Goal: Transaction & Acquisition: Purchase product/service

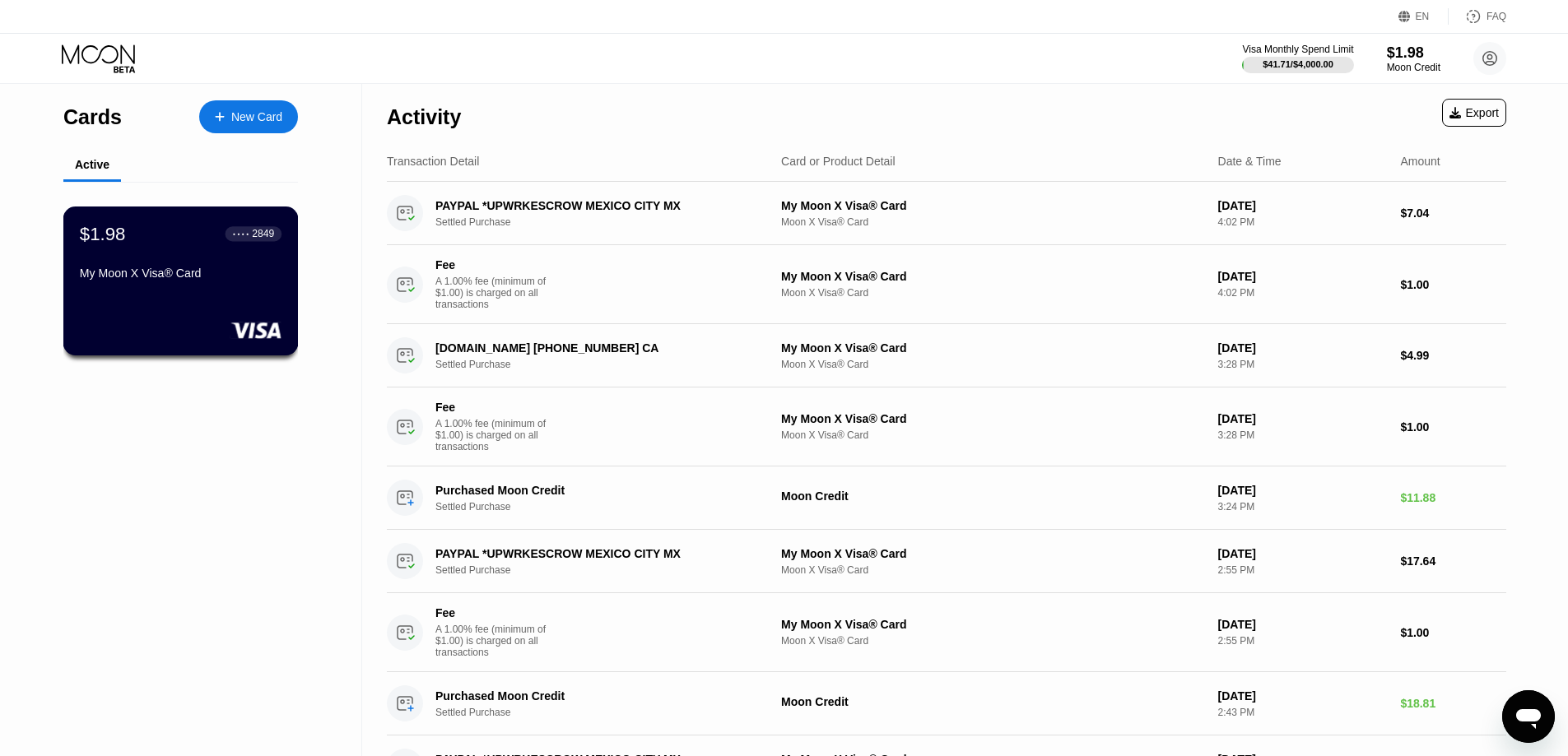
click at [118, 274] on div "My Moon X Visa® Card" at bounding box center [181, 273] width 202 height 13
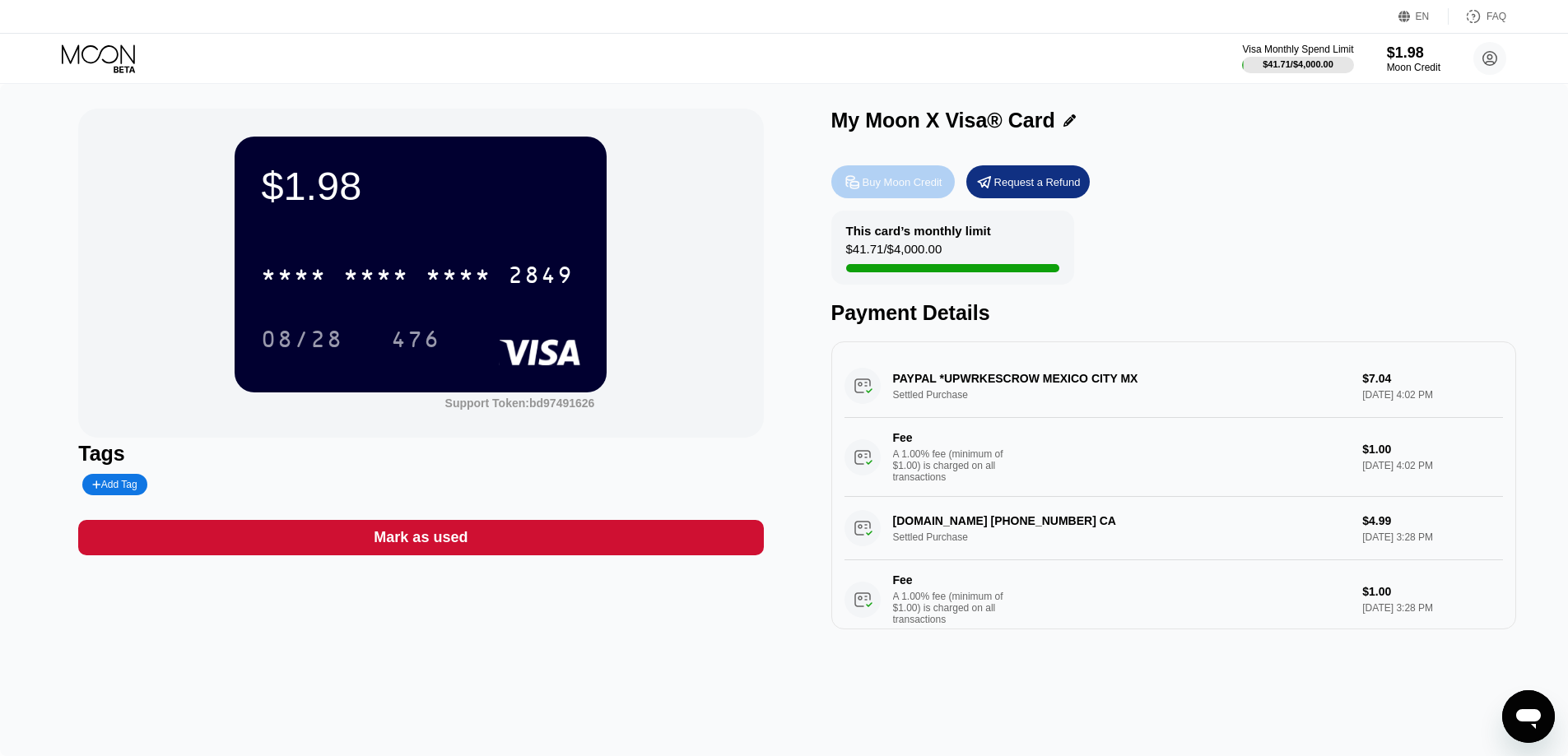
click at [885, 178] on div "Buy Moon Credit" at bounding box center [903, 182] width 80 height 14
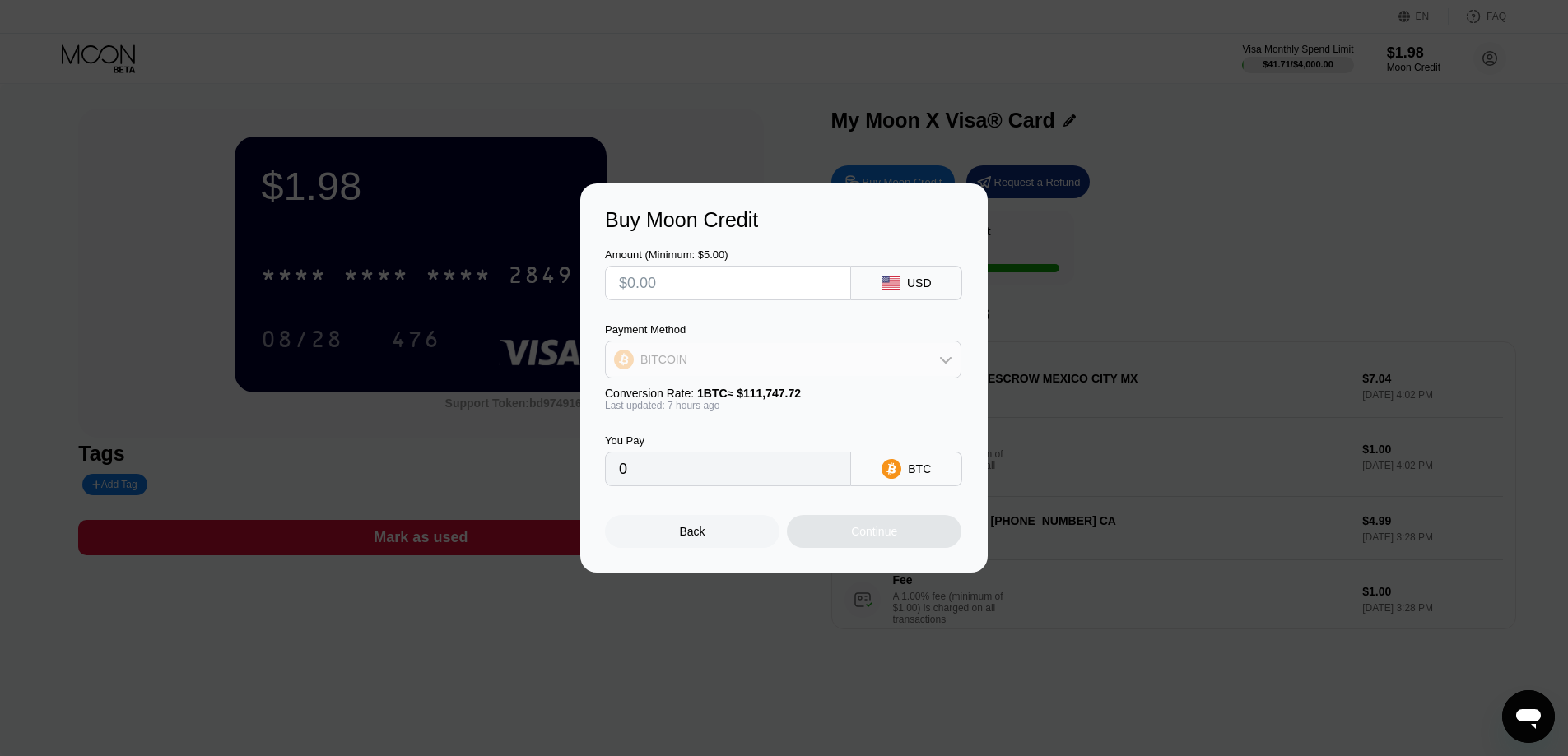
click at [821, 356] on div "BITCOIN" at bounding box center [784, 359] width 355 height 33
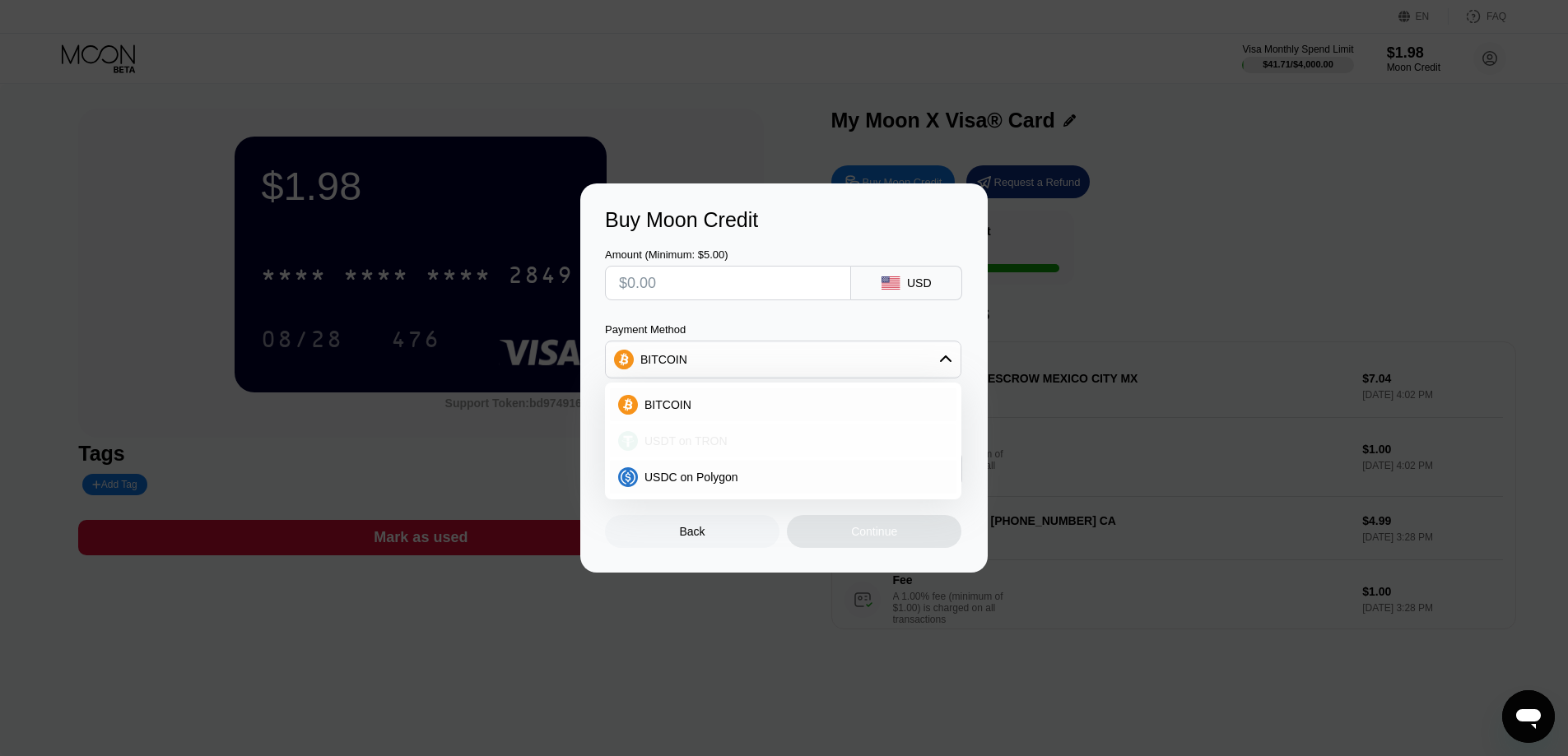
click at [770, 430] on div "USDT on TRON" at bounding box center [784, 440] width 347 height 33
type input "0.00"
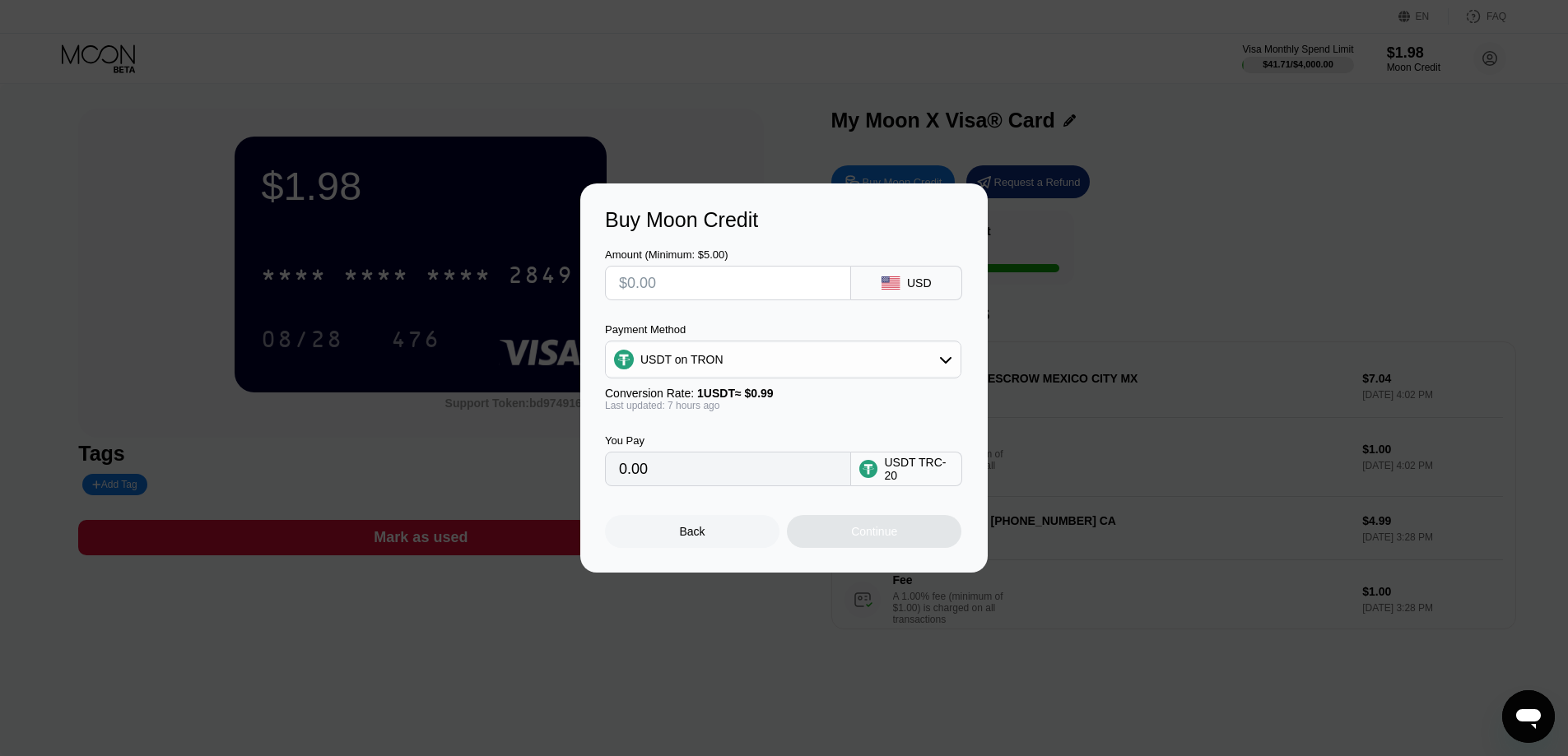
click at [767, 290] on input "text" at bounding box center [728, 283] width 218 height 33
type input "$19"
type input "19.19"
click at [767, 474] on input "19.19" at bounding box center [728, 468] width 218 height 33
click at [700, 290] on input "$19" at bounding box center [728, 283] width 218 height 33
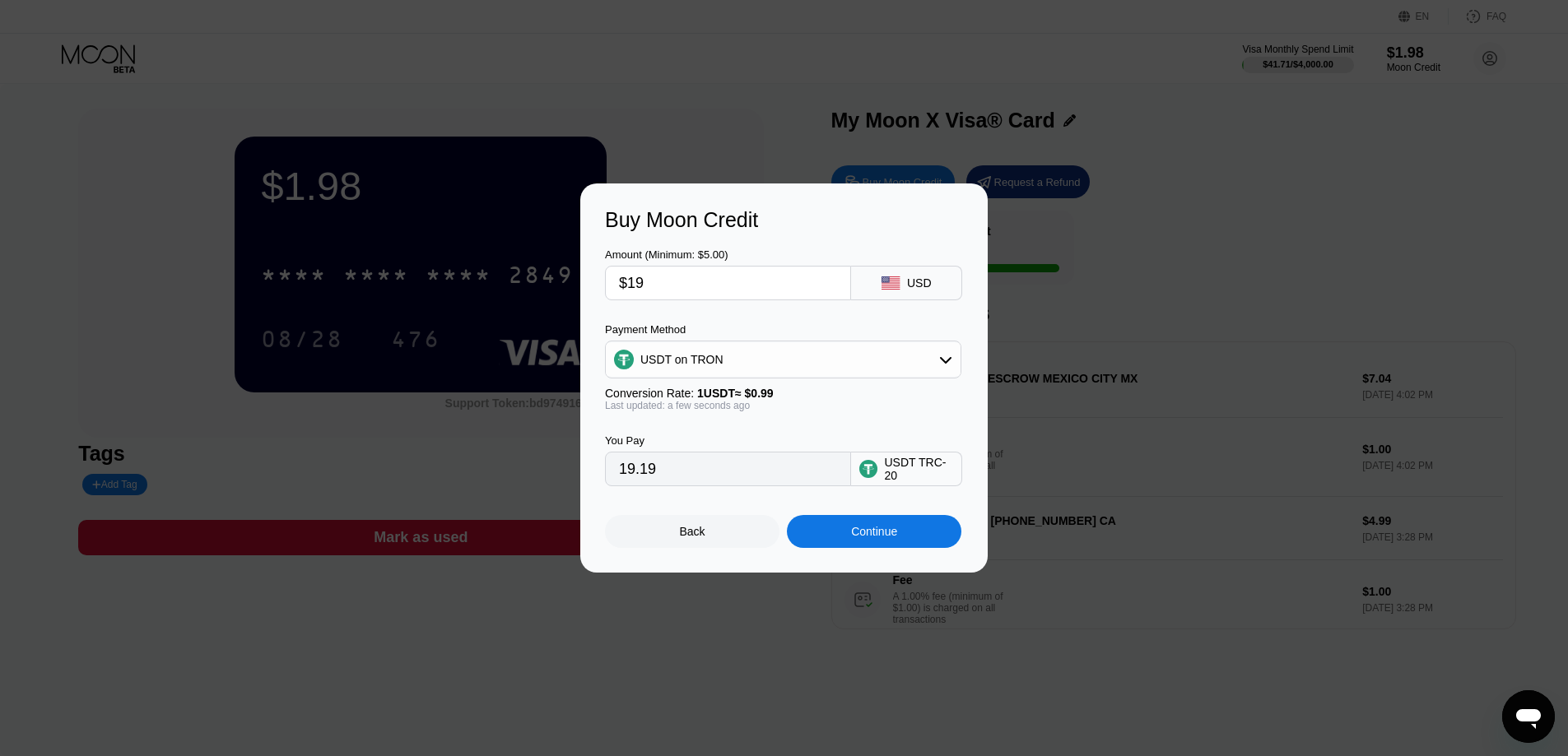
type input "$1"
type input "0.00"
type input "$20"
type input "20.20"
type input "$2"
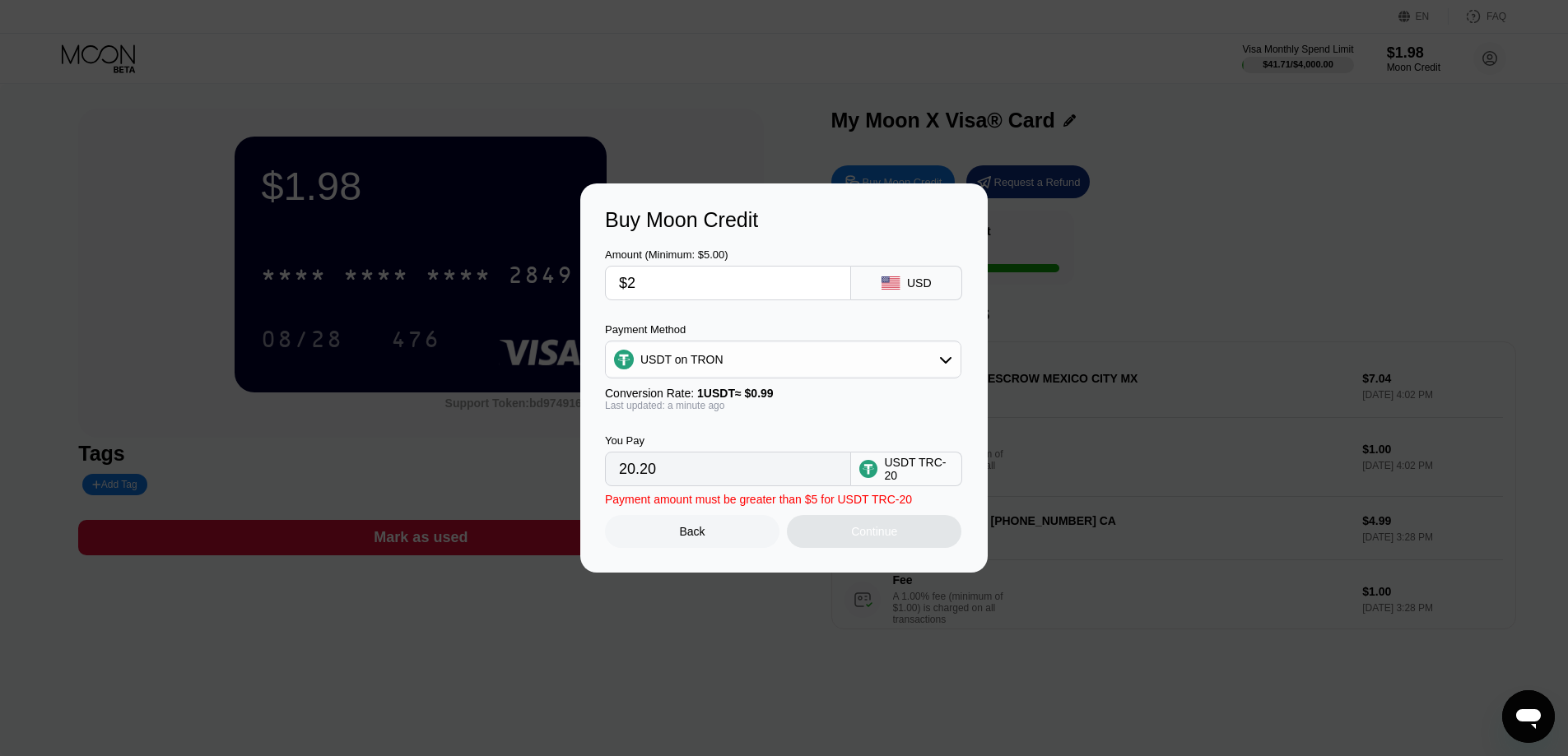
type input "2.02"
type input "0.00"
type input "$1"
type input "1.01"
type input "$19"
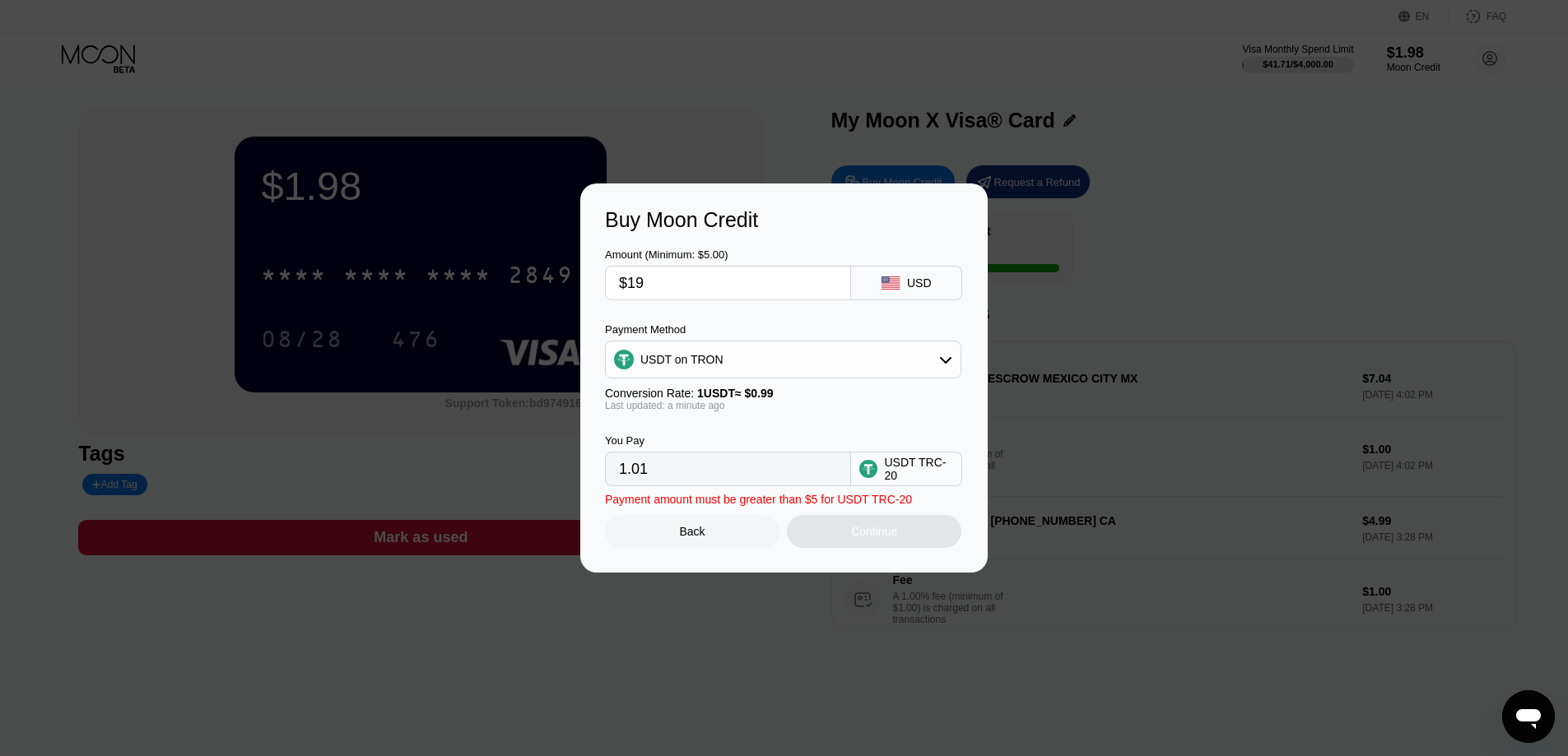
type input "19.19"
type input "$19.1"
type input "19.29"
type input "$19.19"
type input "19.38"
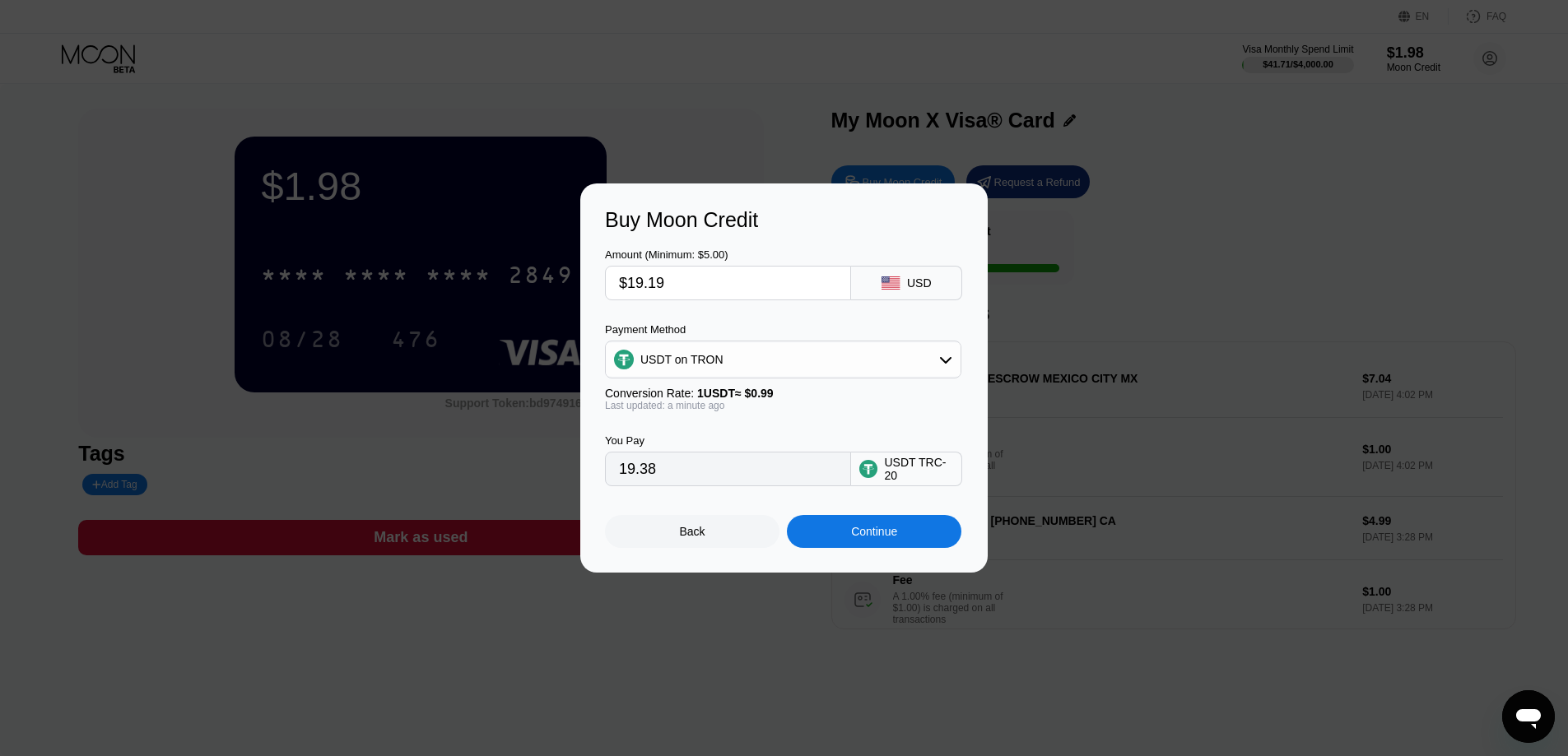
type input "$19.1"
type input "19.29"
type input "$19."
type input "19.19"
click at [821, 287] on input "$19." at bounding box center [728, 283] width 218 height 33
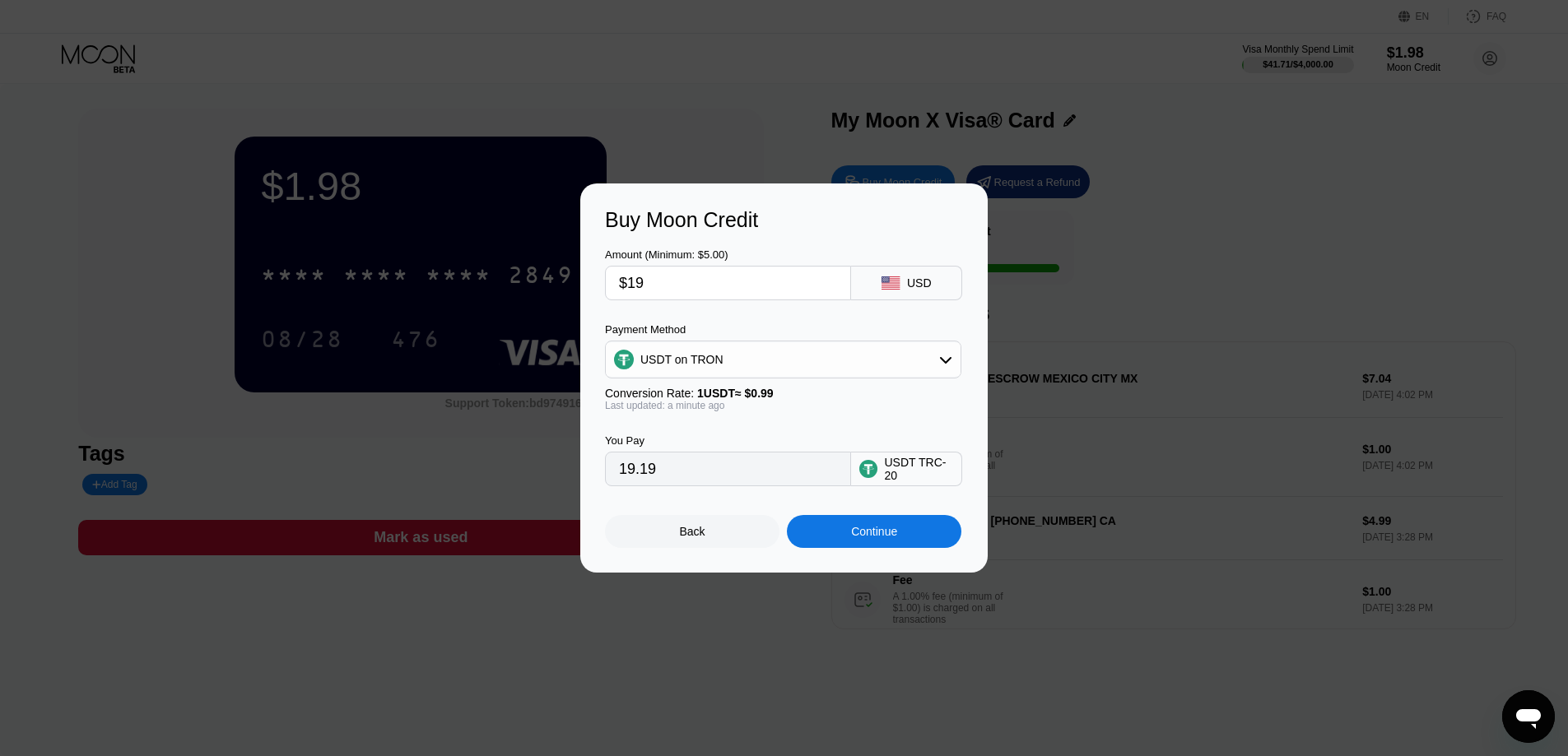
type input "$1"
type input "1.01"
type input "0.00"
type input "$19"
type input "19.19"
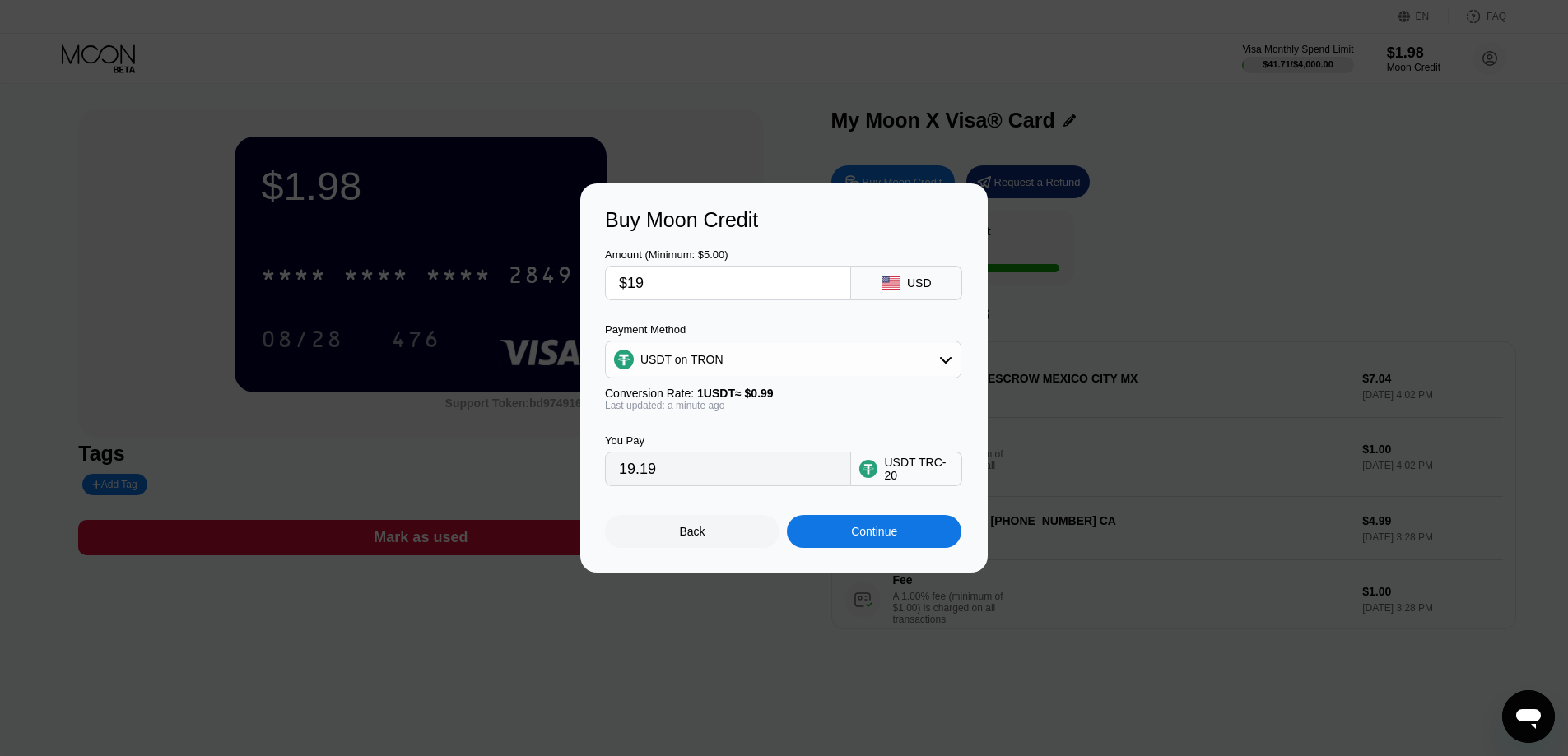
type input "$1"
type input "1.01"
type input "0.00"
type input "$2"
type input "2.02"
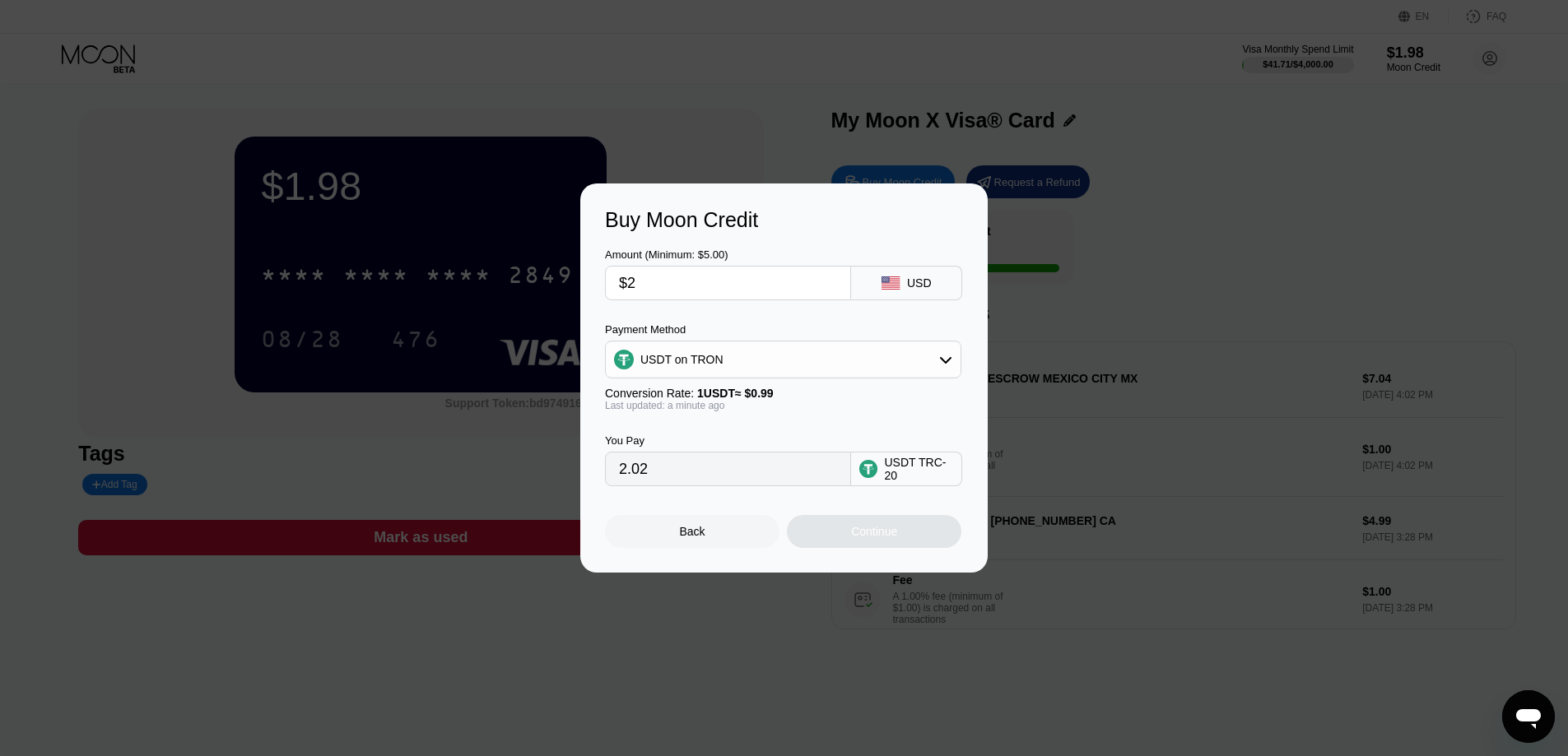
type input "$20"
type input "20.20"
type input "$2"
type input "2.02"
type input "0.00"
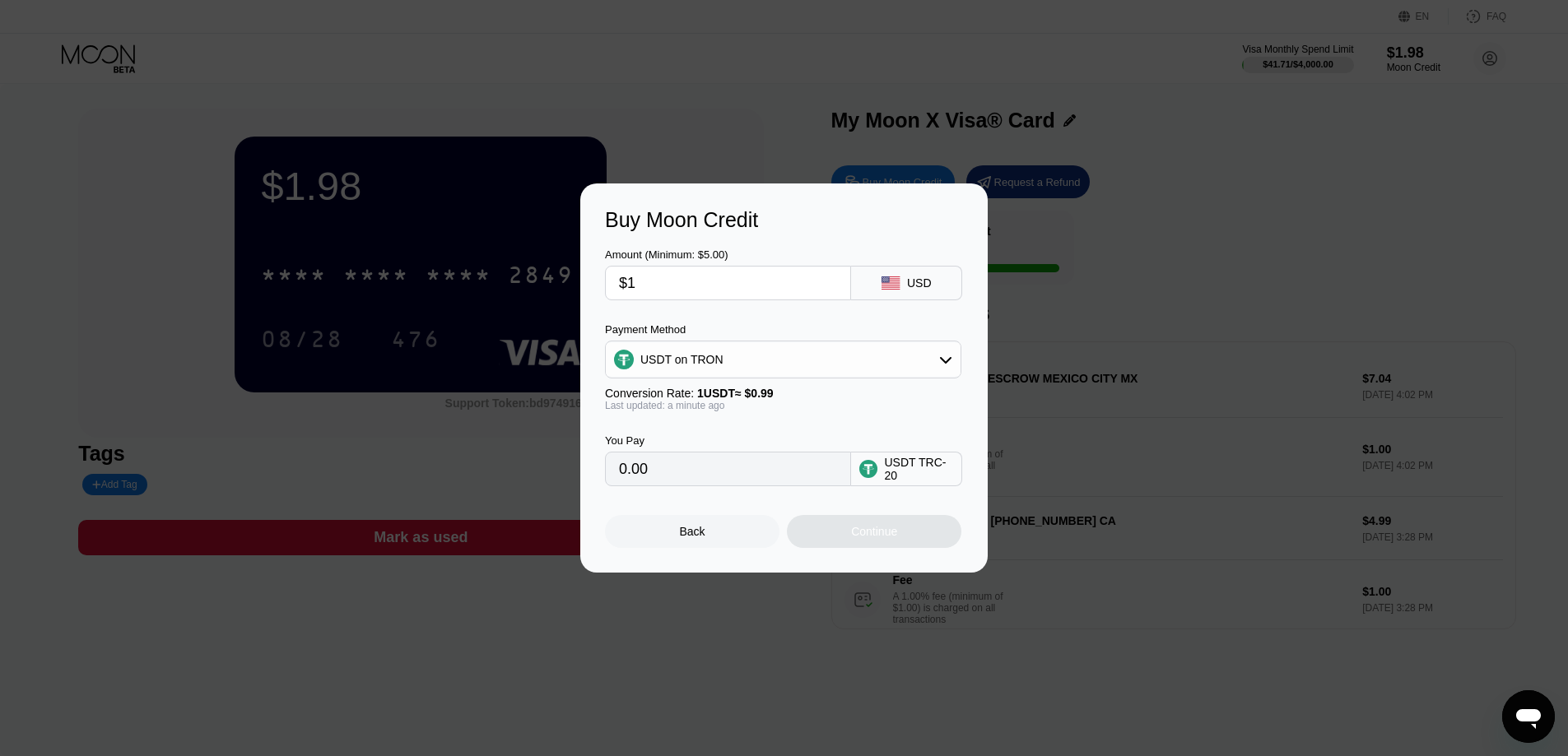
type input "$19"
type input "19.19"
type input "$19"
click at [859, 548] on div "Continue" at bounding box center [874, 531] width 174 height 33
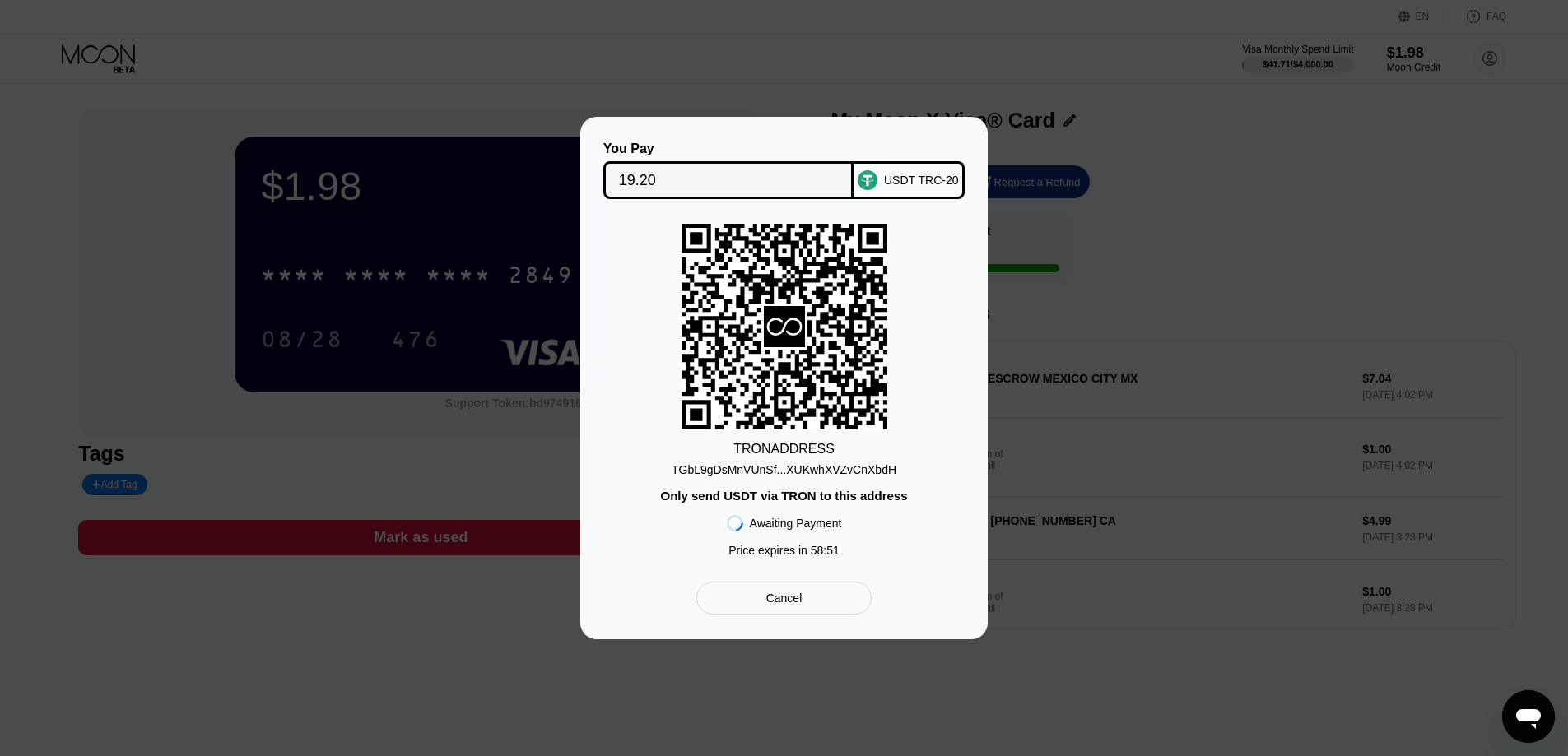
click at [830, 468] on div "TGbL9gDsMnVUnSf...XUKwhXVZvCnXbdH" at bounding box center [784, 470] width 225 height 13
click at [1061, 227] on div "You Pay 19.20 USDT TRC-20 TRON ADDRESS TGbL9gDsMnVUnSf...XUKwhXVZvCnXbdH Only s…" at bounding box center [784, 378] width 1568 height 523
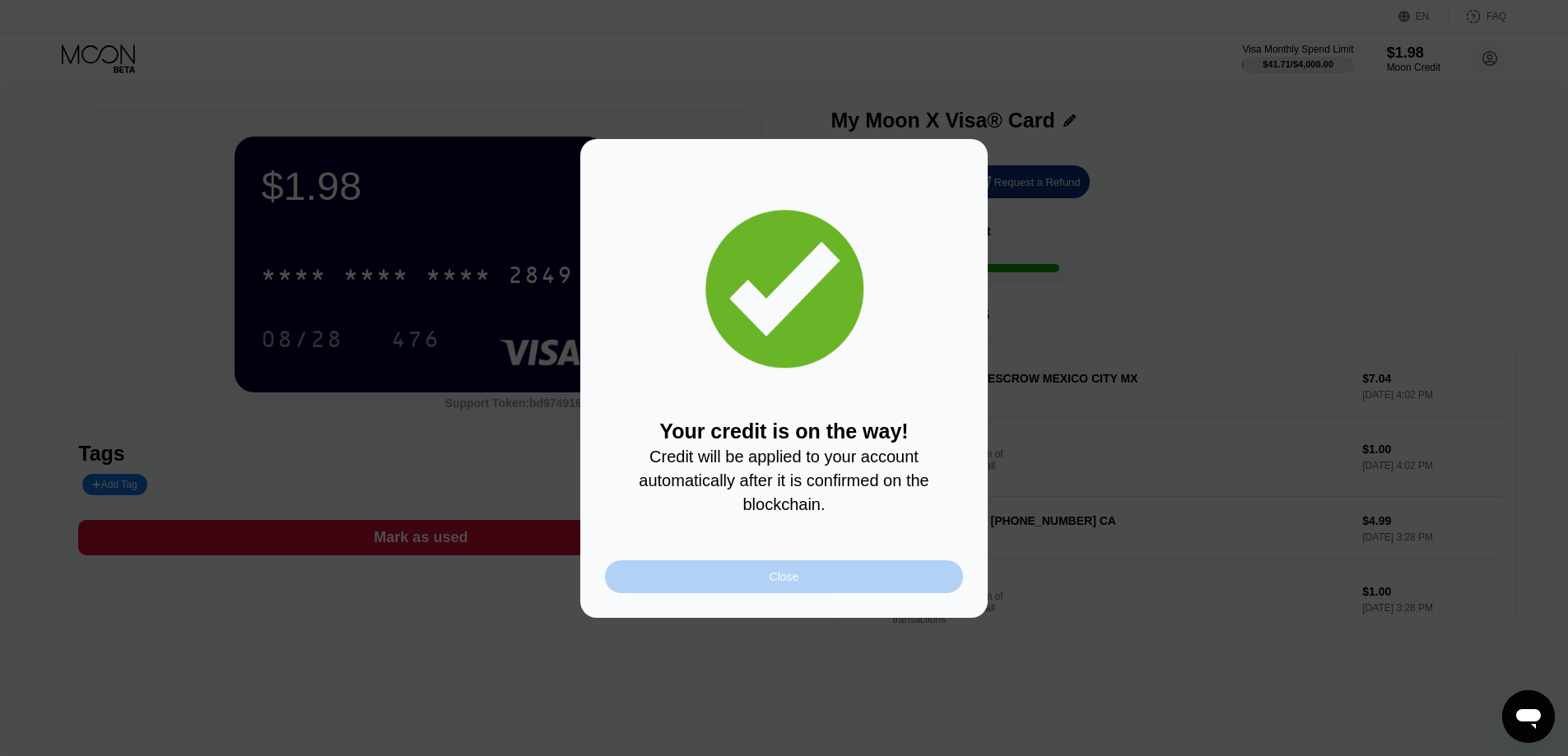
click at [808, 586] on div "Close" at bounding box center [784, 576] width 358 height 33
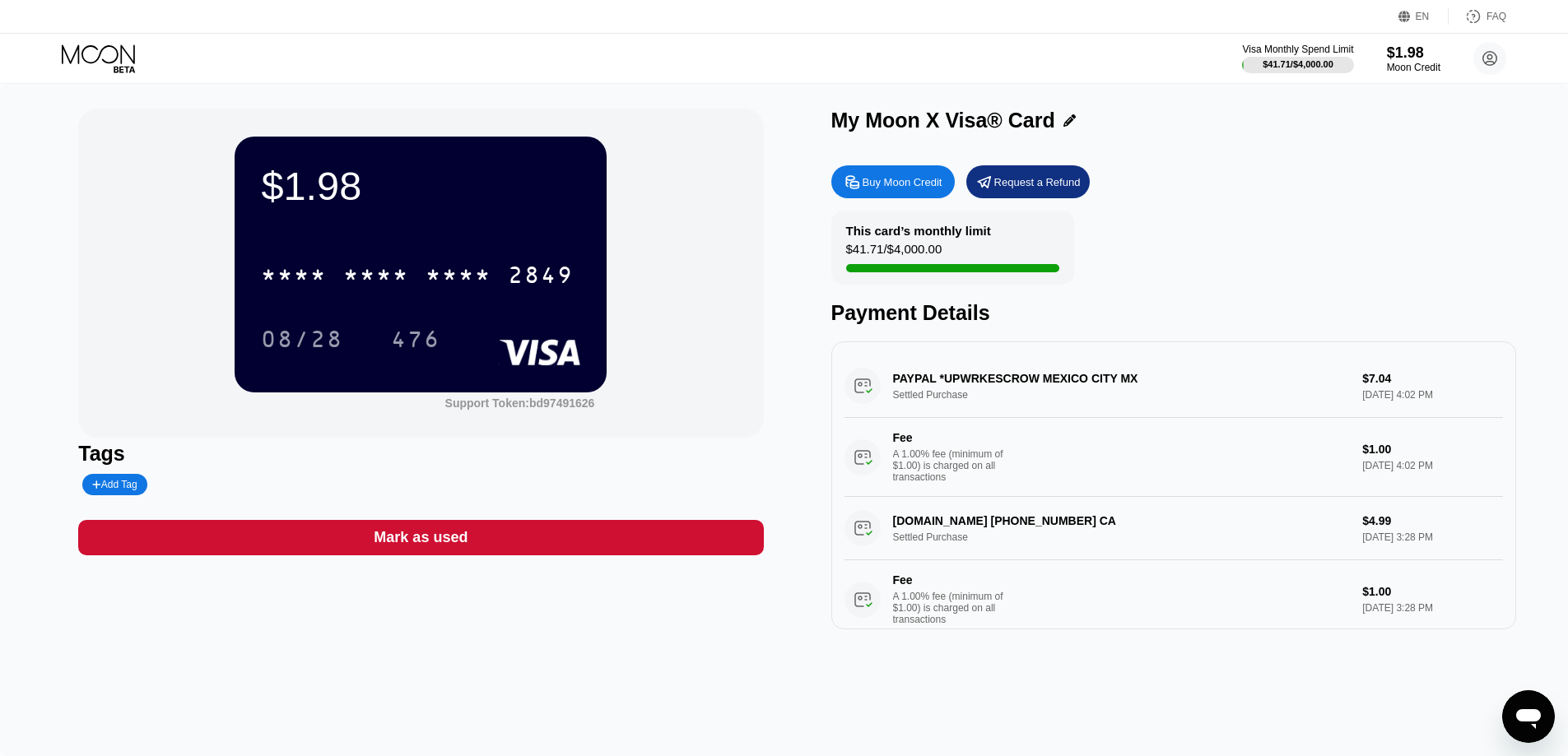
click at [517, 38] on div "Visa Monthly Spend Limit $41.71 / $4,000.00 $1.98 Moon Credit James Lee jamesle…" at bounding box center [784, 58] width 1568 height 49
click at [355, 318] on div "* * * * * * * * * * * * 2849 08/28 476" at bounding box center [420, 290] width 319 height 97
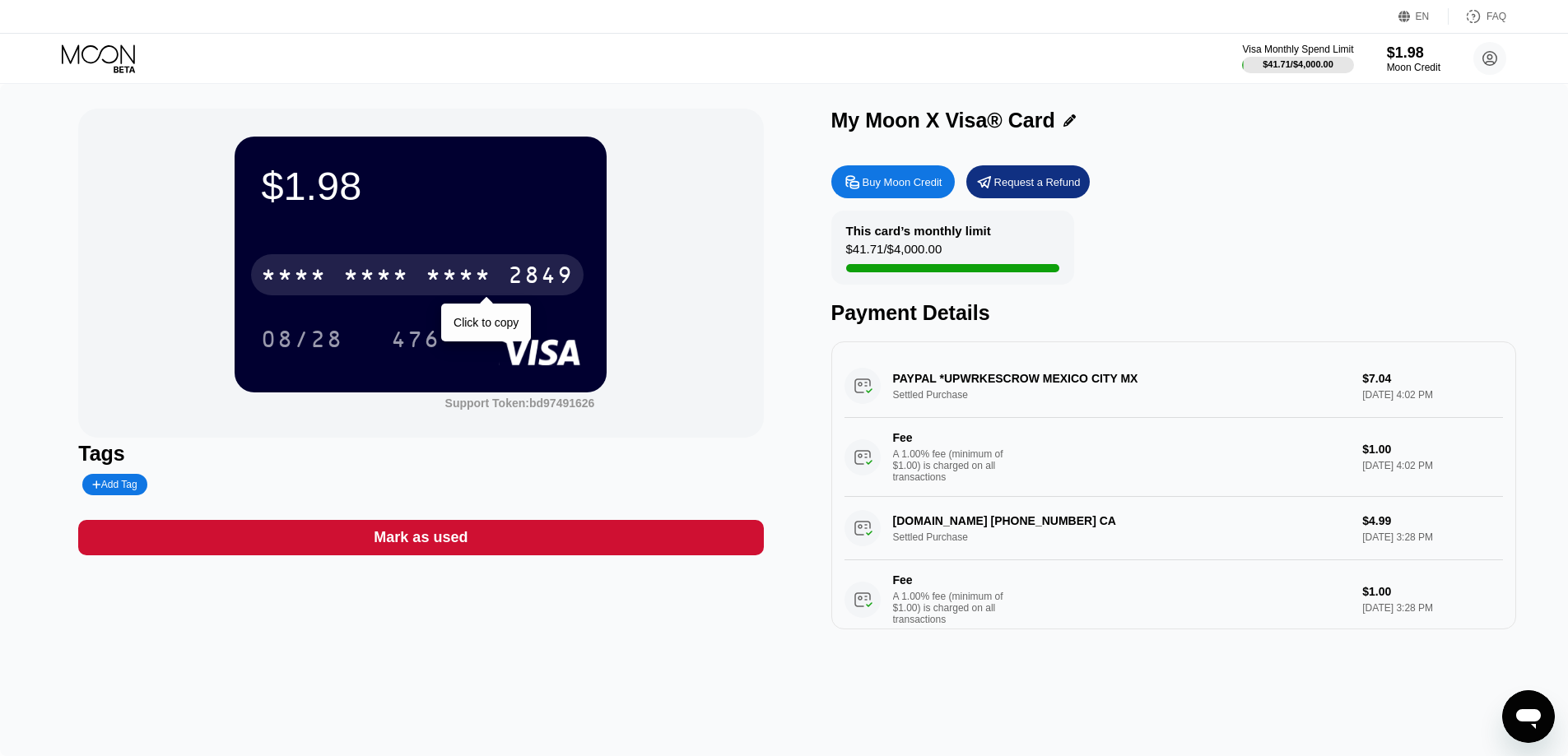
click at [370, 288] on div "* * * *" at bounding box center [376, 278] width 66 height 27
click at [370, 288] on div "6500" at bounding box center [376, 278] width 66 height 27
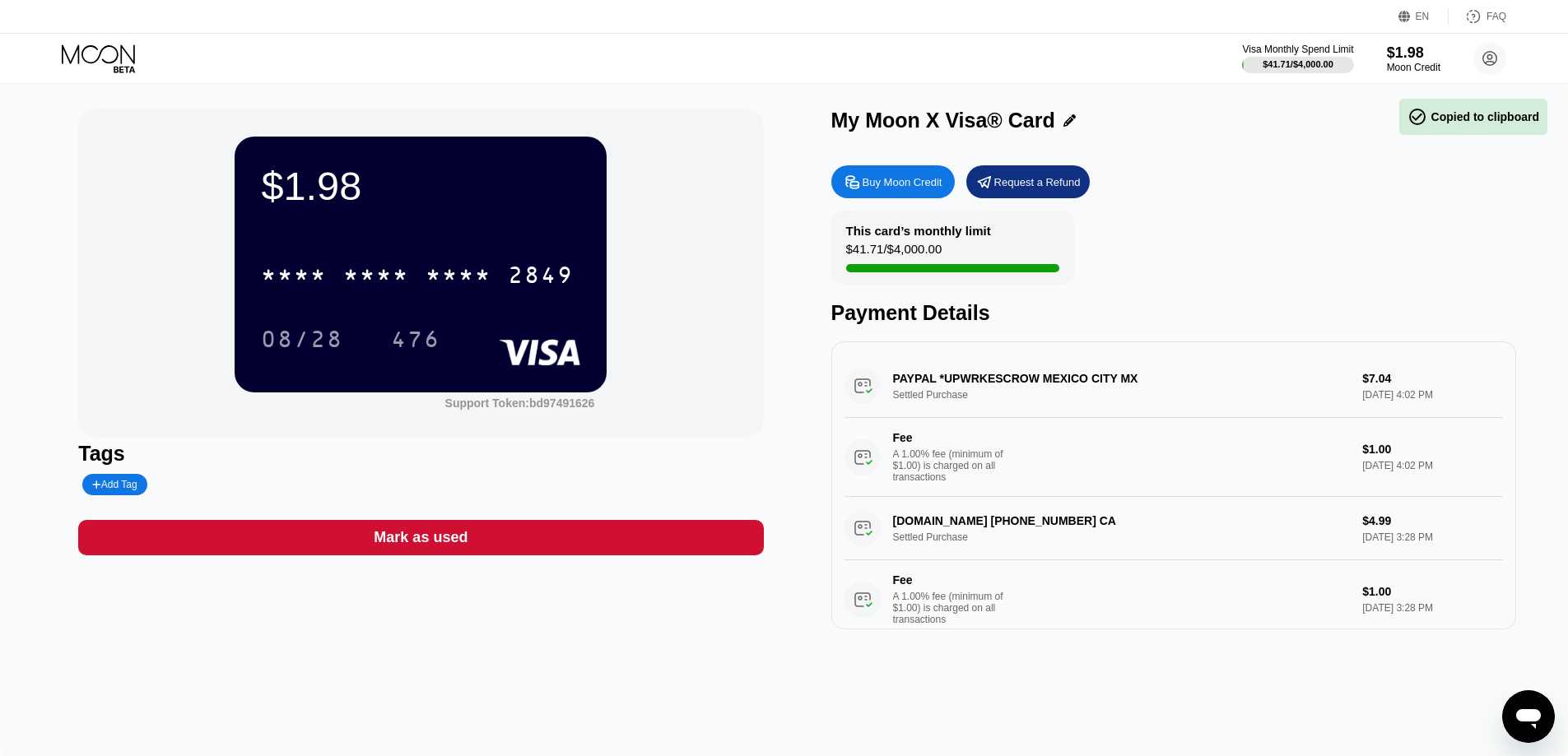
click at [579, 94] on div "$1.98 * * * * * * * * * * * * 2849 08/28 476 Support Token: bd97491626 Tags Add…" at bounding box center [784, 420] width 1568 height 673
click at [1158, 274] on div "This card’s monthly limit $41.71 / $4,000.00 Payment Details" at bounding box center [1173, 268] width 684 height 114
click at [1398, 46] on div "$1.98" at bounding box center [1414, 52] width 55 height 18
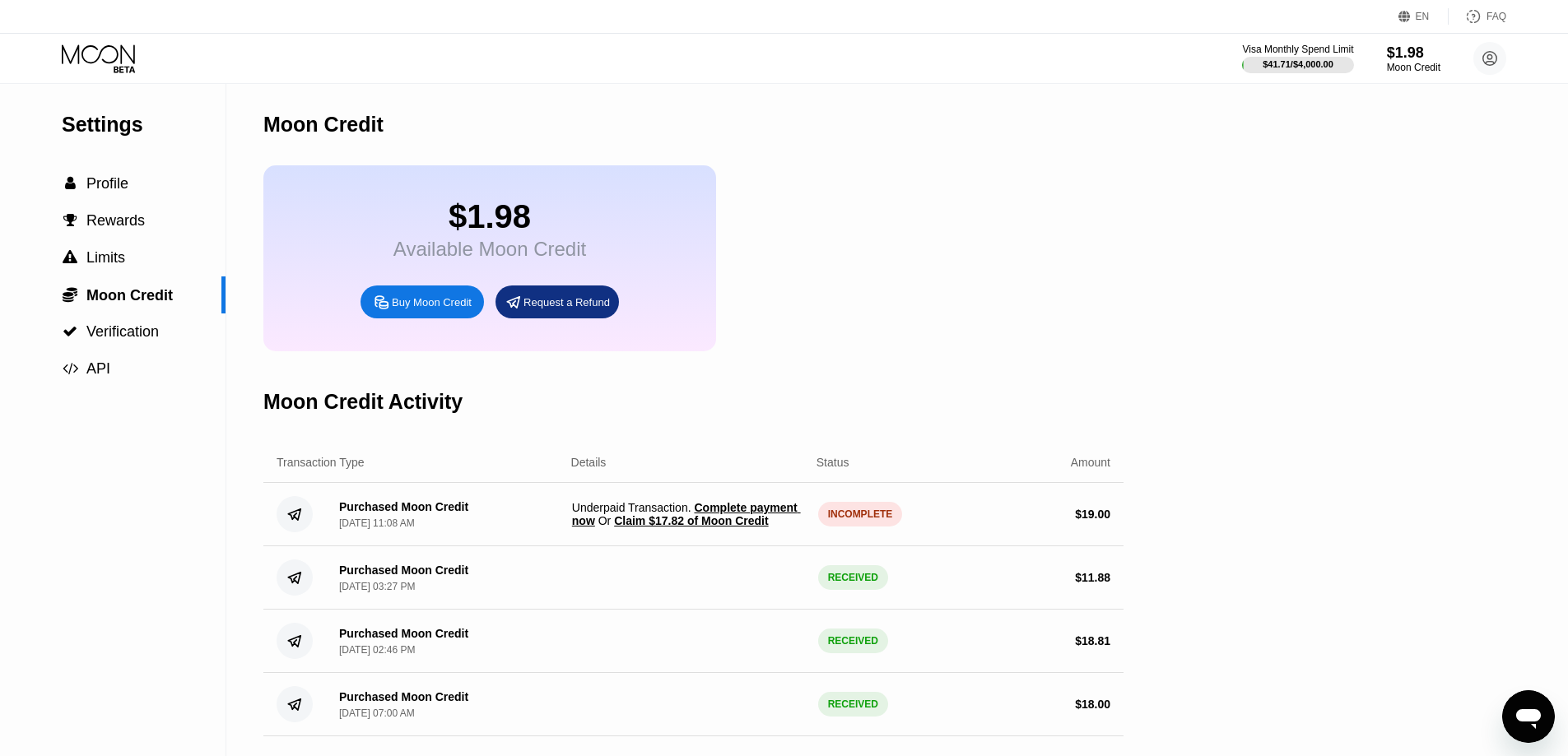
click at [839, 527] on div "INCOMPLETE" at bounding box center [860, 514] width 85 height 25
click at [741, 523] on span "Complete payment now" at bounding box center [686, 514] width 228 height 27
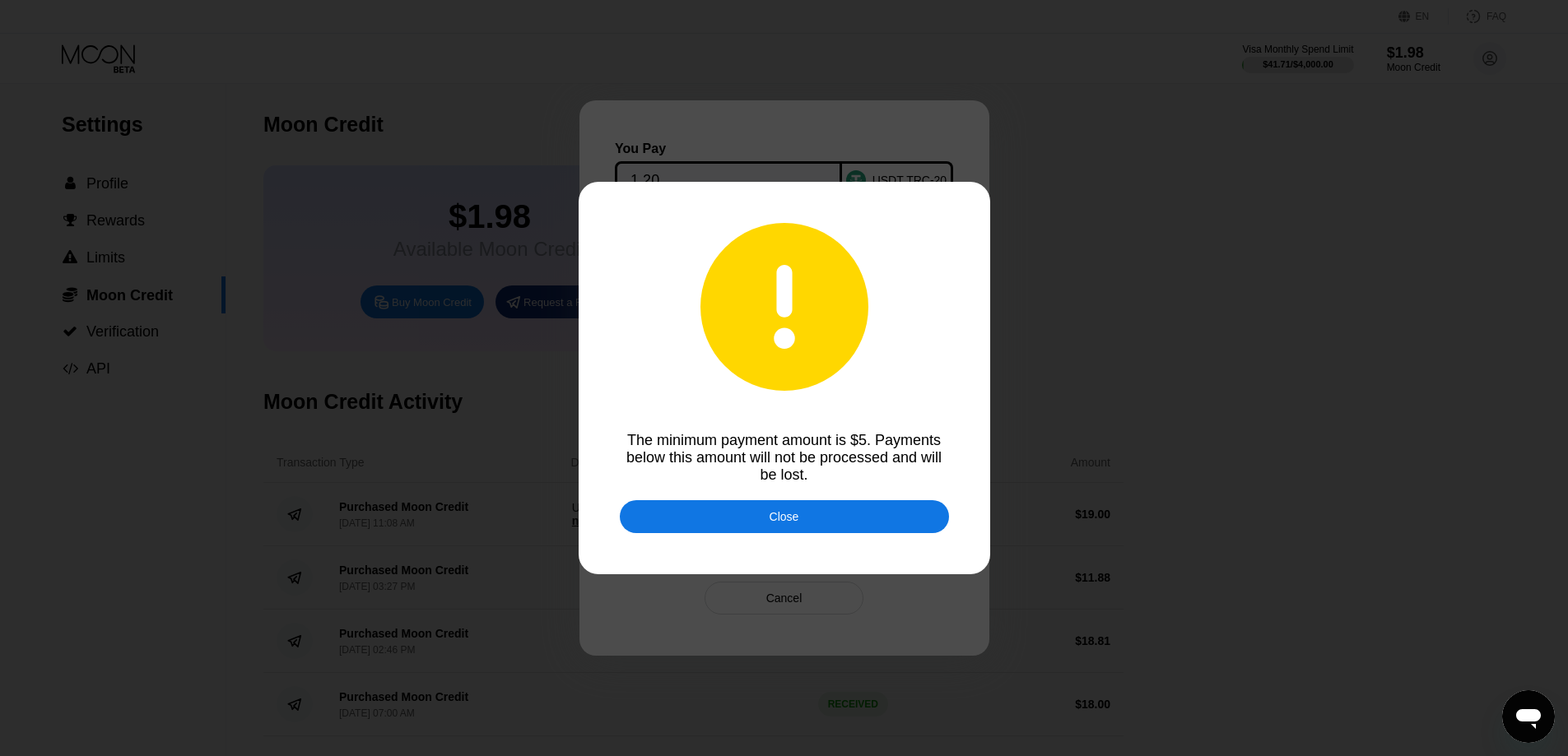
click at [820, 516] on div "Close" at bounding box center [784, 516] width 329 height 33
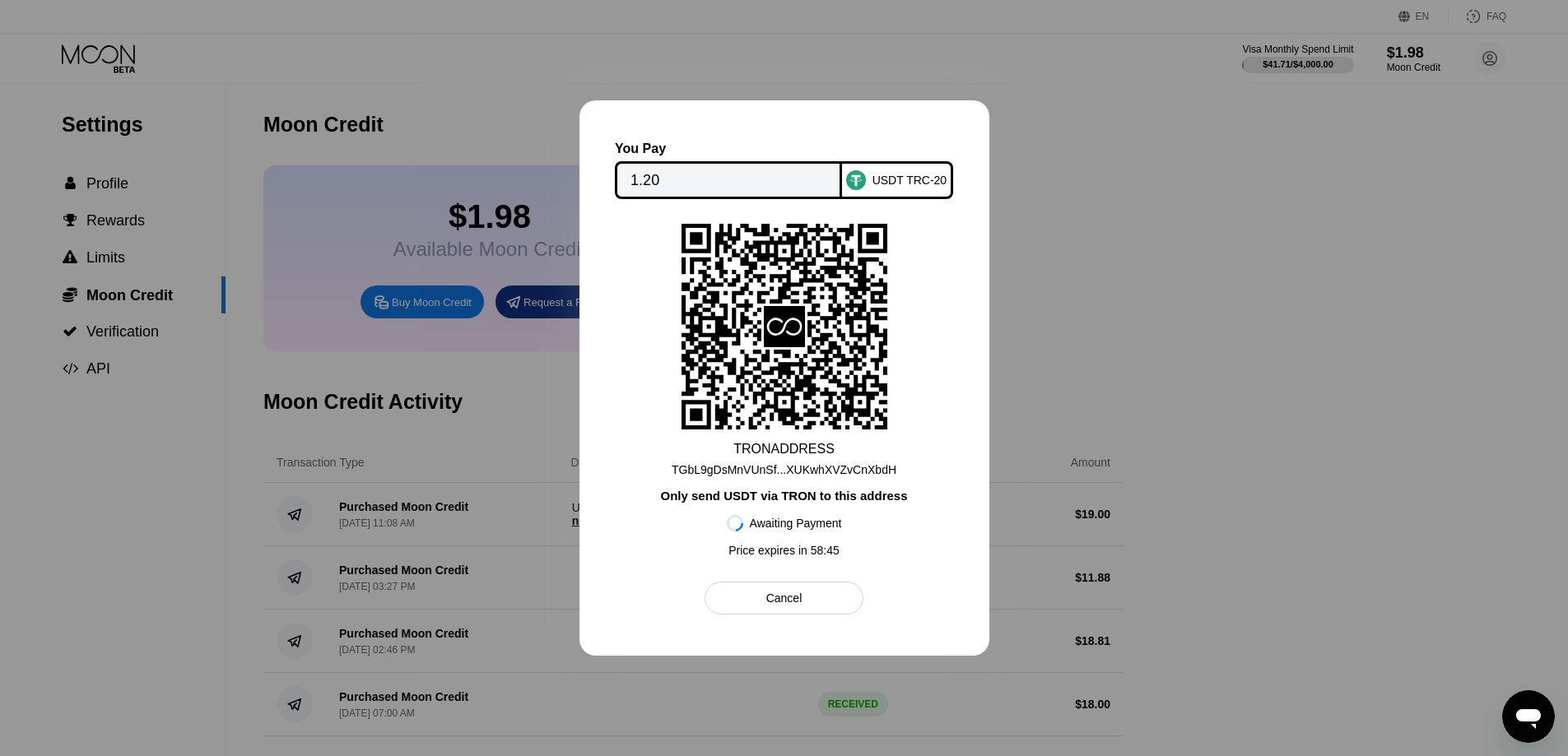
click at [1060, 399] on div at bounding box center [784, 378] width 1568 height 756
click at [782, 605] on div "Cancel" at bounding box center [784, 598] width 36 height 15
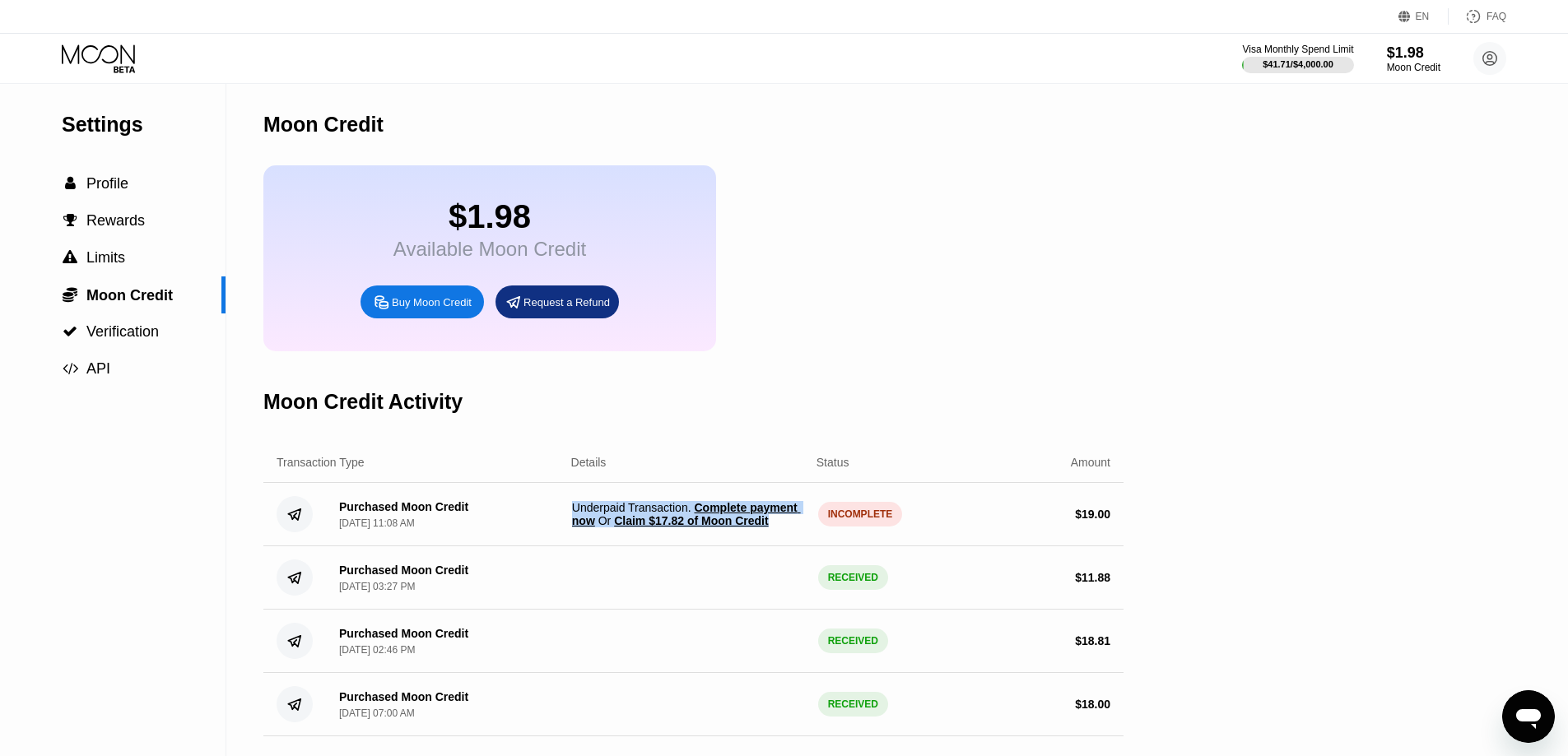
drag, startPoint x: 784, startPoint y: 543, endPoint x: 567, endPoint y: 528, distance: 217.5
click at [567, 528] on div "Purchased Moon Credit [DATE] 11:08 AM Underpaid Transaction . Complete payment …" at bounding box center [694, 515] width 860 height 63
drag, startPoint x: 1086, startPoint y: 536, endPoint x: 1204, endPoint y: 536, distance: 118.0
click at [1204, 536] on div "Settings  Profile  Rewards  Limits  Moon Credit  Verification  API Moon C…" at bounding box center [784, 420] width 1568 height 673
click at [1189, 538] on div "Settings  Profile  Rewards  Limits  Moon Credit  Verification  API Moon C…" at bounding box center [784, 420] width 1568 height 673
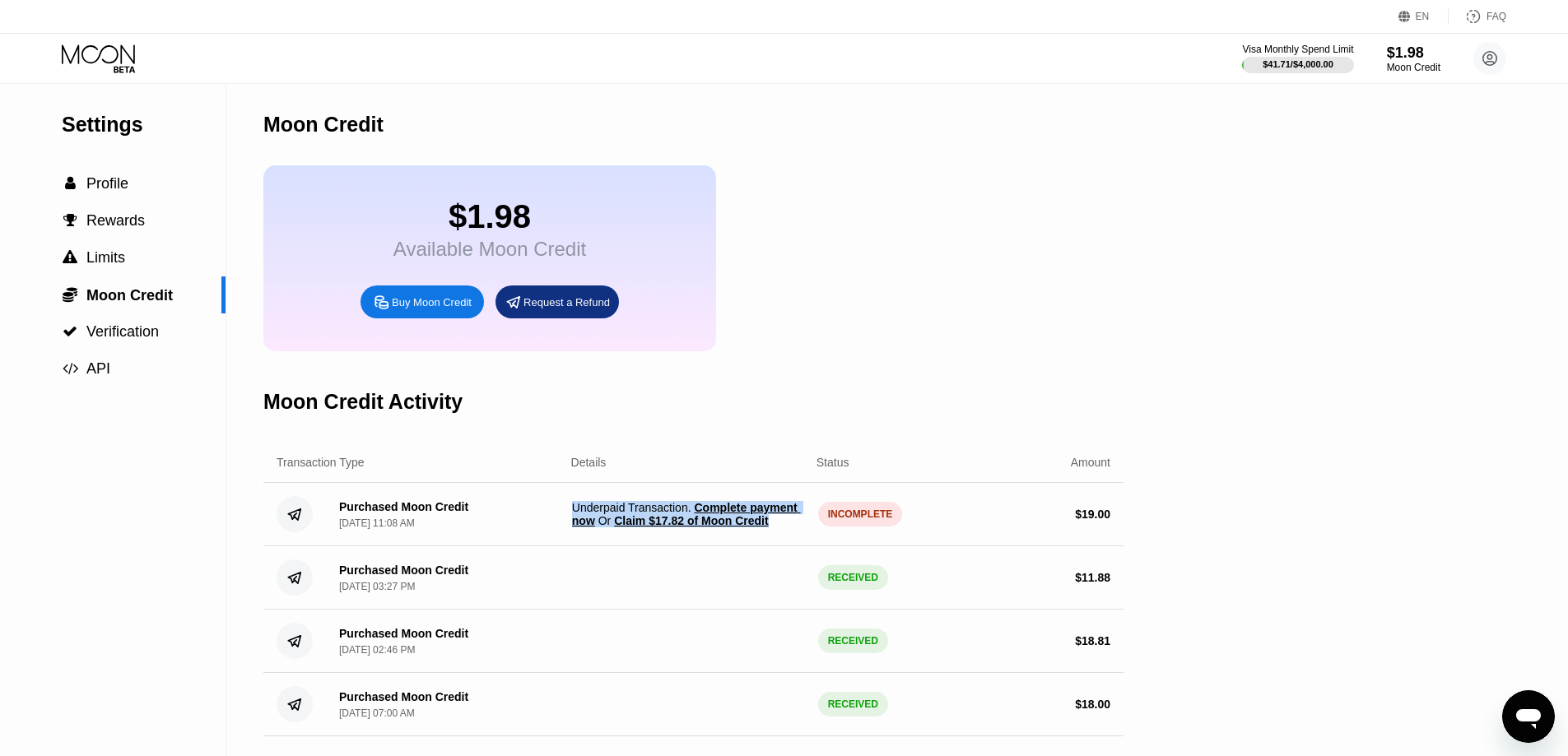
click at [845, 527] on div "INCOMPLETE" at bounding box center [860, 514] width 85 height 25
click at [761, 522] on span "Complete payment now" at bounding box center [686, 514] width 228 height 27
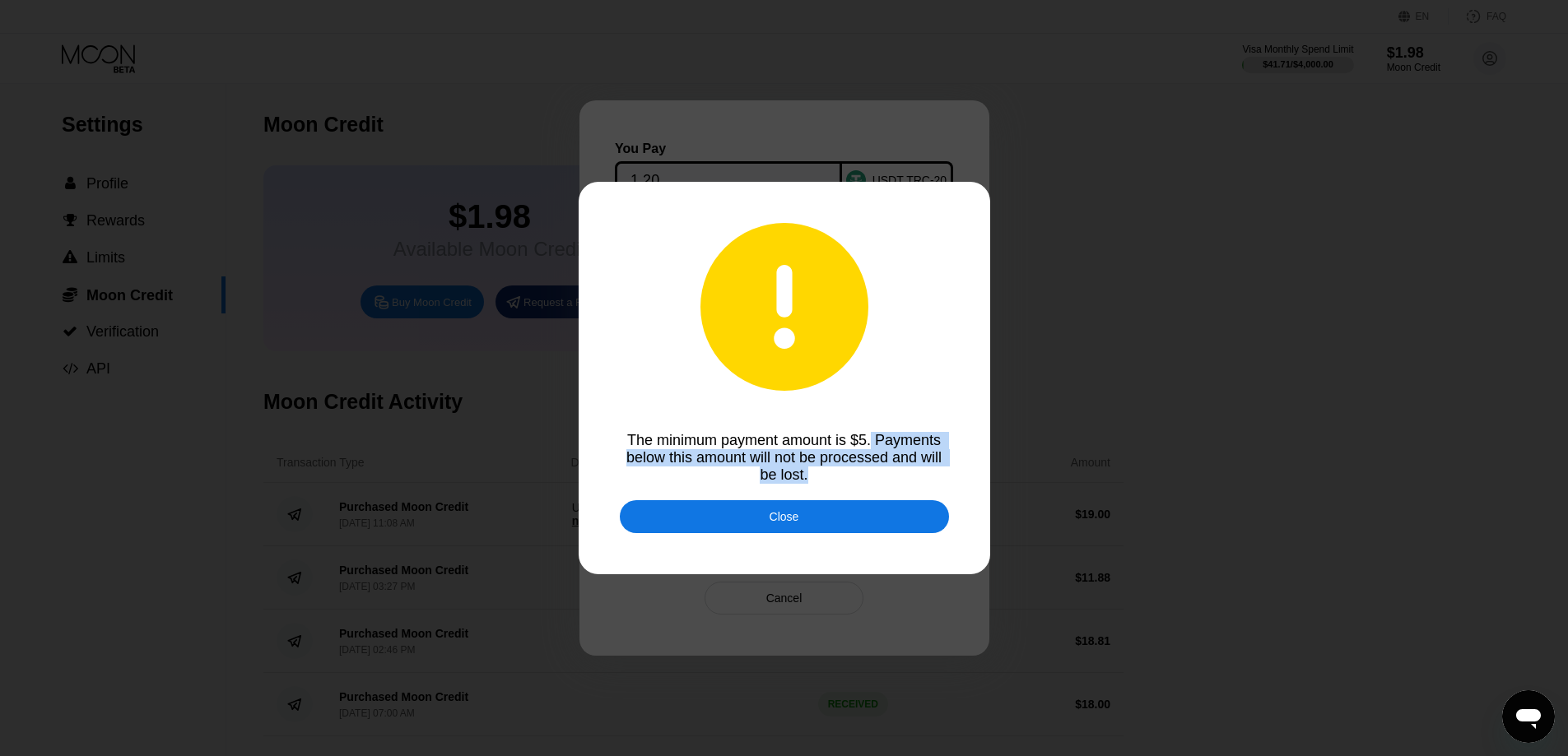
drag, startPoint x: 874, startPoint y: 443, endPoint x: 897, endPoint y: 478, distance: 41.9
click at [897, 478] on div "The minimum payment amount is $5. Payments below this amount will not be proces…" at bounding box center [784, 458] width 329 height 52
copy div "Payments below this amount will not be processed and will be lost."
click at [771, 523] on div "Close" at bounding box center [784, 517] width 30 height 13
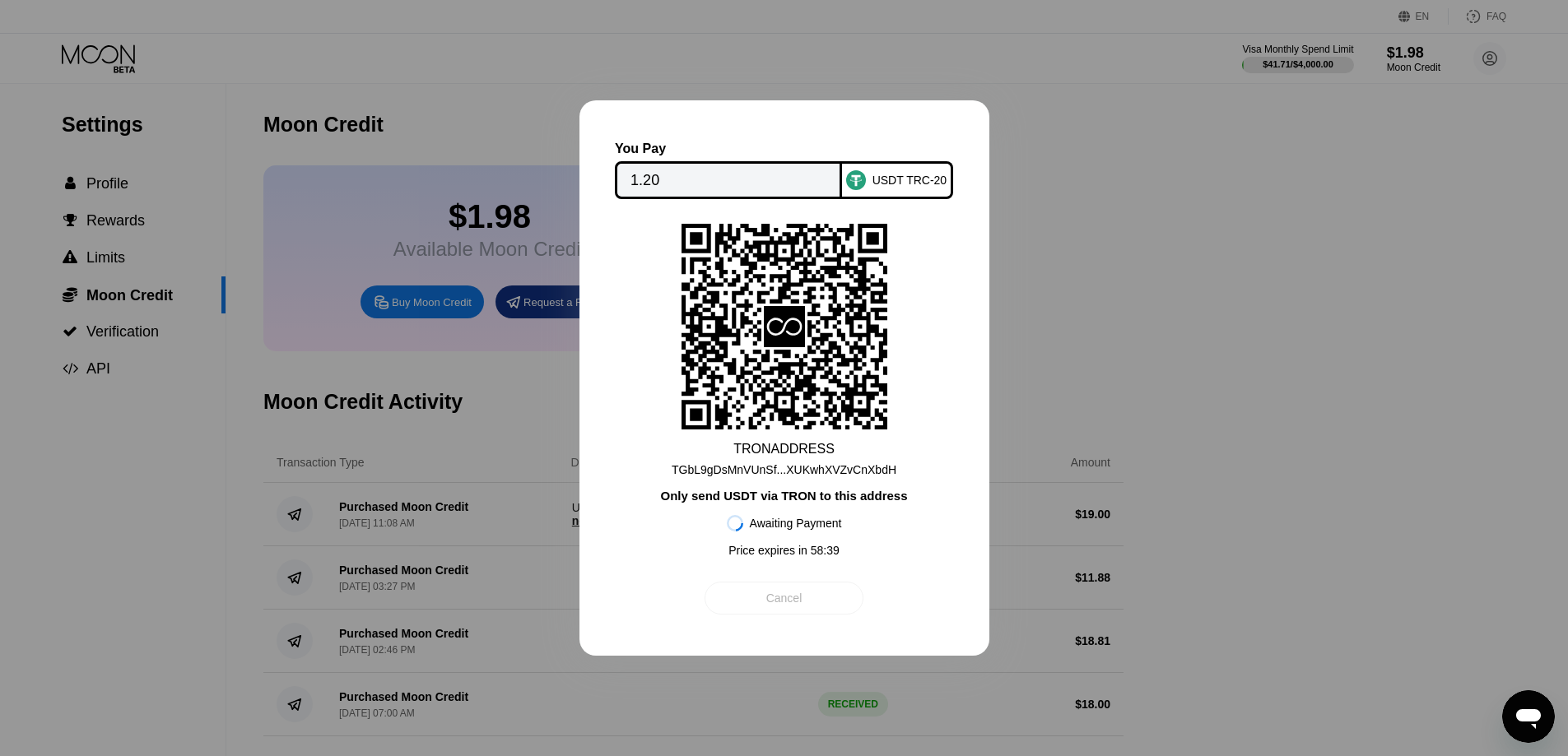
click at [770, 601] on div "Cancel" at bounding box center [784, 598] width 36 height 15
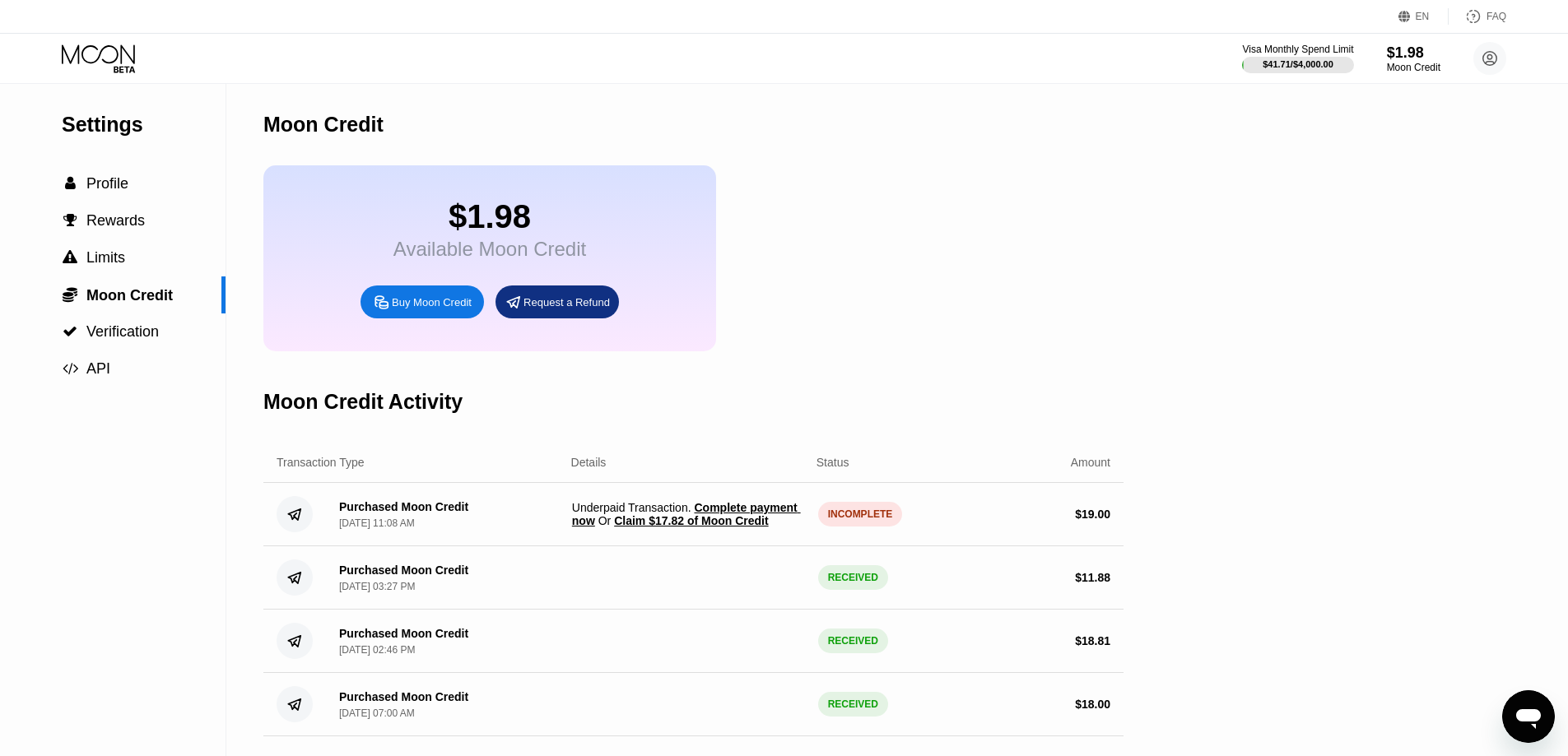
click at [900, 331] on div "$1.98 Available Moon Credit Buy Moon Credit Request a Refund" at bounding box center [694, 258] width 860 height 186
click at [129, 183] on div " Profile" at bounding box center [113, 183] width 226 height 18
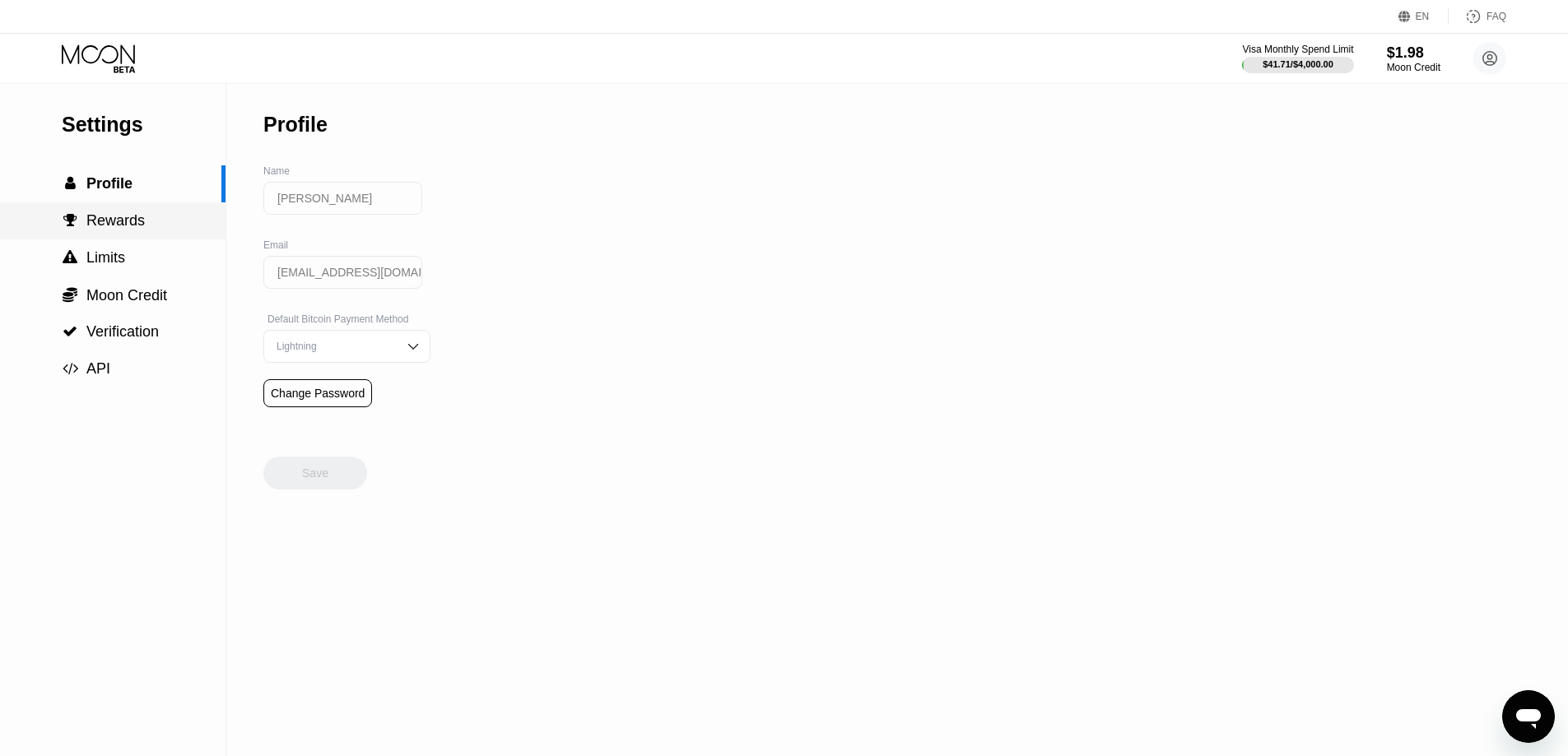
click at [118, 226] on span "Rewards" at bounding box center [116, 221] width 58 height 17
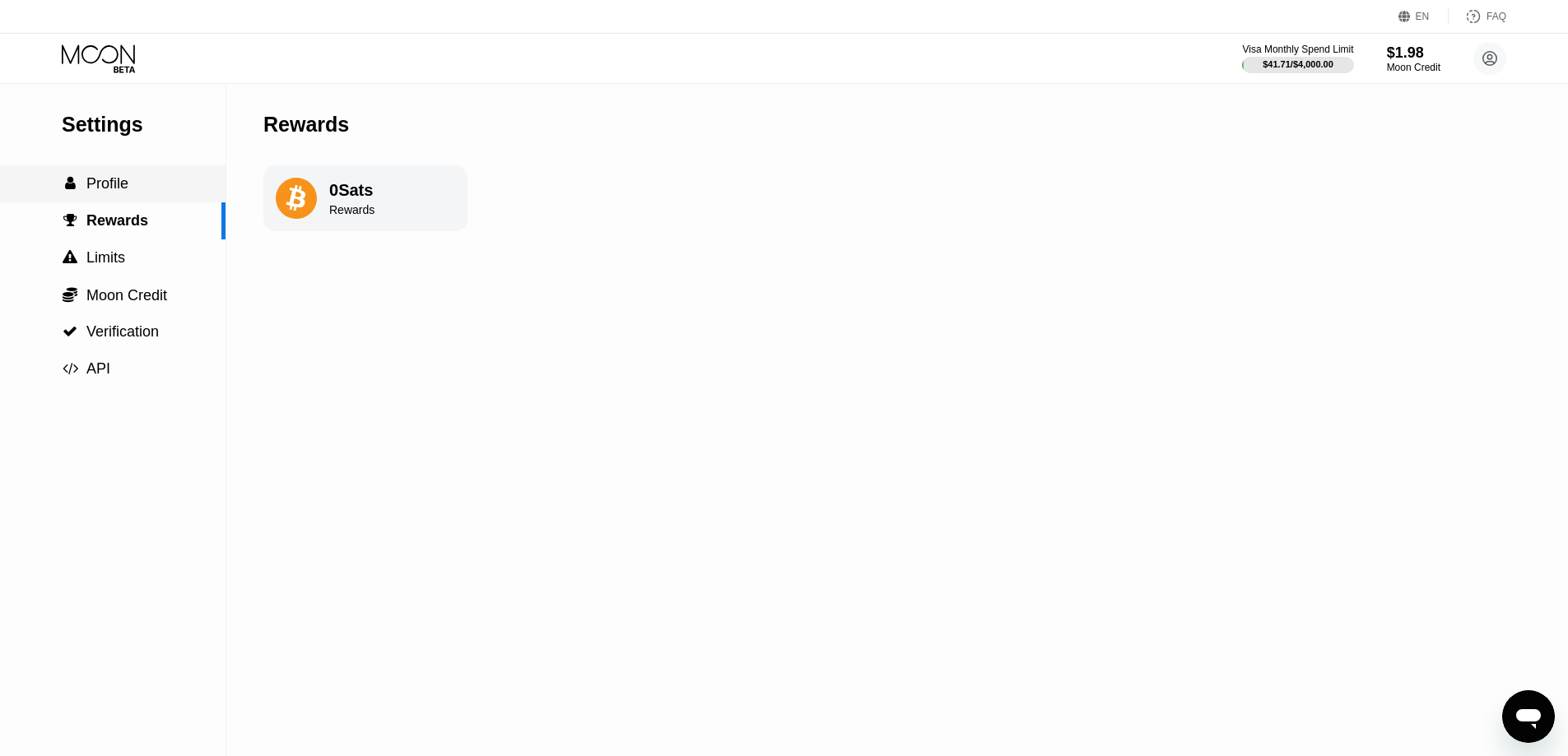
click at [120, 191] on span "Profile" at bounding box center [108, 183] width 42 height 17
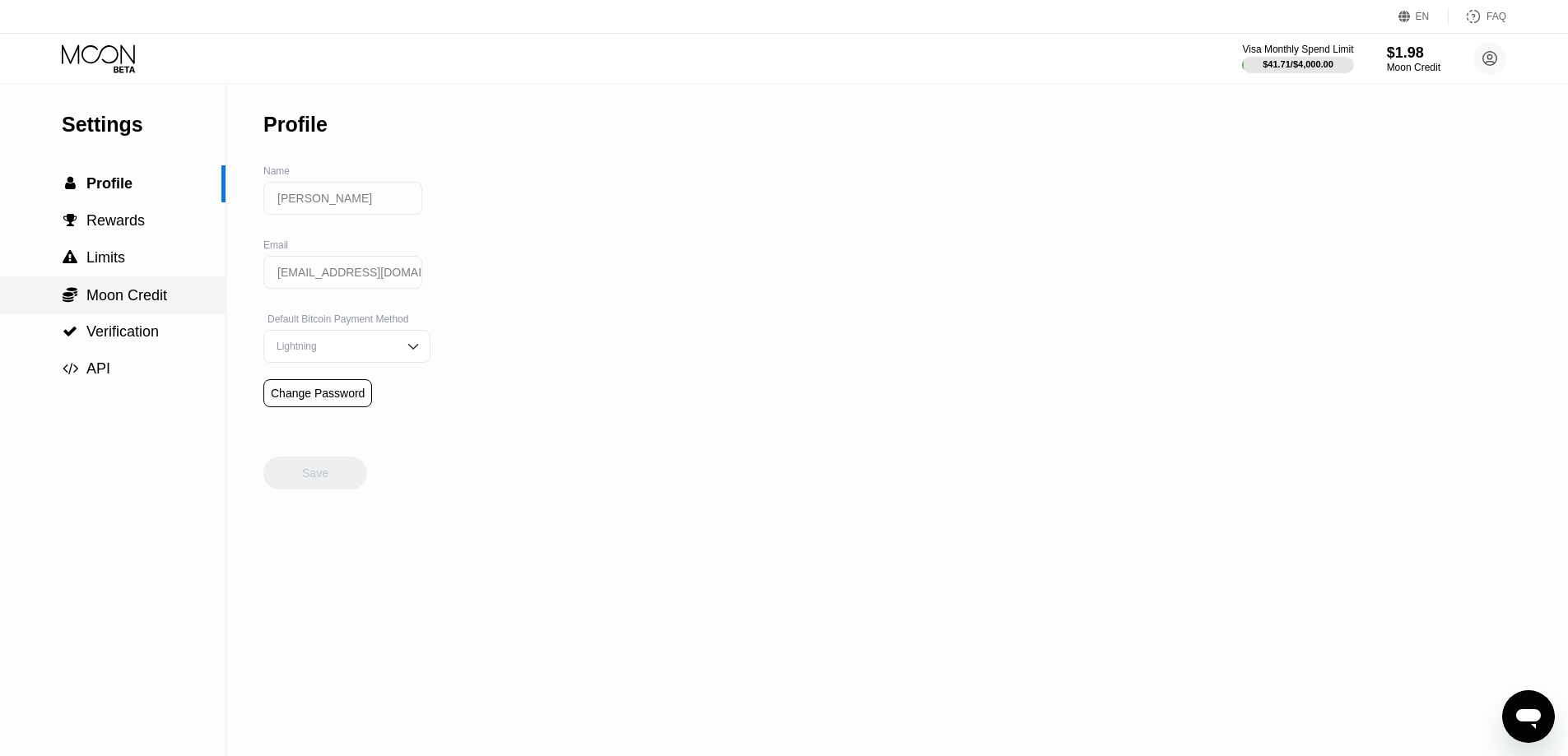
click at [124, 299] on span "Moon Credit" at bounding box center [127, 296] width 81 height 17
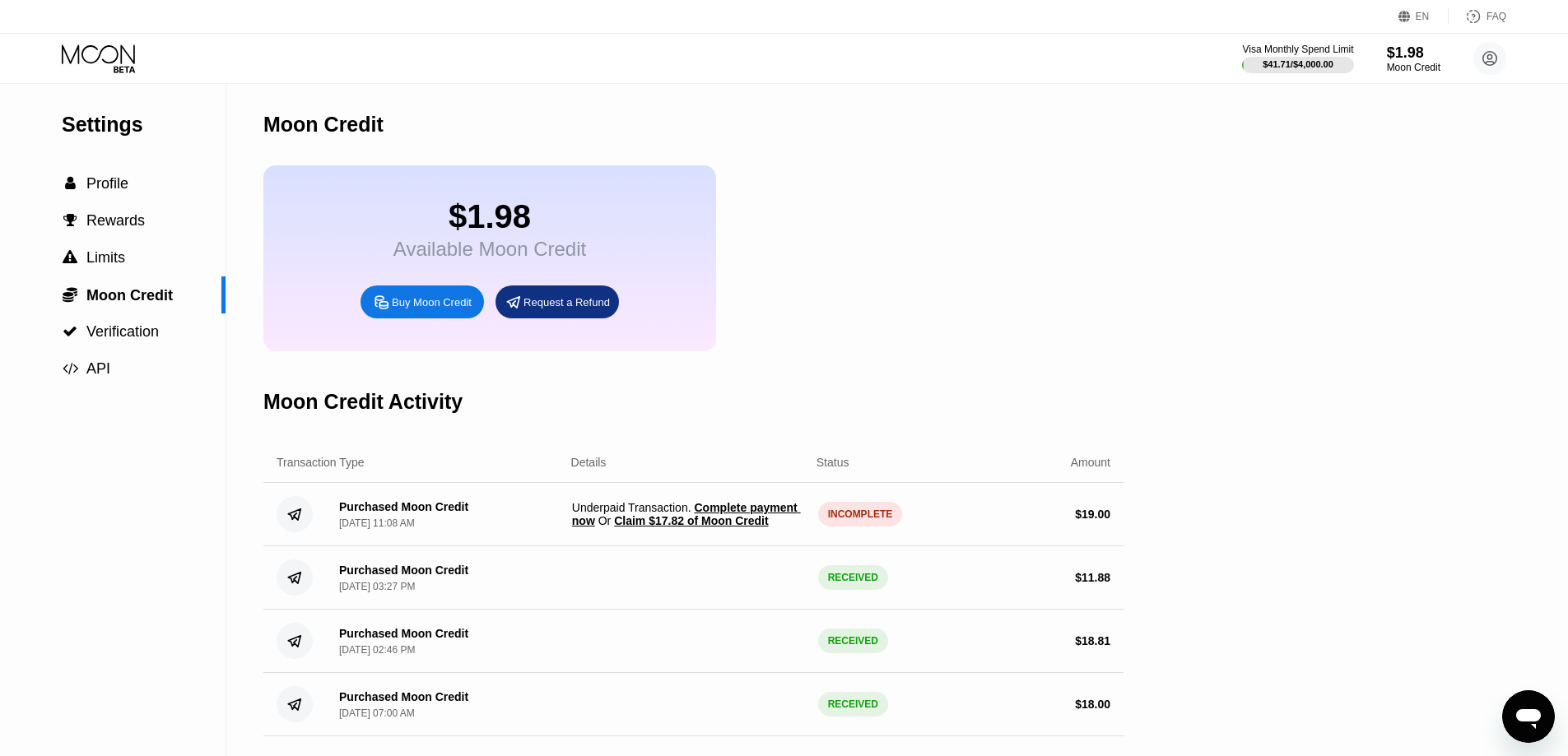
click at [873, 275] on div "$1.98 Available Moon Credit Buy Moon Credit Request a Refund" at bounding box center [694, 258] width 860 height 186
click at [1150, 350] on div "Settings  Profile  Rewards  Limits  Moon Credit  Verification  API Moon C…" at bounding box center [784, 420] width 1568 height 673
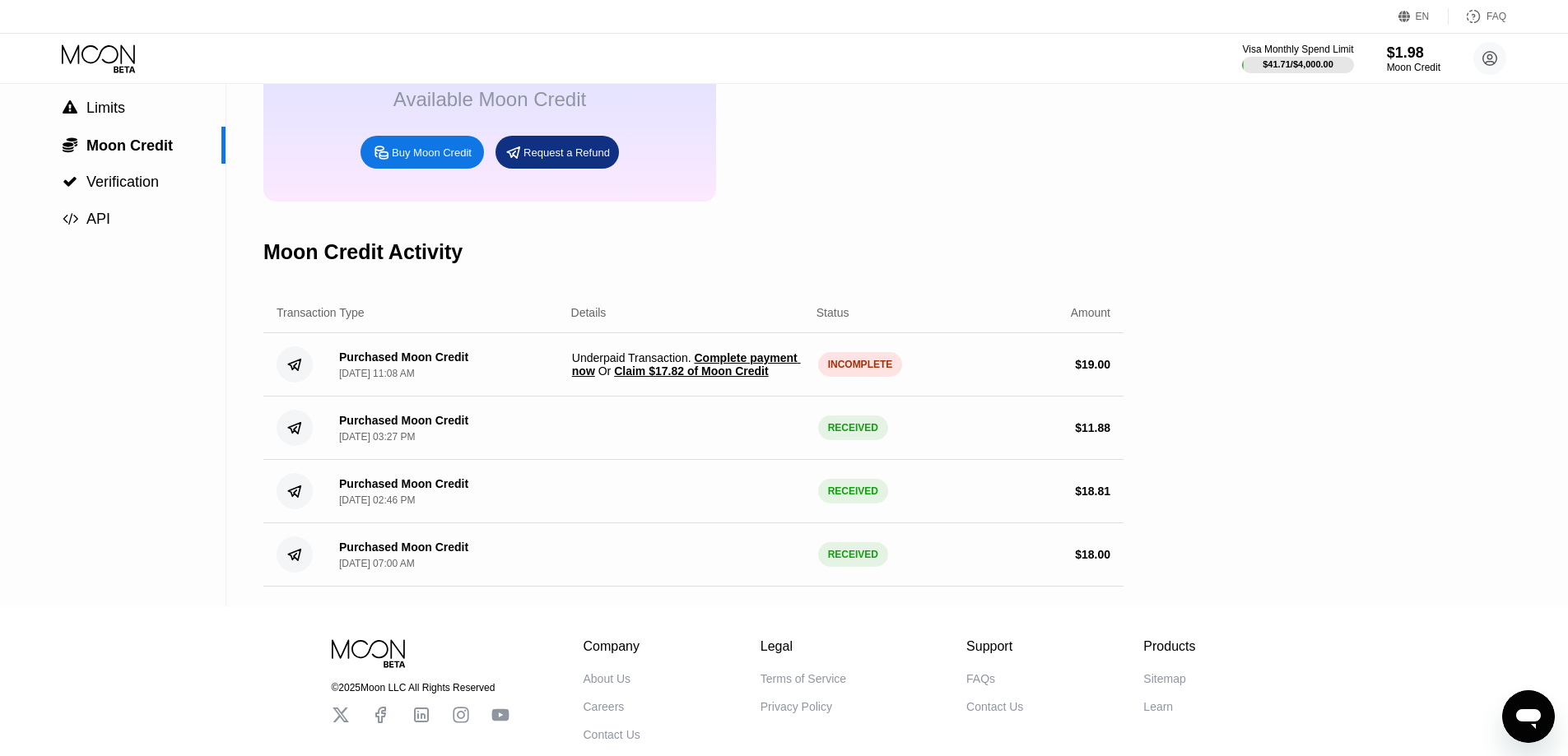
scroll to position [164, 0]
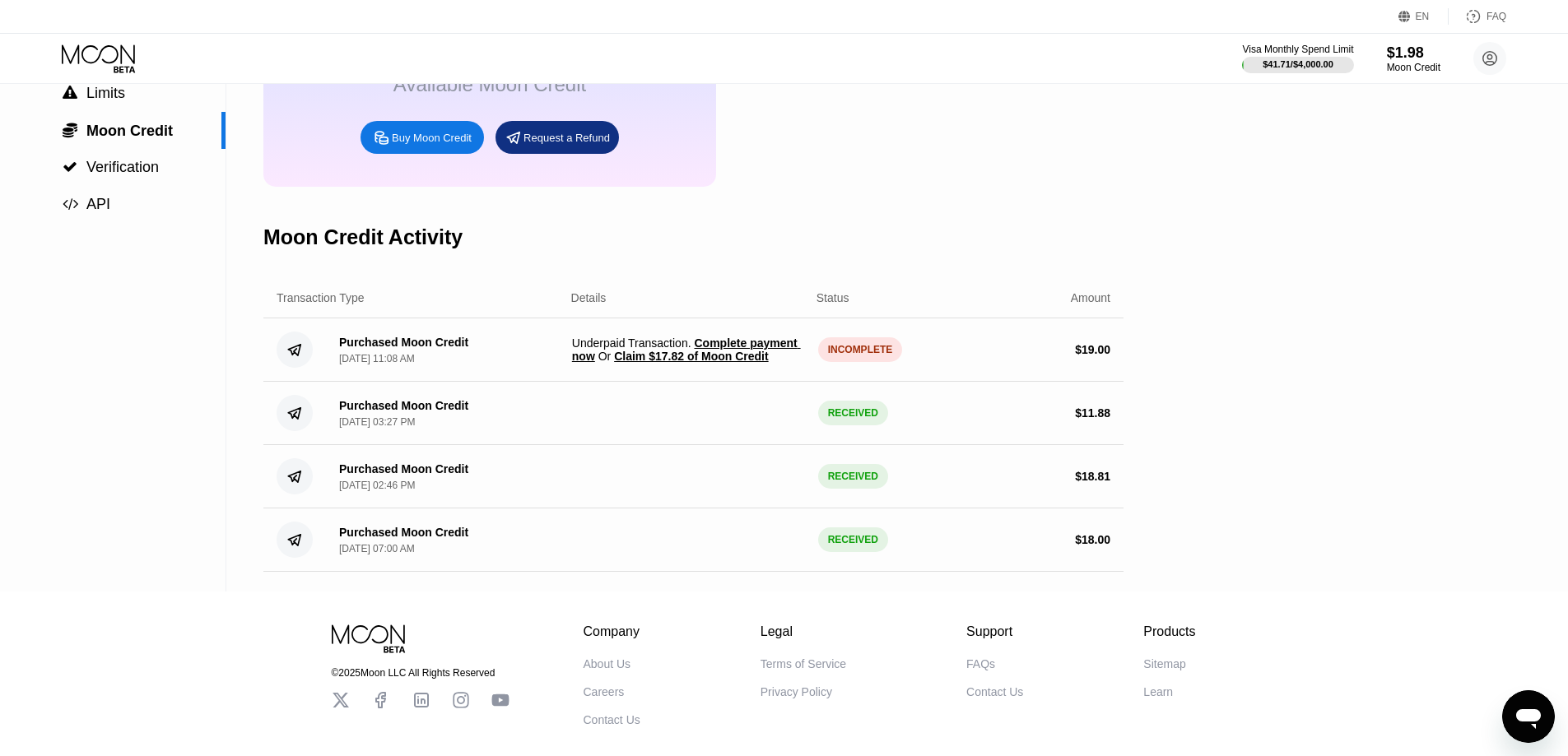
drag, startPoint x: 1068, startPoint y: 428, endPoint x: 1135, endPoint y: 433, distance: 67.2
click at [1135, 433] on div "Settings  Profile  Rewards  Limits  Moon Credit  Verification  API Moon C…" at bounding box center [784, 255] width 1568 height 673
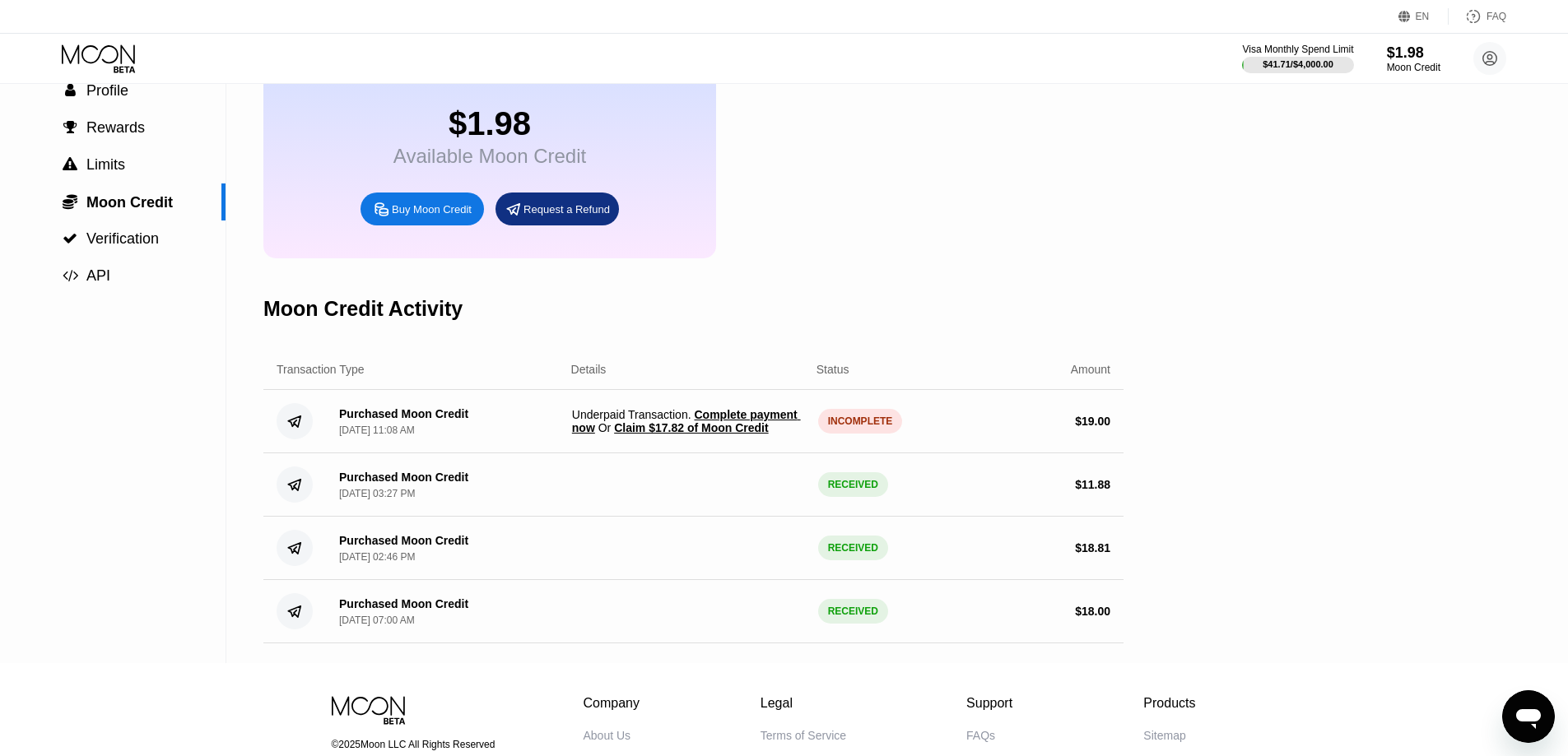
scroll to position [0, 0]
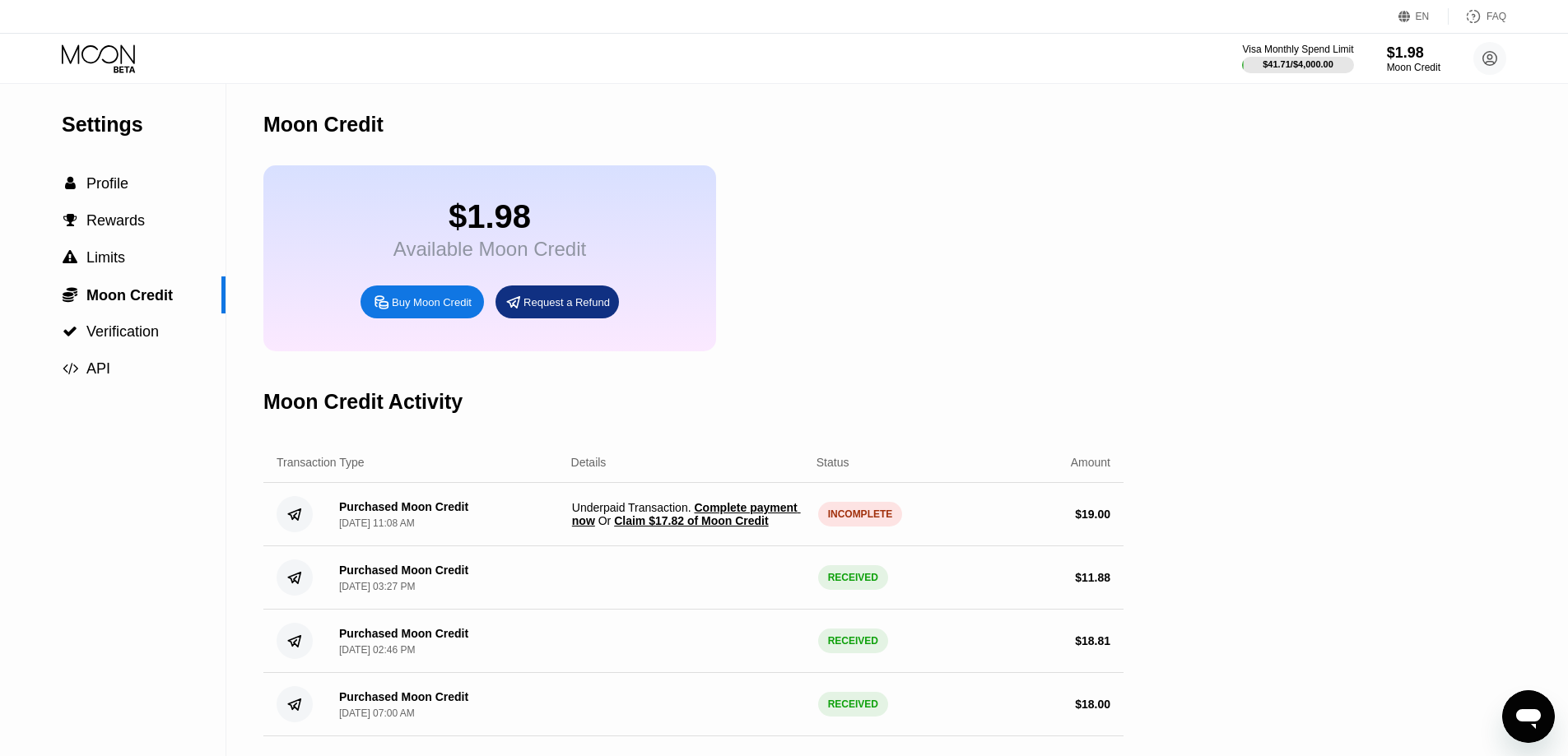
click at [977, 284] on div "$1.98 Available Moon Credit Buy Moon Credit Request a Refund" at bounding box center [694, 258] width 860 height 186
click at [974, 287] on div "$1.98 Available Moon Credit Buy Moon Credit Request a Refund" at bounding box center [694, 258] width 860 height 186
click at [1051, 323] on div "$1.98 Available Moon Credit Buy Moon Credit Request a Refund" at bounding box center [694, 258] width 860 height 186
drag, startPoint x: 566, startPoint y: 525, endPoint x: 668, endPoint y: 528, distance: 102.0
click at [668, 528] on div "Purchased Moon Credit [DATE] 11:08 AM Underpaid Transaction . Complete payment …" at bounding box center [694, 515] width 860 height 63
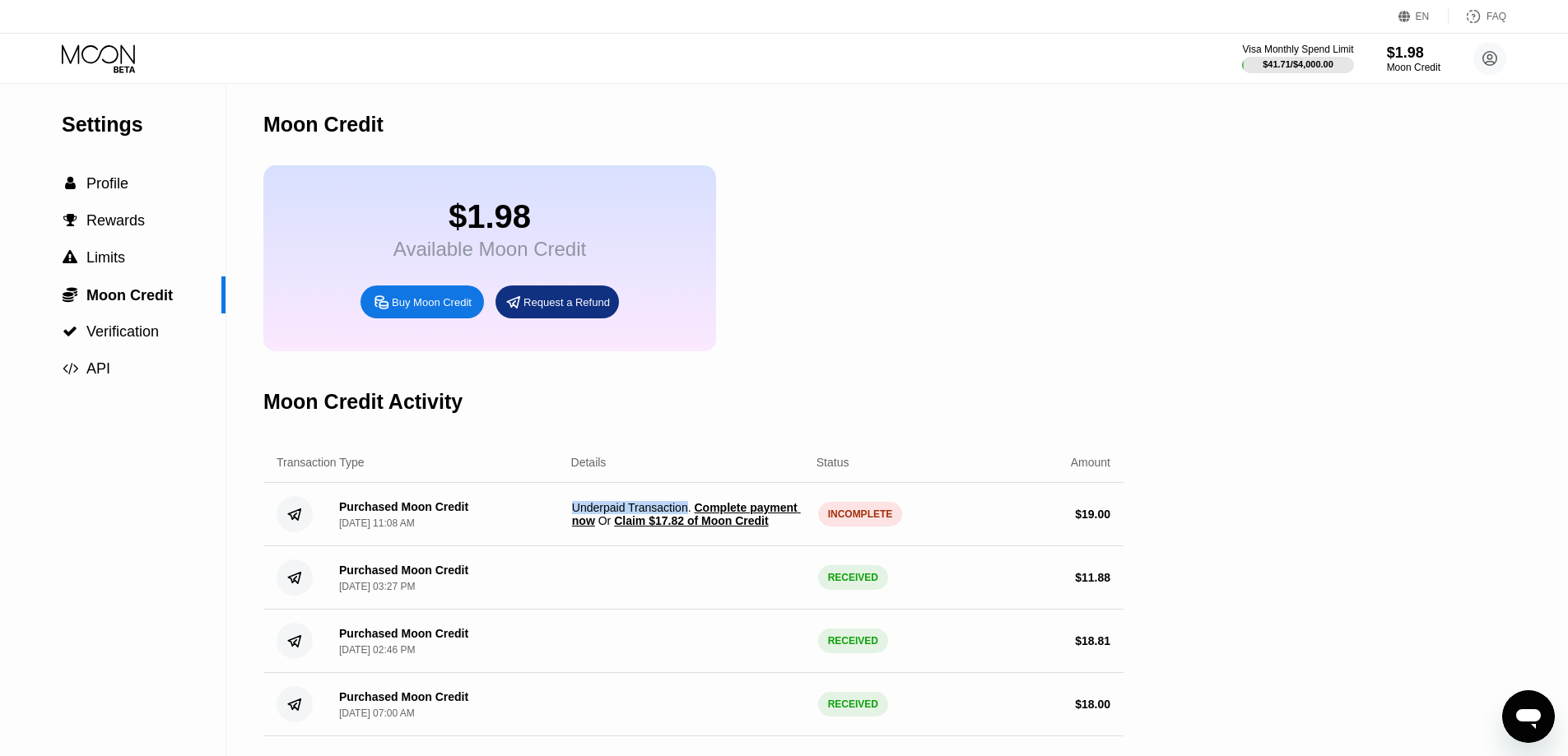
drag, startPoint x: 686, startPoint y: 525, endPoint x: 568, endPoint y: 526, distance: 118.0
click at [568, 526] on div "Purchased Moon Credit [DATE] 11:08 AM Underpaid Transaction . Complete payment …" at bounding box center [694, 515] width 860 height 63
copy span "Underpaid Transaction"
click at [793, 314] on div "$1.98 Available Moon Credit Buy Moon Credit Request a Refund" at bounding box center [694, 258] width 860 height 186
click at [866, 323] on div "$1.98 Available Moon Credit Buy Moon Credit Request a Refund" at bounding box center [694, 258] width 860 height 186
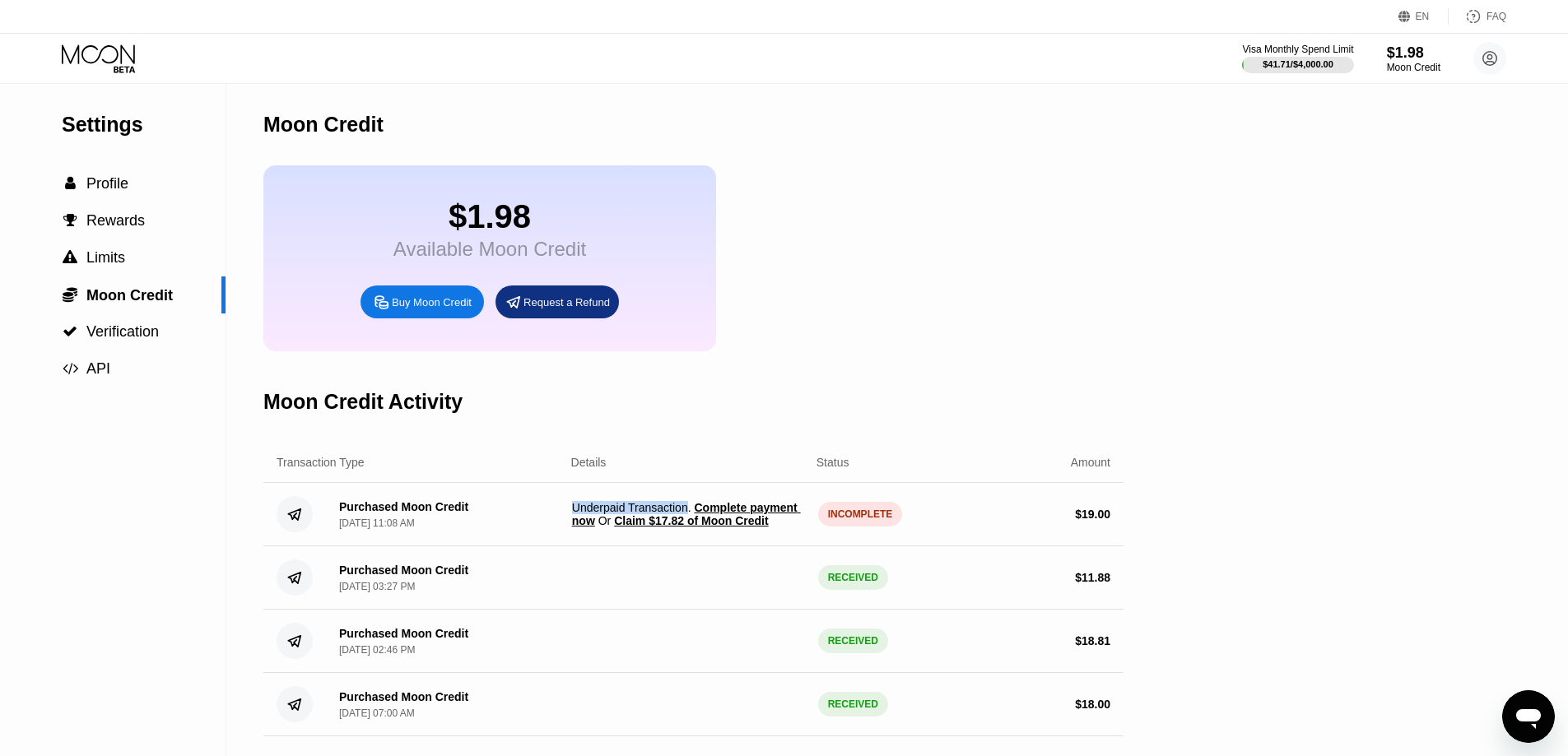
click at [560, 309] on div "Request a Refund" at bounding box center [567, 302] width 87 height 14
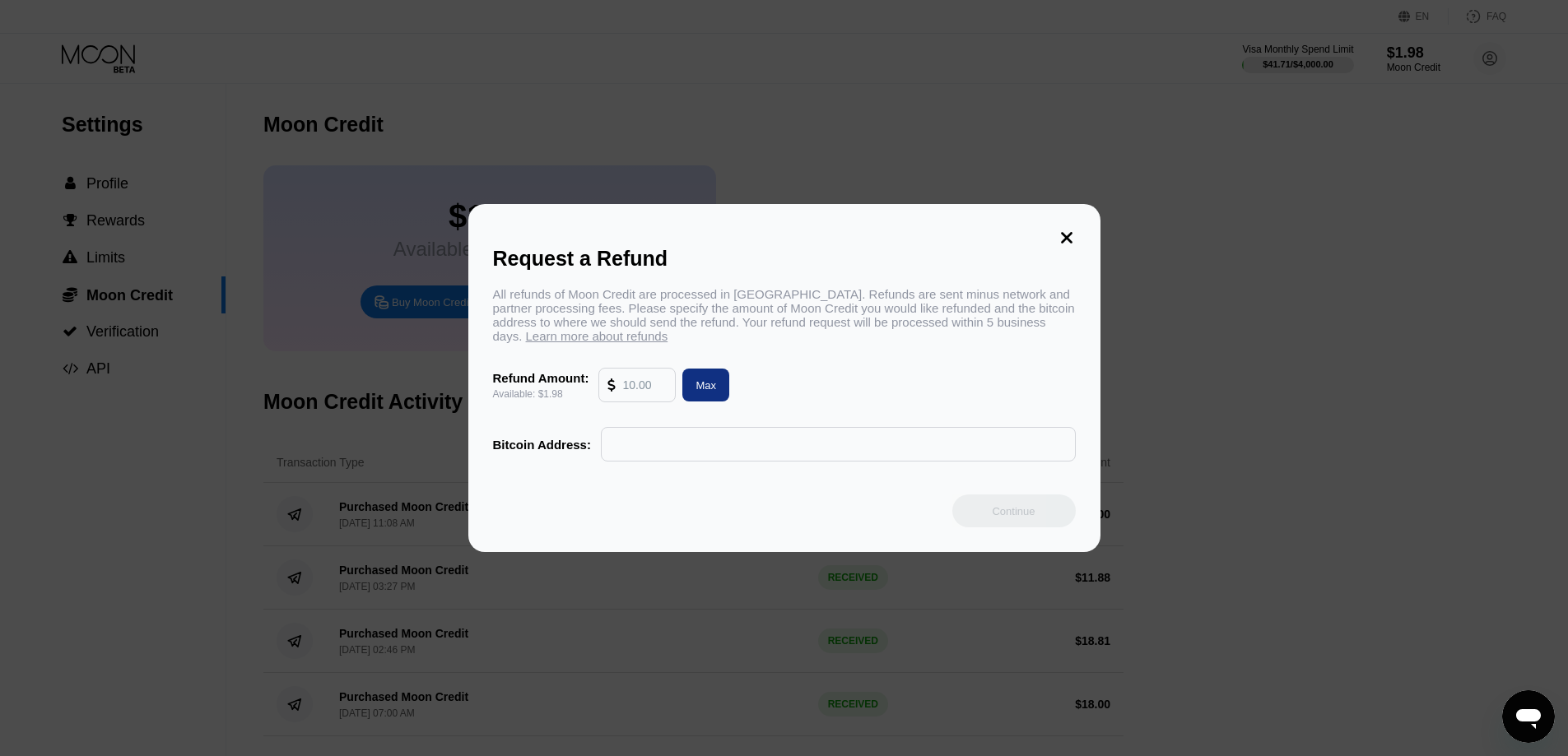
click at [1067, 228] on icon at bounding box center [1067, 238] width 18 height 18
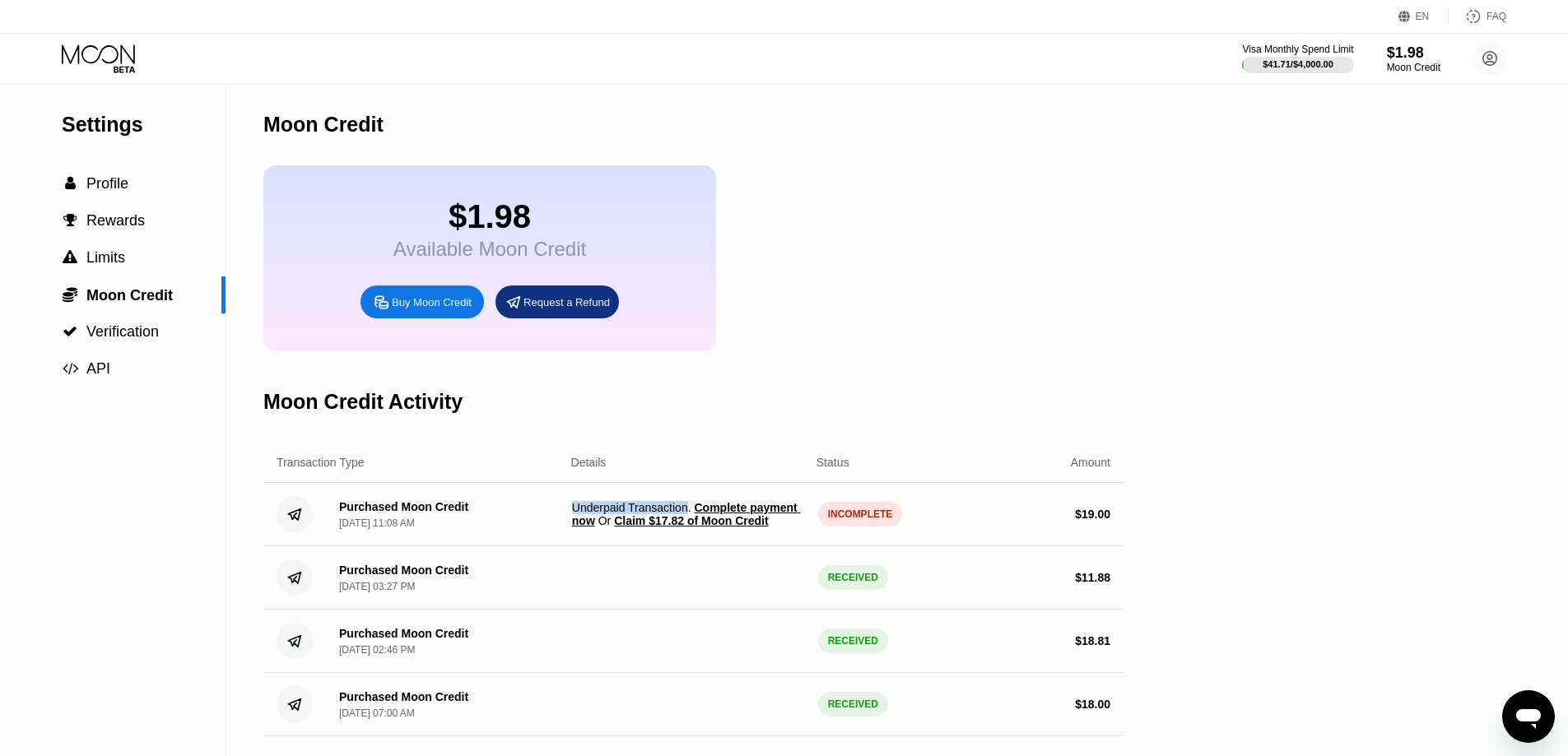
click at [857, 428] on div "Moon Credit Activity" at bounding box center [694, 402] width 860 height 82
drag, startPoint x: 946, startPoint y: 373, endPoint x: 873, endPoint y: 377, distance: 73.1
click at [944, 373] on div "Moon Credit $1.98 Available Moon Credit Buy Moon Credit Request a Refund Moon C…" at bounding box center [694, 420] width 860 height 673
click at [949, 267] on div "$1.98 Available Moon Credit Buy Moon Credit Request a Refund" at bounding box center [694, 258] width 860 height 186
click at [573, 254] on div "Available Moon Credit" at bounding box center [489, 249] width 193 height 23
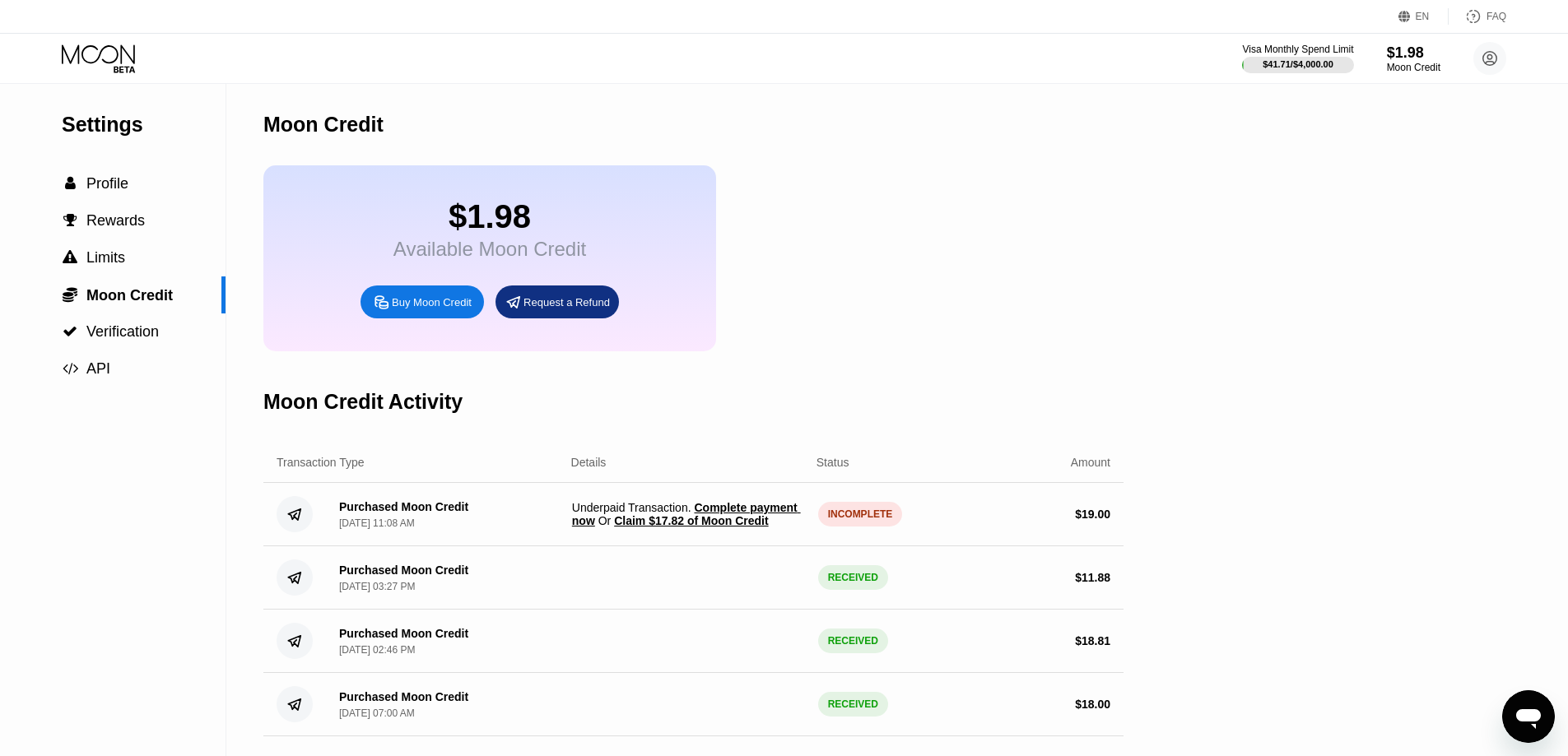
drag, startPoint x: 966, startPoint y: 266, endPoint x: 563, endPoint y: 264, distance: 403.0
click at [959, 266] on div "$1.98 Available Moon Credit Buy Moon Credit Request a Refund" at bounding box center [694, 258] width 860 height 186
click at [134, 180] on div " Profile" at bounding box center [113, 183] width 226 height 18
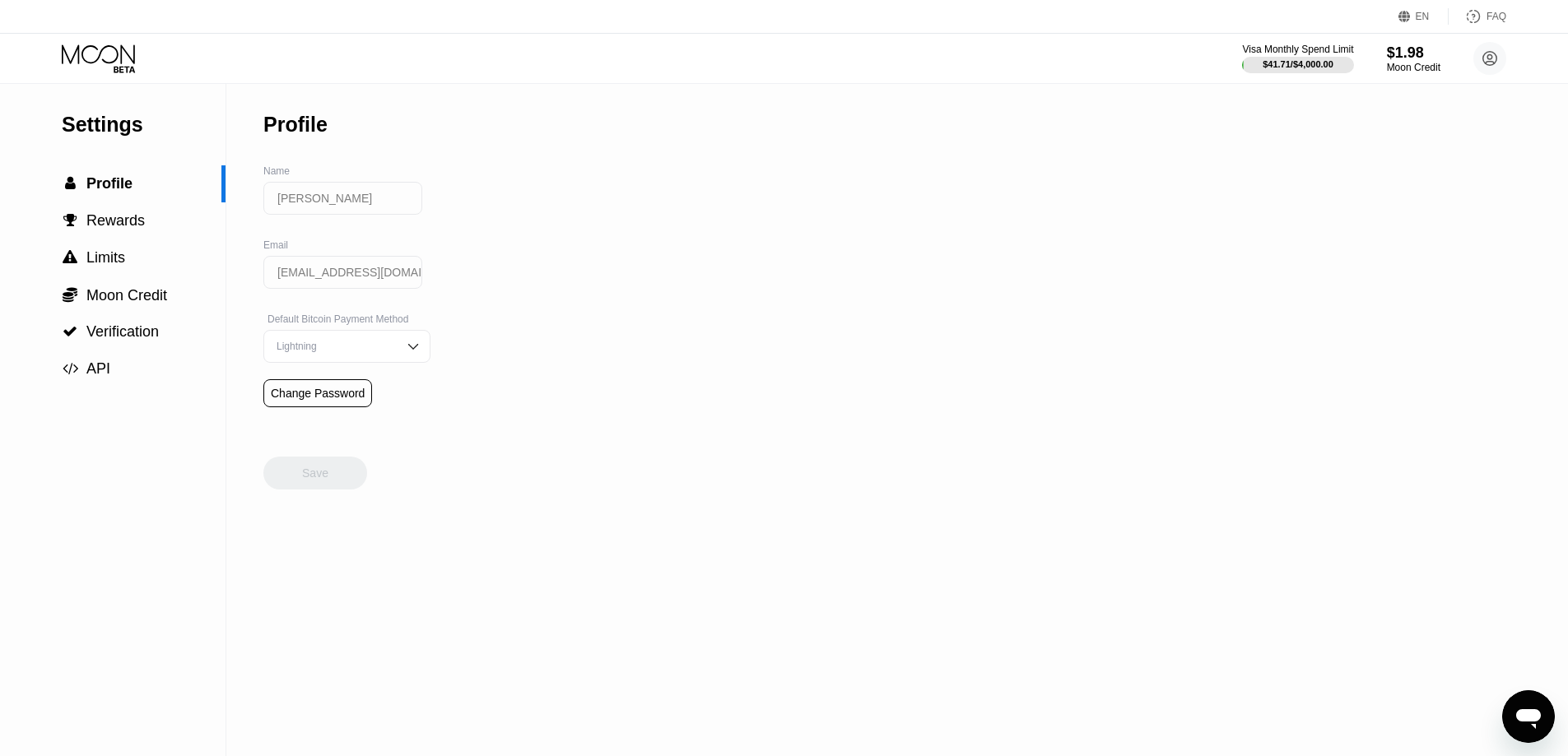
drag, startPoint x: 624, startPoint y: 203, endPoint x: 248, endPoint y: 93, distance: 391.8
click at [621, 203] on div "Settings  Profile  Rewards  Limits  Moon Credit  Verification  API Profil…" at bounding box center [784, 420] width 1568 height 673
click at [113, 58] on icon at bounding box center [100, 58] width 77 height 29
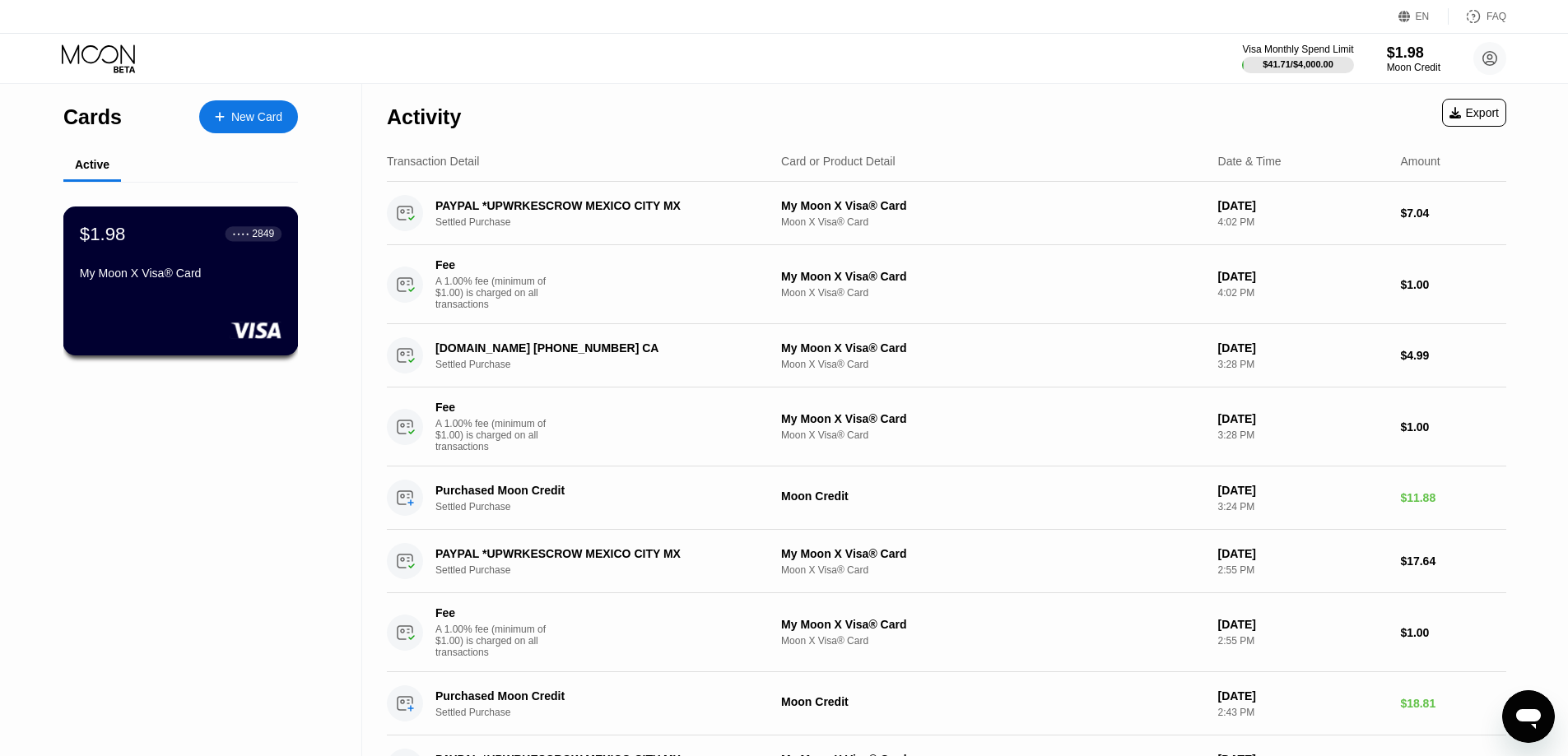
click at [187, 274] on div "My Moon X Visa® Card" at bounding box center [181, 273] width 202 height 13
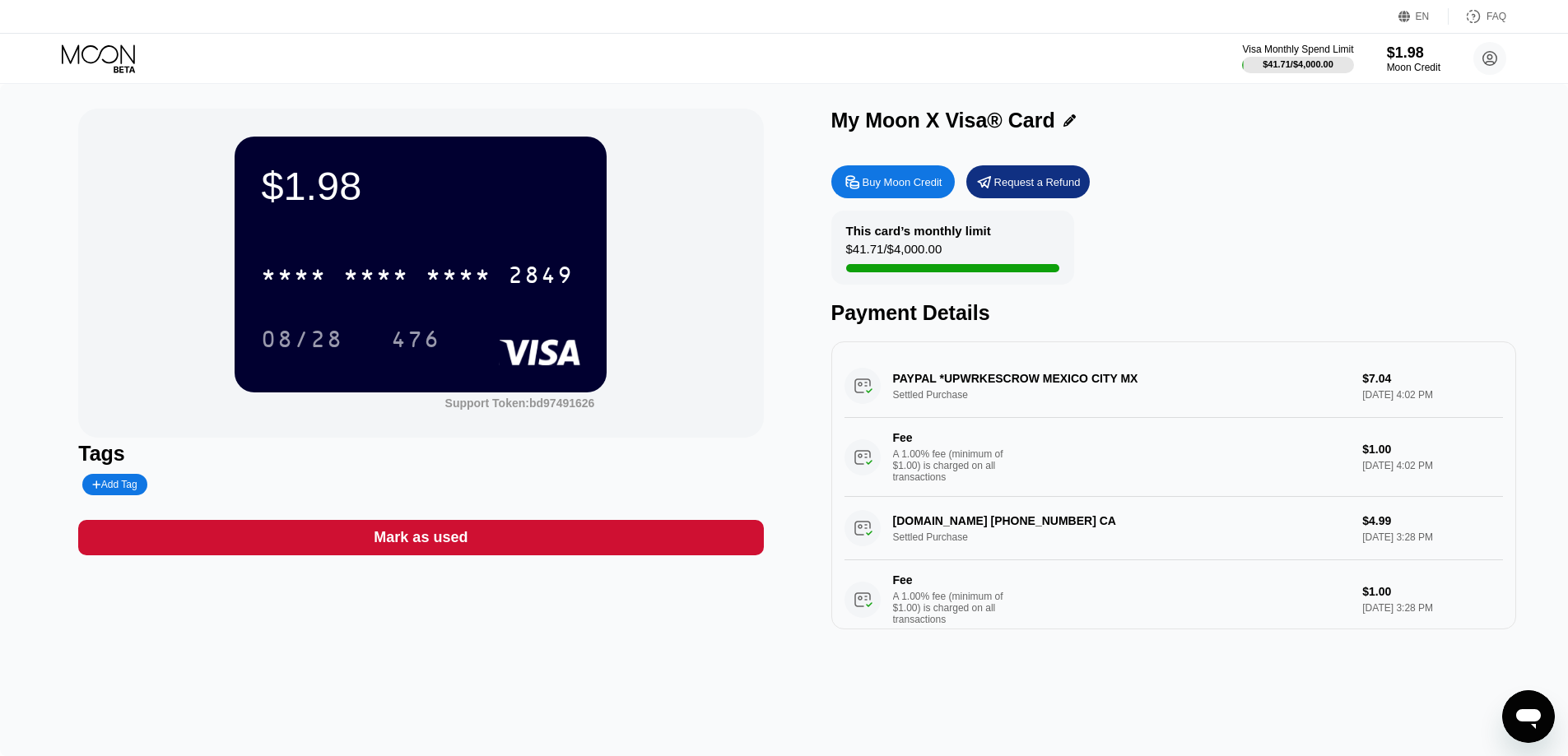
click at [1203, 291] on div "This card’s monthly limit $41.71 / $4,000.00 Payment Details" at bounding box center [1173, 268] width 684 height 114
click at [63, 58] on icon at bounding box center [100, 58] width 77 height 29
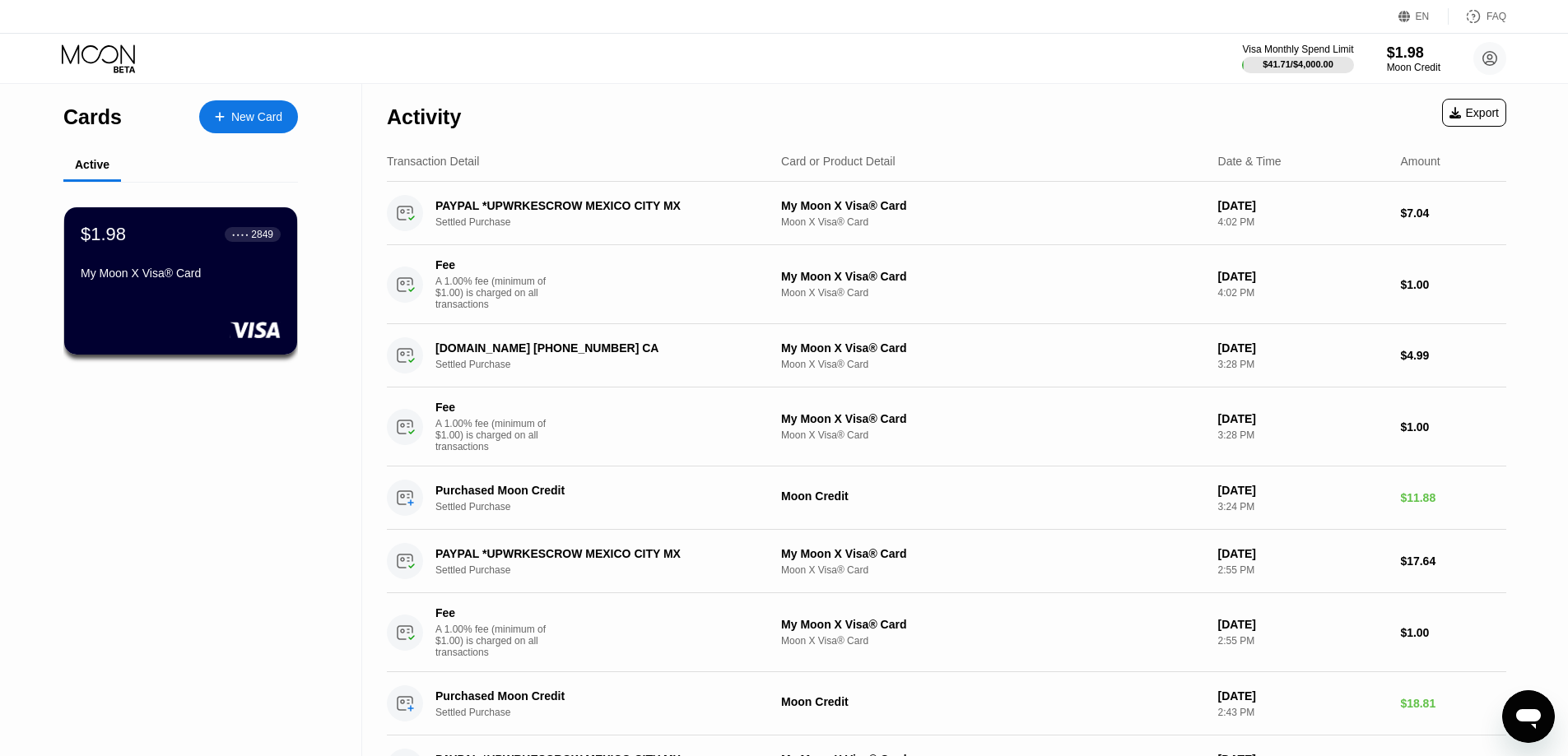
click at [1180, 109] on div "Activity Export" at bounding box center [946, 113] width 1120 height 58
click at [1260, 111] on div "Activity Export" at bounding box center [946, 113] width 1120 height 58
click at [1483, 58] on icon at bounding box center [1489, 58] width 33 height 33
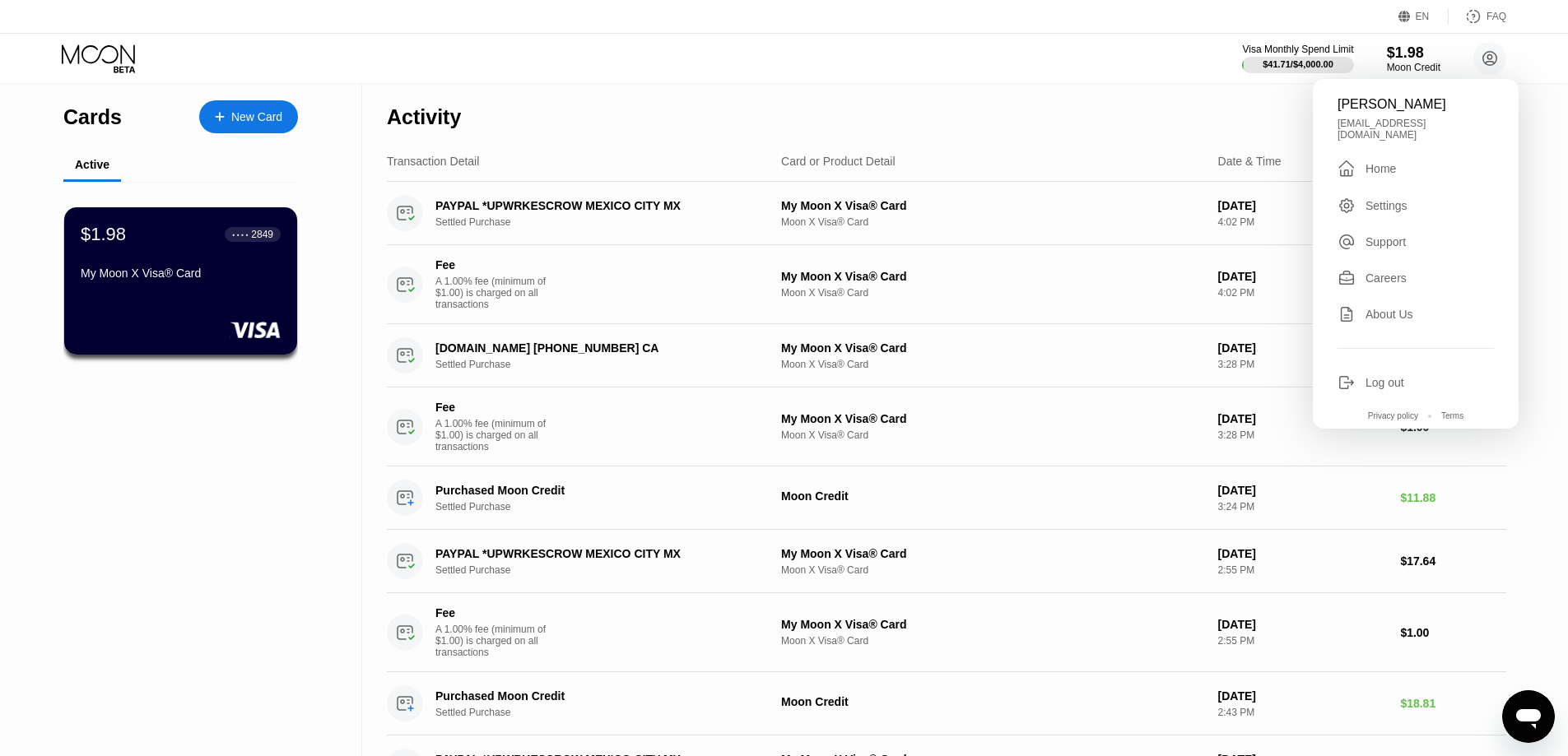
click at [1396, 233] on div "Support" at bounding box center [1415, 242] width 157 height 18
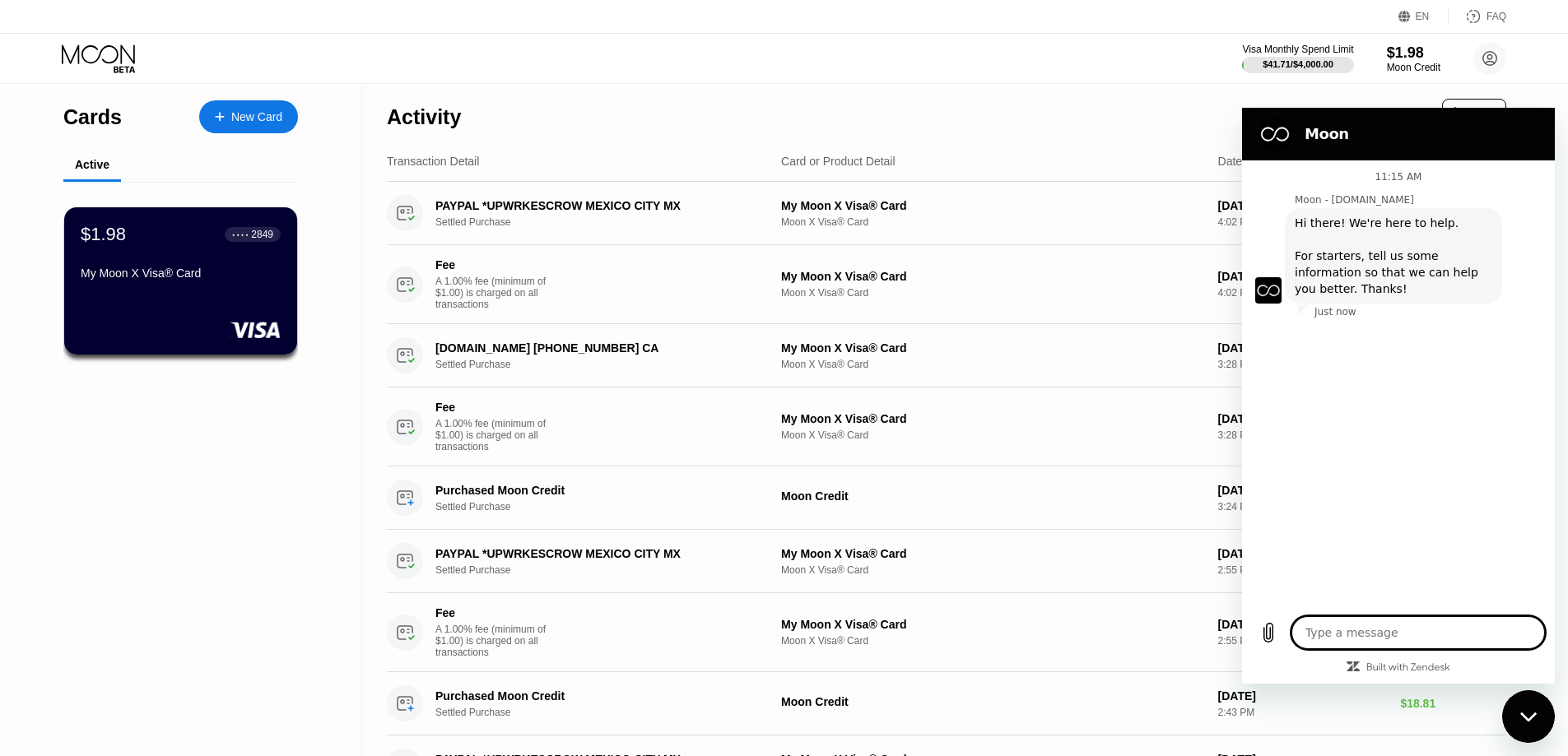
type textarea "x"
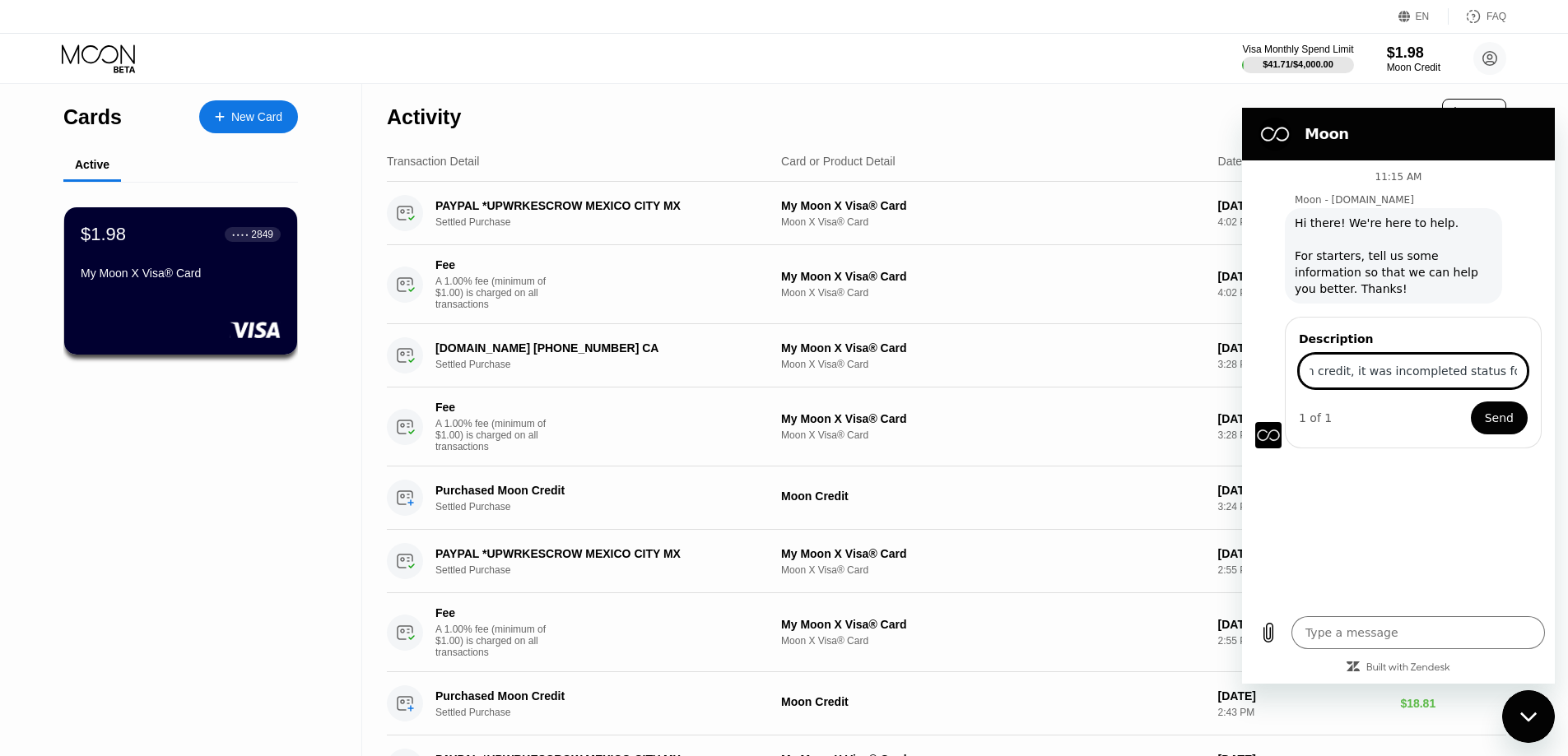
scroll to position [0, 148]
type input "I have just purchased moon credit, it was incompleted status for now."
click at [1470, 402] on button "Send" at bounding box center [1499, 418] width 57 height 33
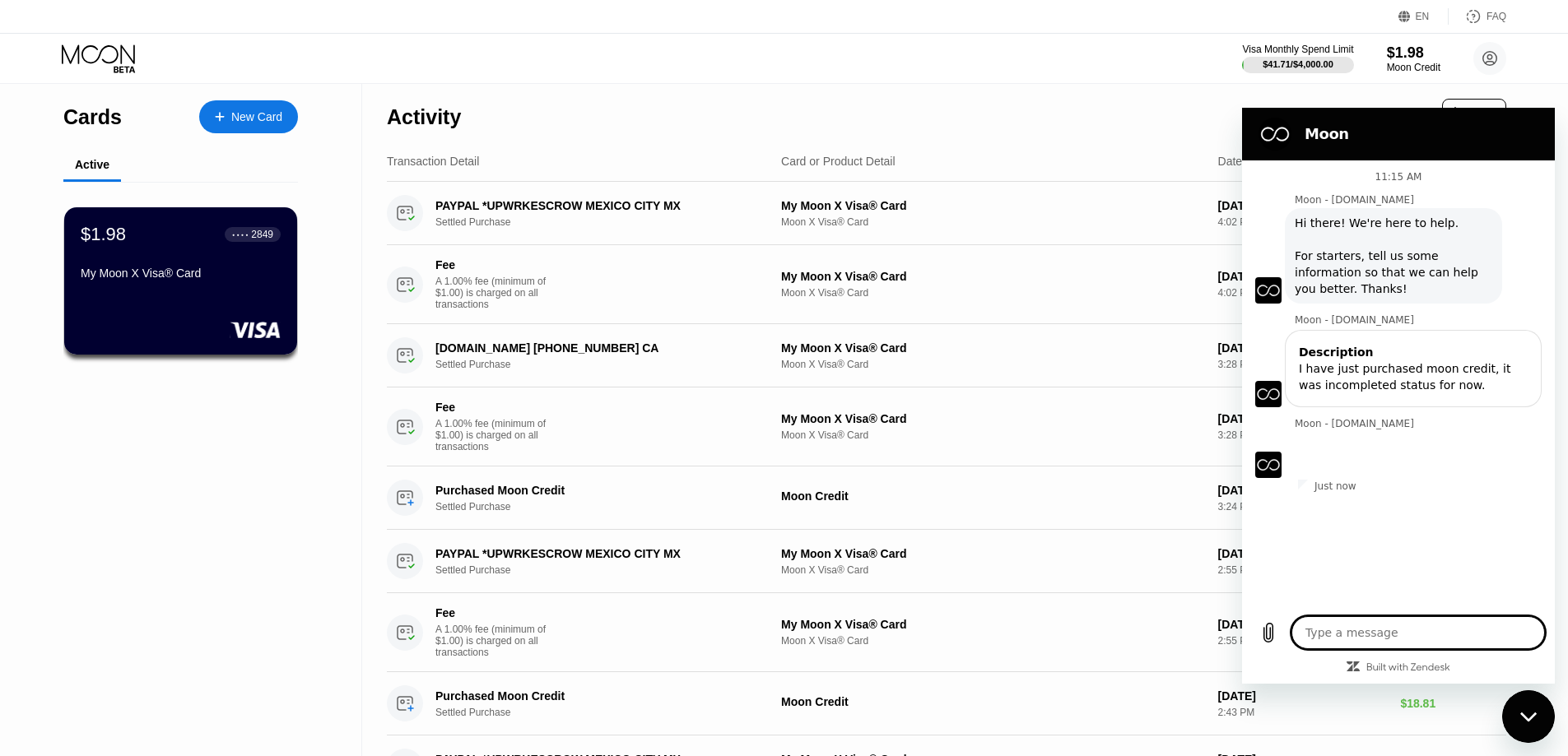
type textarea "x"
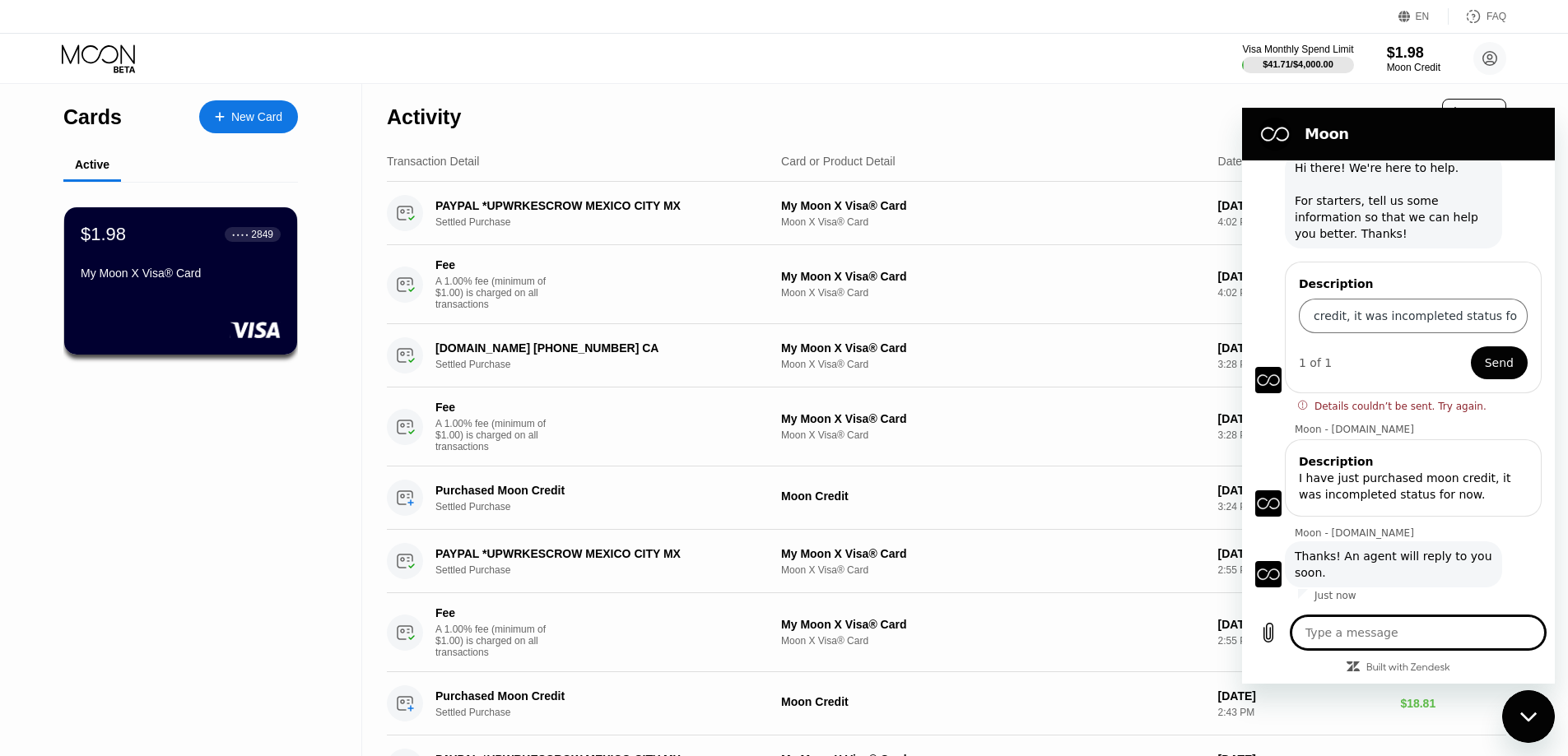
scroll to position [0, 0]
click at [1371, 645] on textarea at bounding box center [1418, 632] width 253 height 33
type textarea "b"
type textarea "x"
type textarea "bu"
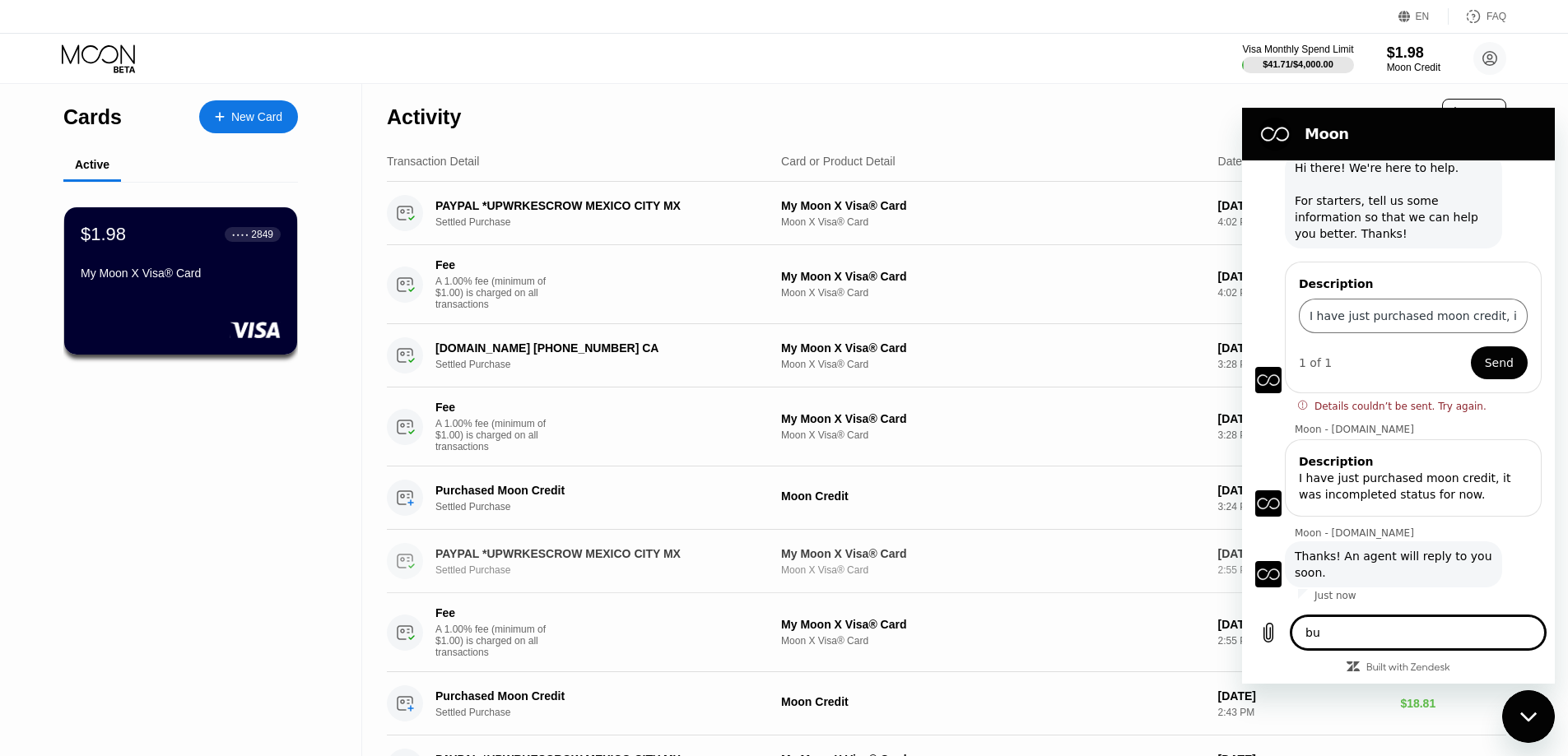
type textarea "x"
type textarea "but"
type textarea "x"
type textarea "but"
type textarea "x"
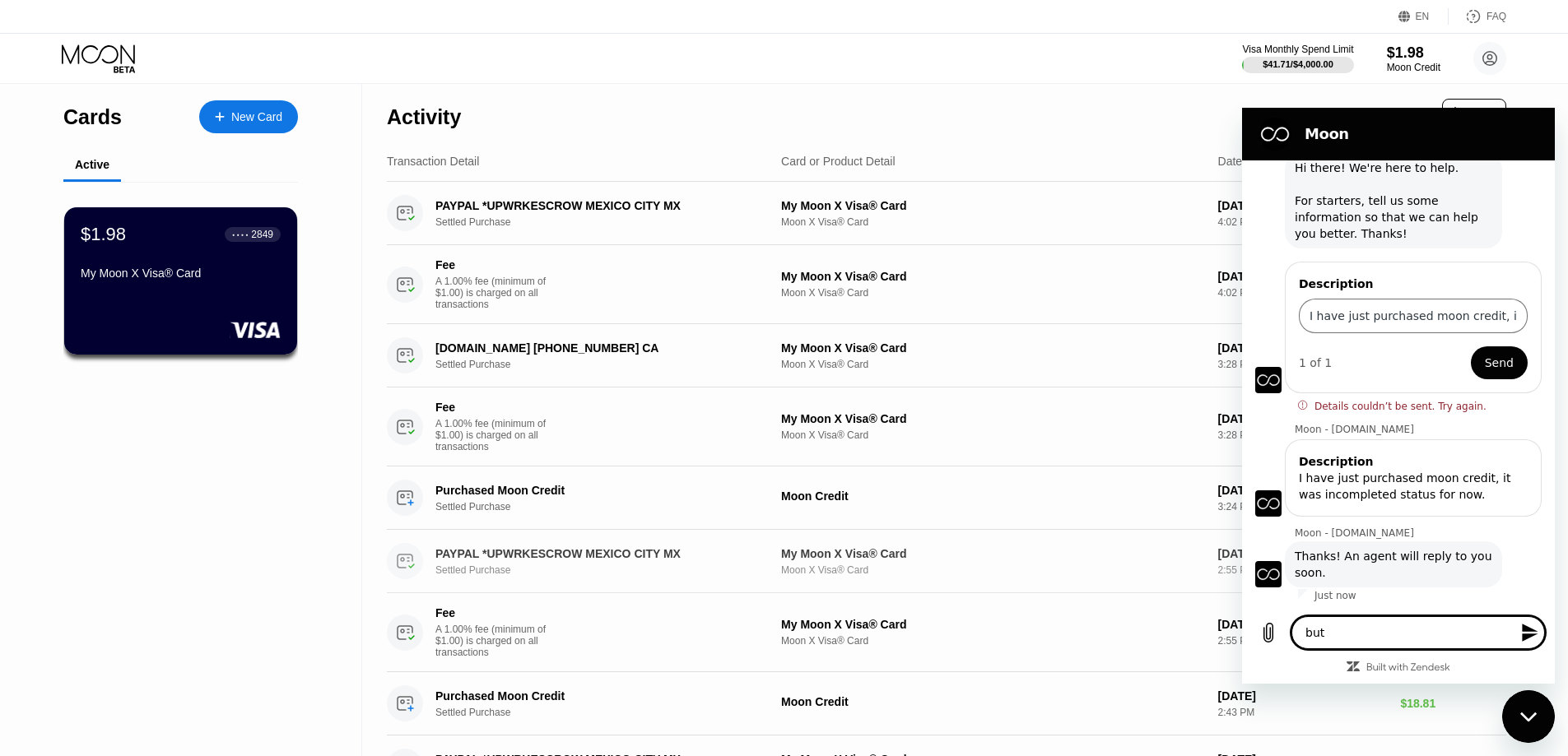
type textarea "but m"
type textarea "x"
type textarea "but me"
type textarea "x"
type textarea "but mex"
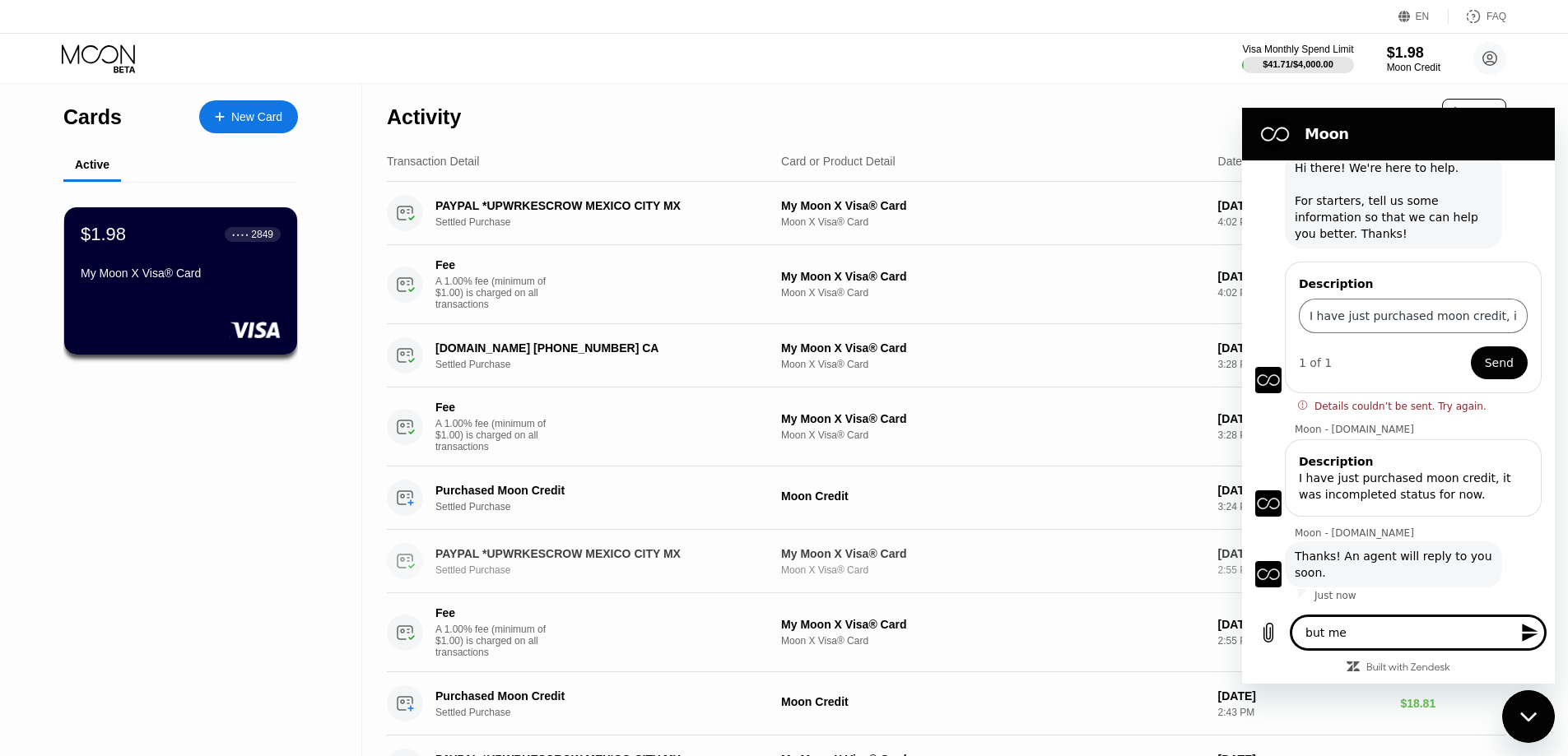
type textarea "x"
type textarea "but me"
type textarea "x"
type textarea "but m"
type textarea "x"
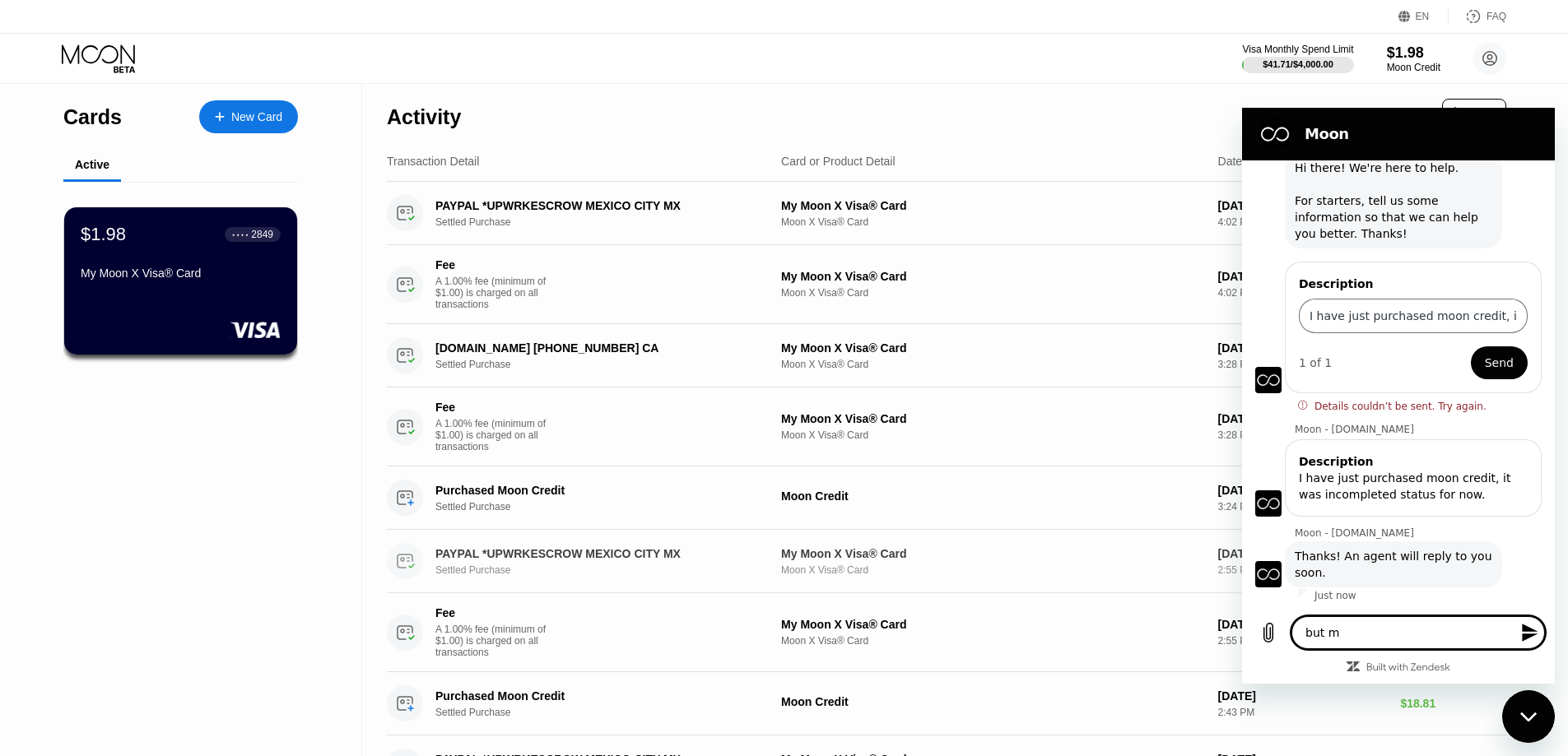
type textarea "but"
type textarea "x"
type textarea "but"
type textarea "x"
type textarea "but"
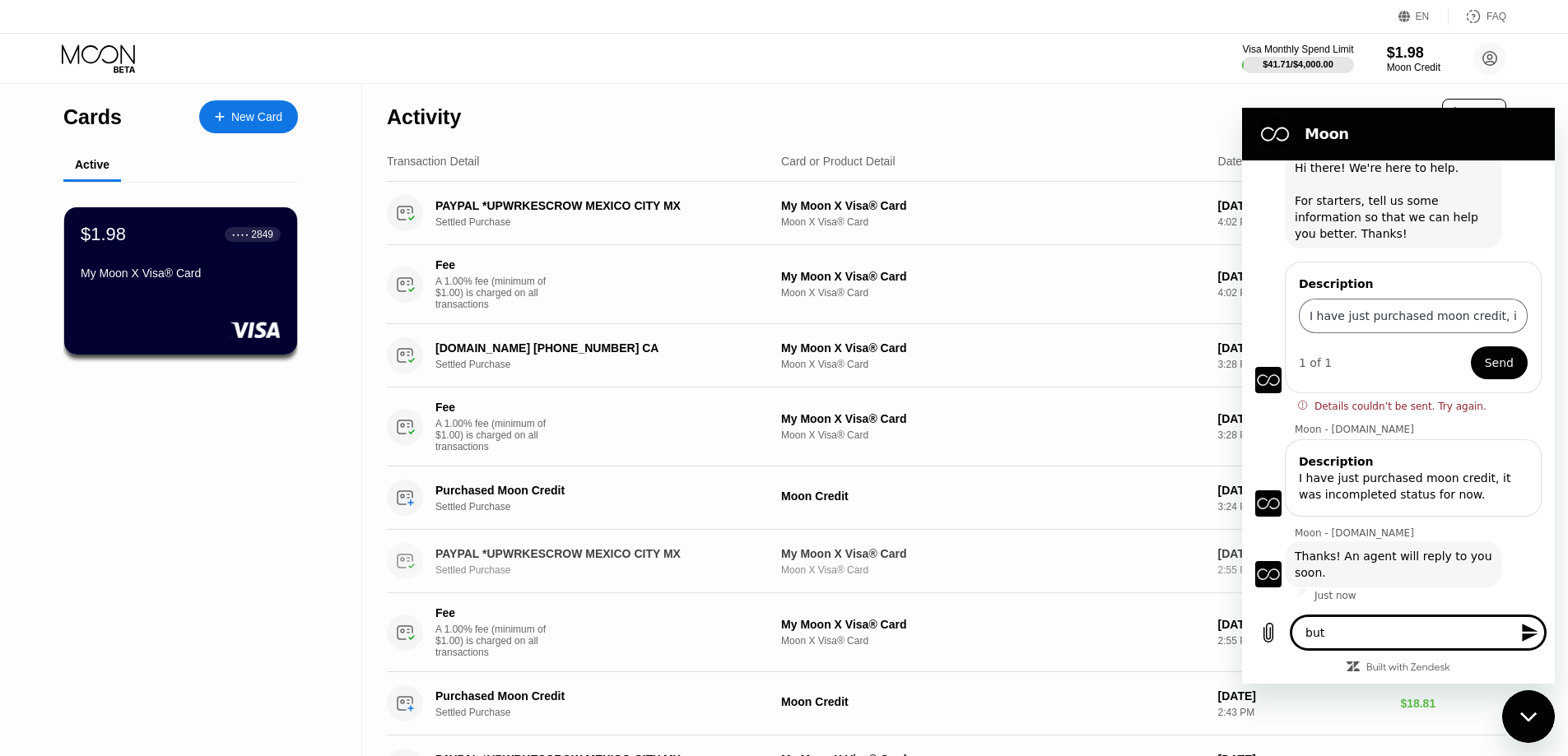
type textarea "x"
type textarea "but w"
type textarea "x"
type textarea "but we"
type textarea "x"
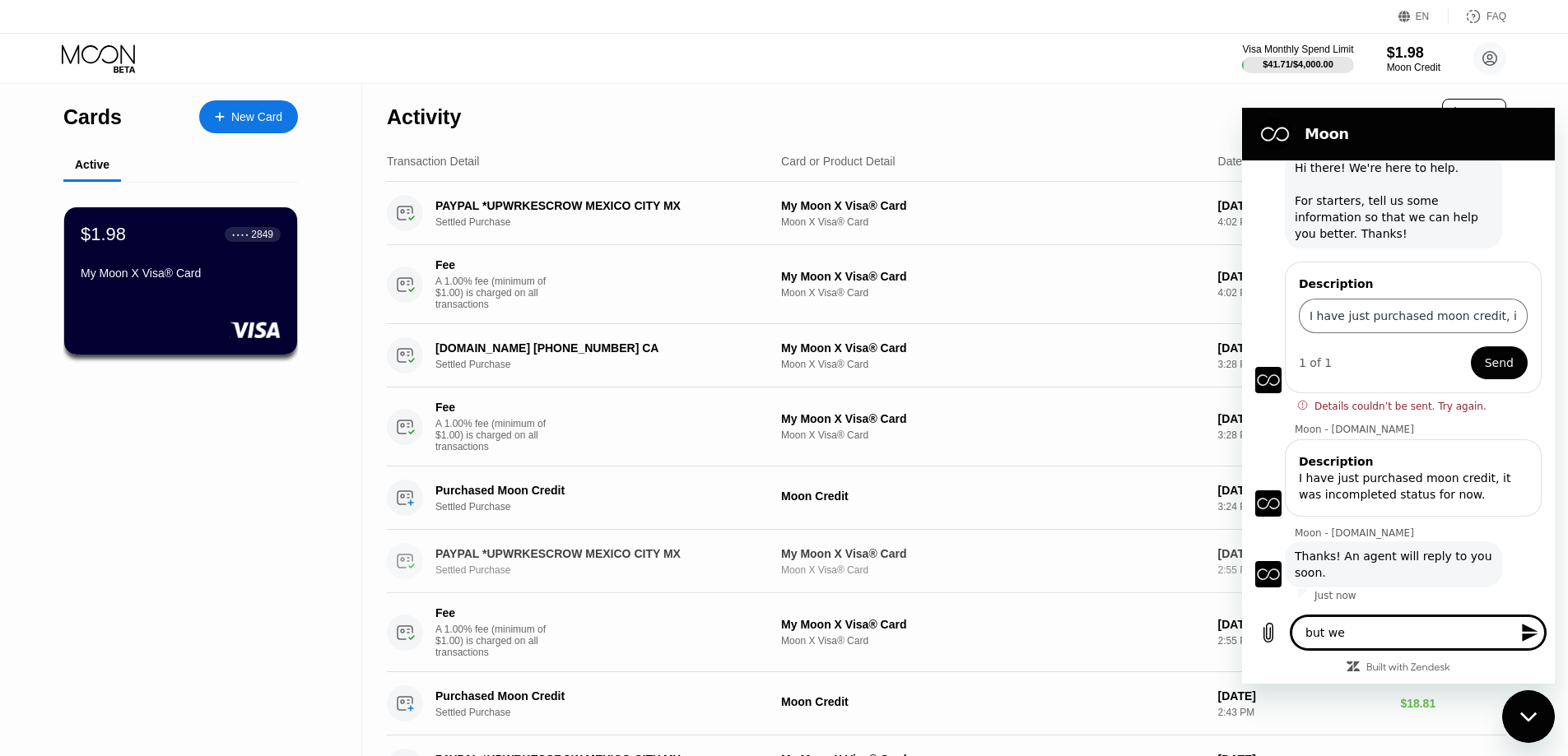
type textarea "but we"
type textarea "x"
type textarea "but we"
type textarea "x"
type textarea "but w"
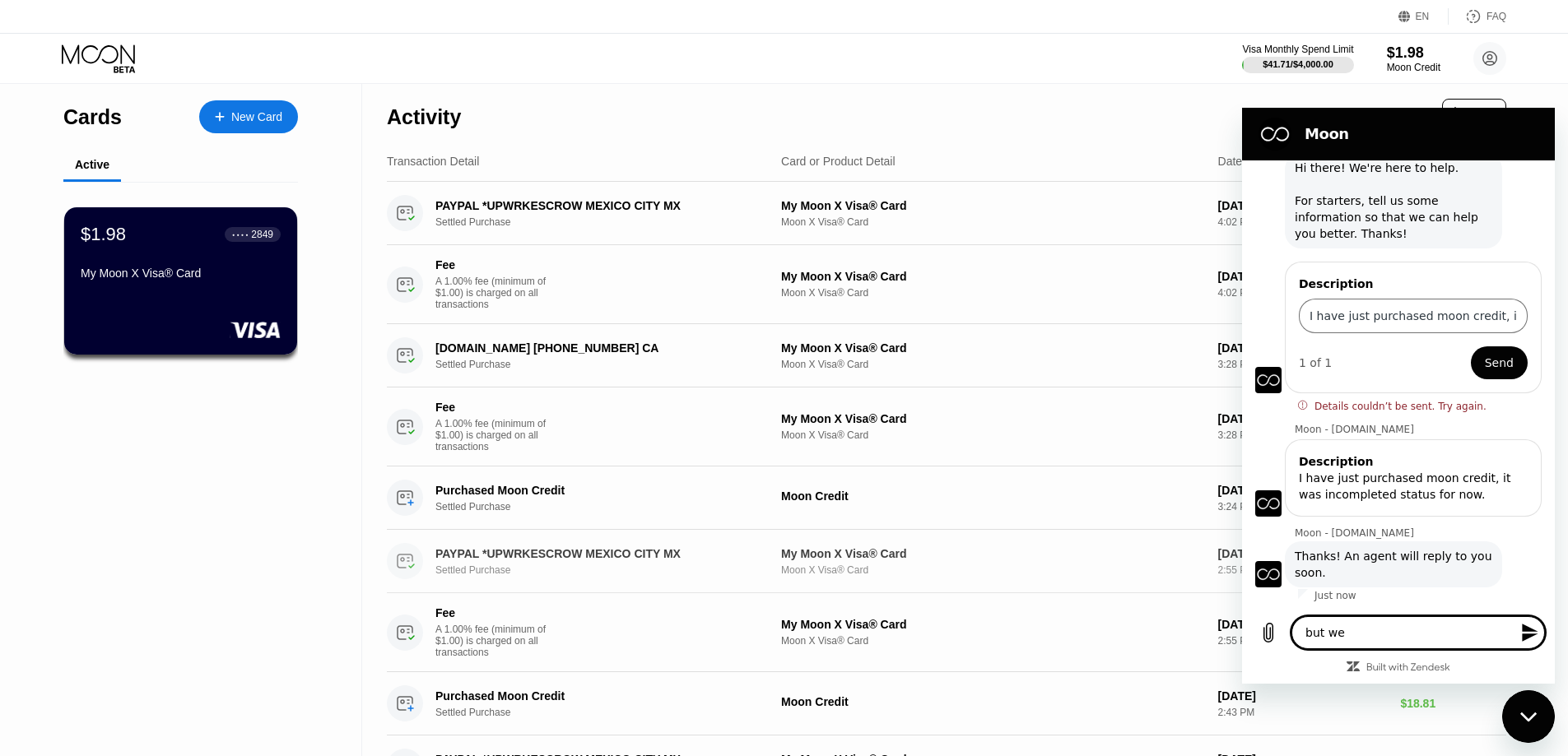
type textarea "x"
type textarea "but"
type textarea "x"
type textarea "but t"
type textarea "x"
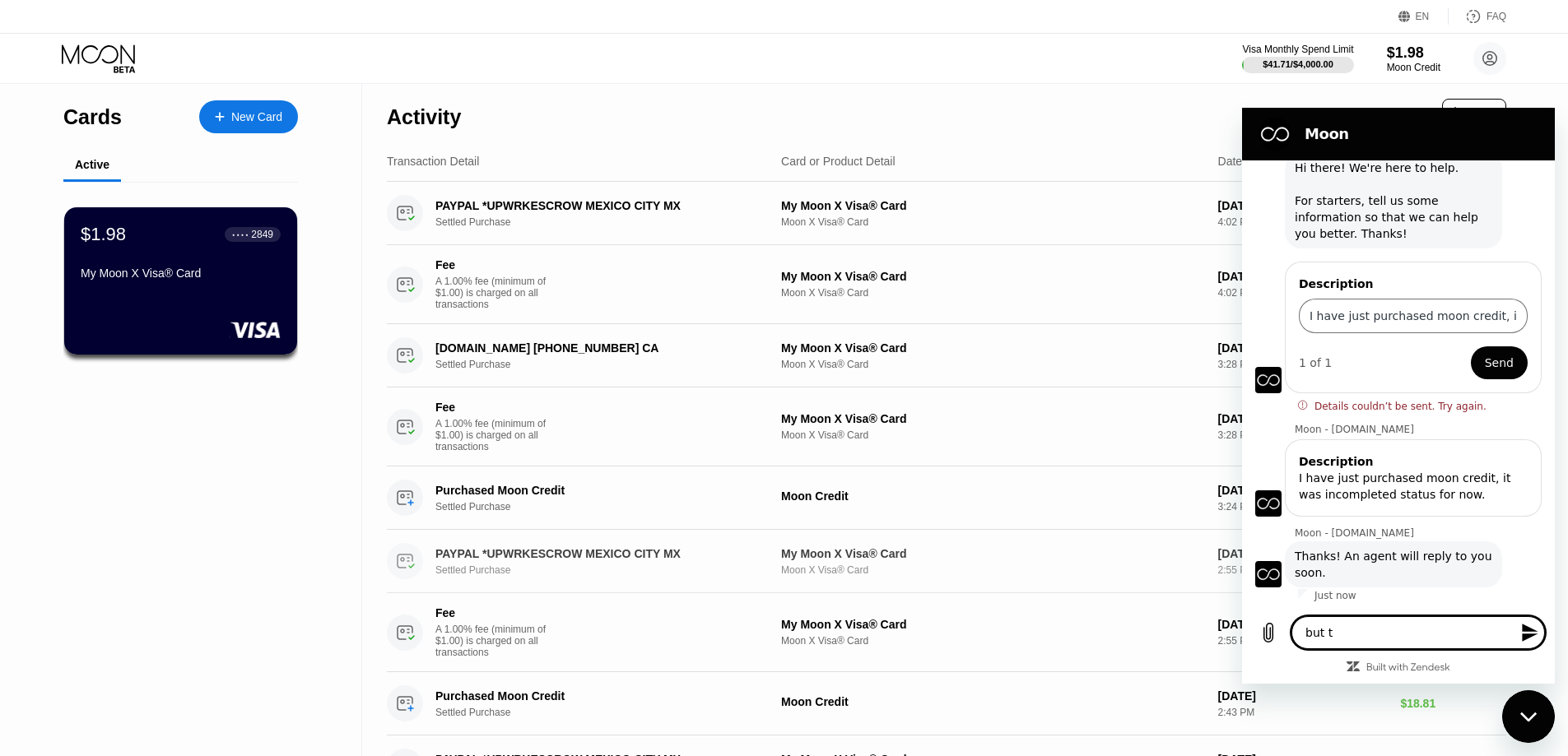
type textarea "but tr"
type textarea "x"
type textarea "but tra"
type textarea "x"
type textarea "but tr"
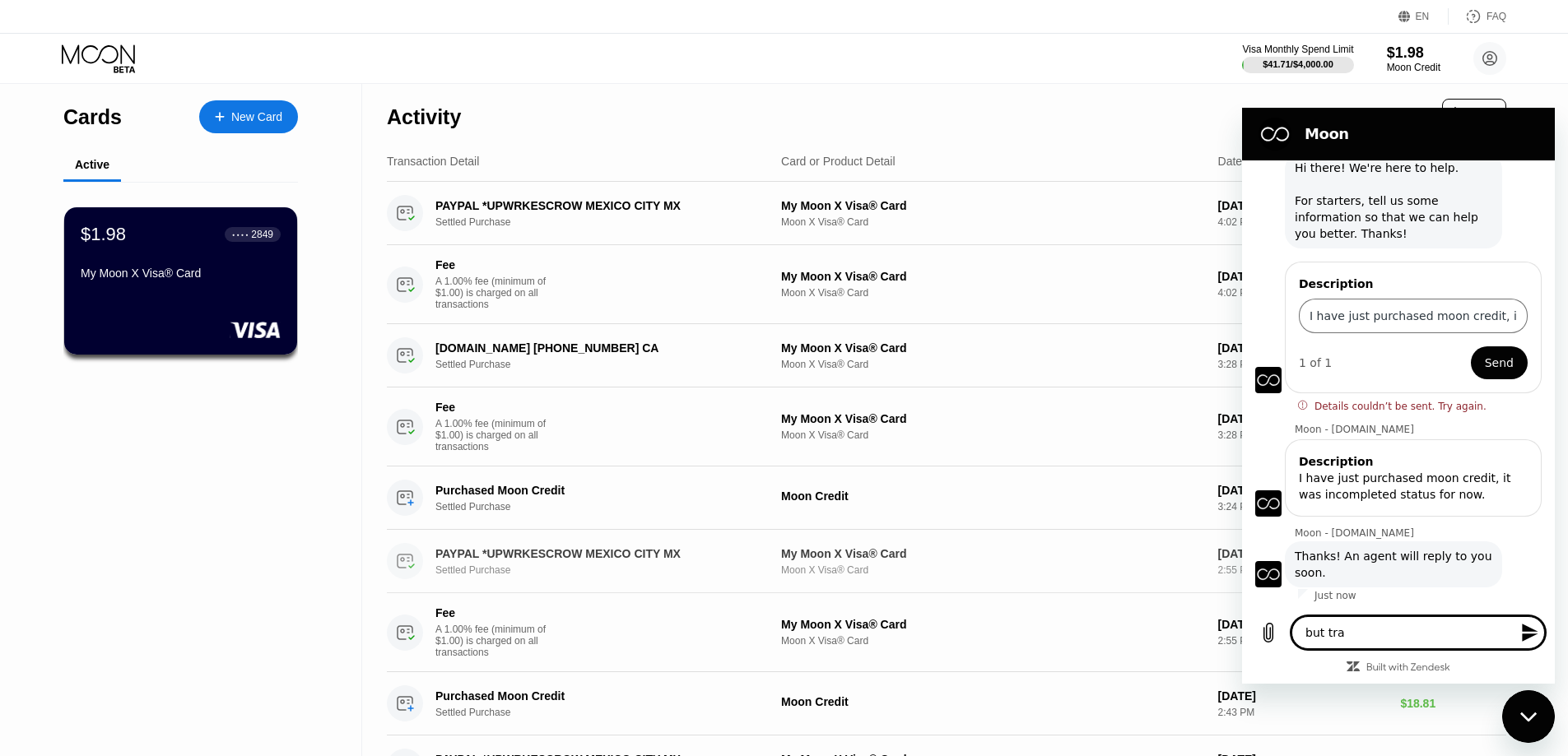
type textarea "x"
type textarea "but t"
type textarea "x"
type textarea "but"
type textarea "x"
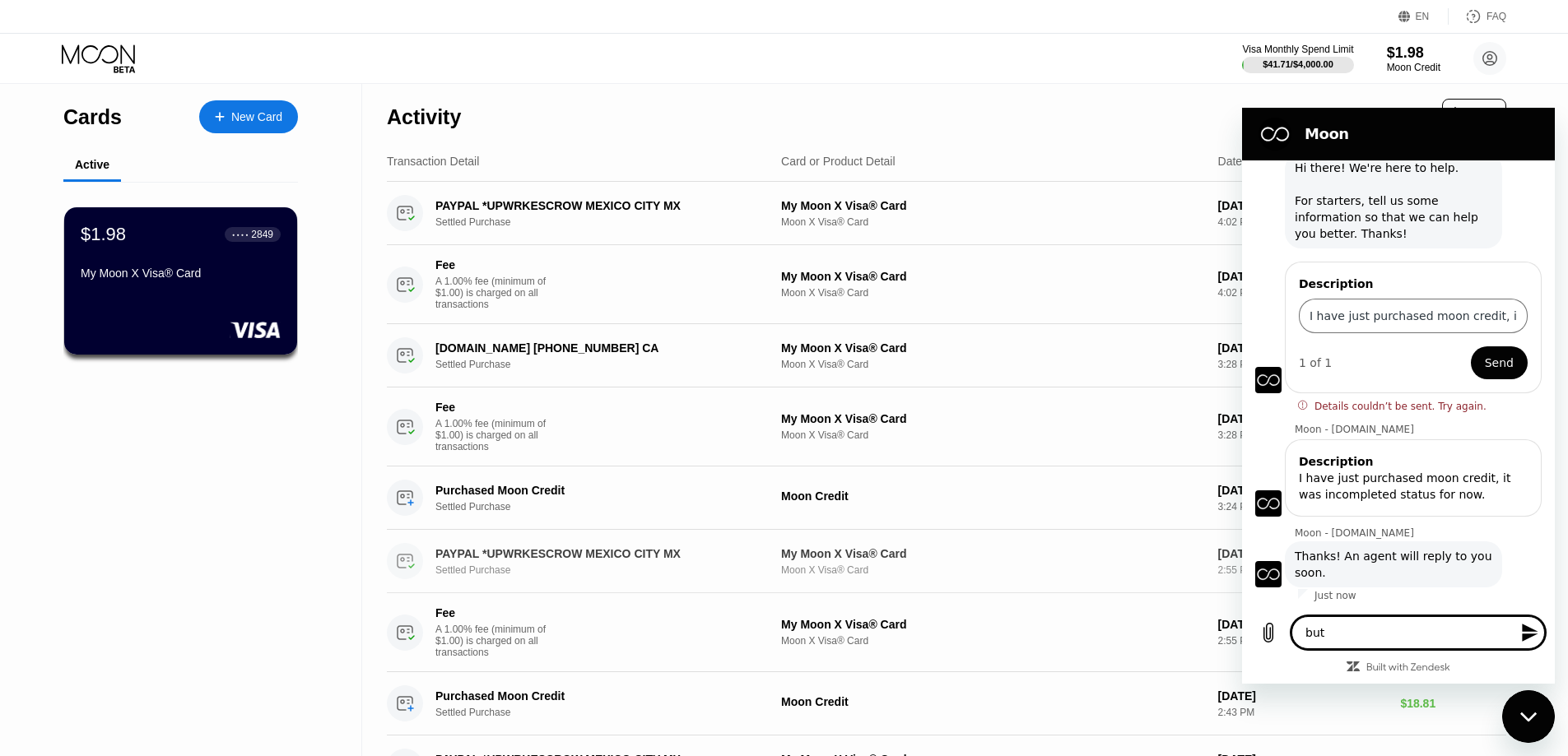
type textarea "but t"
type textarea "x"
type textarea "but tr"
type textarea "x"
type textarea "but tra"
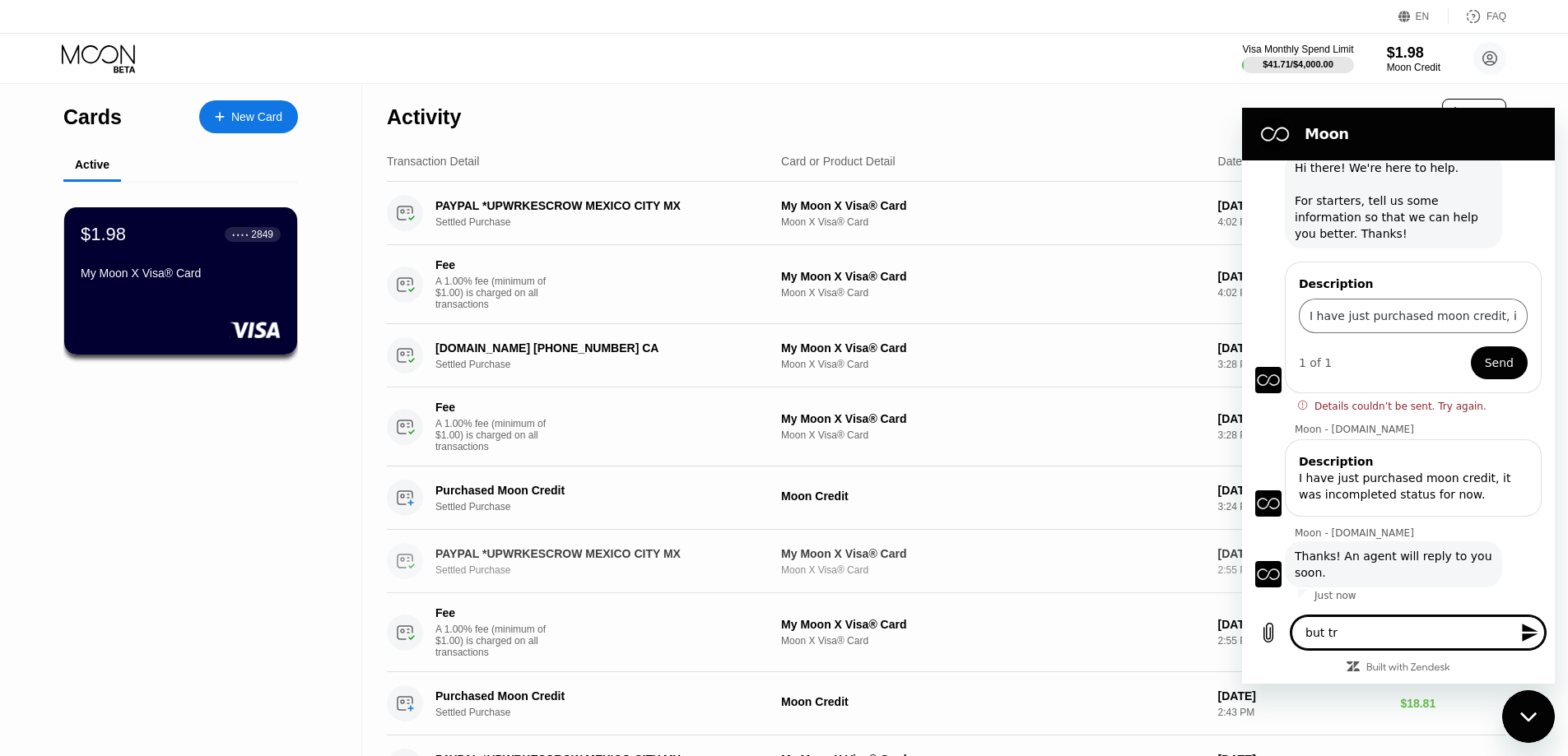
type textarea "x"
type textarea "but tran"
type textarea "x"
type textarea "but tranc"
type textarea "x"
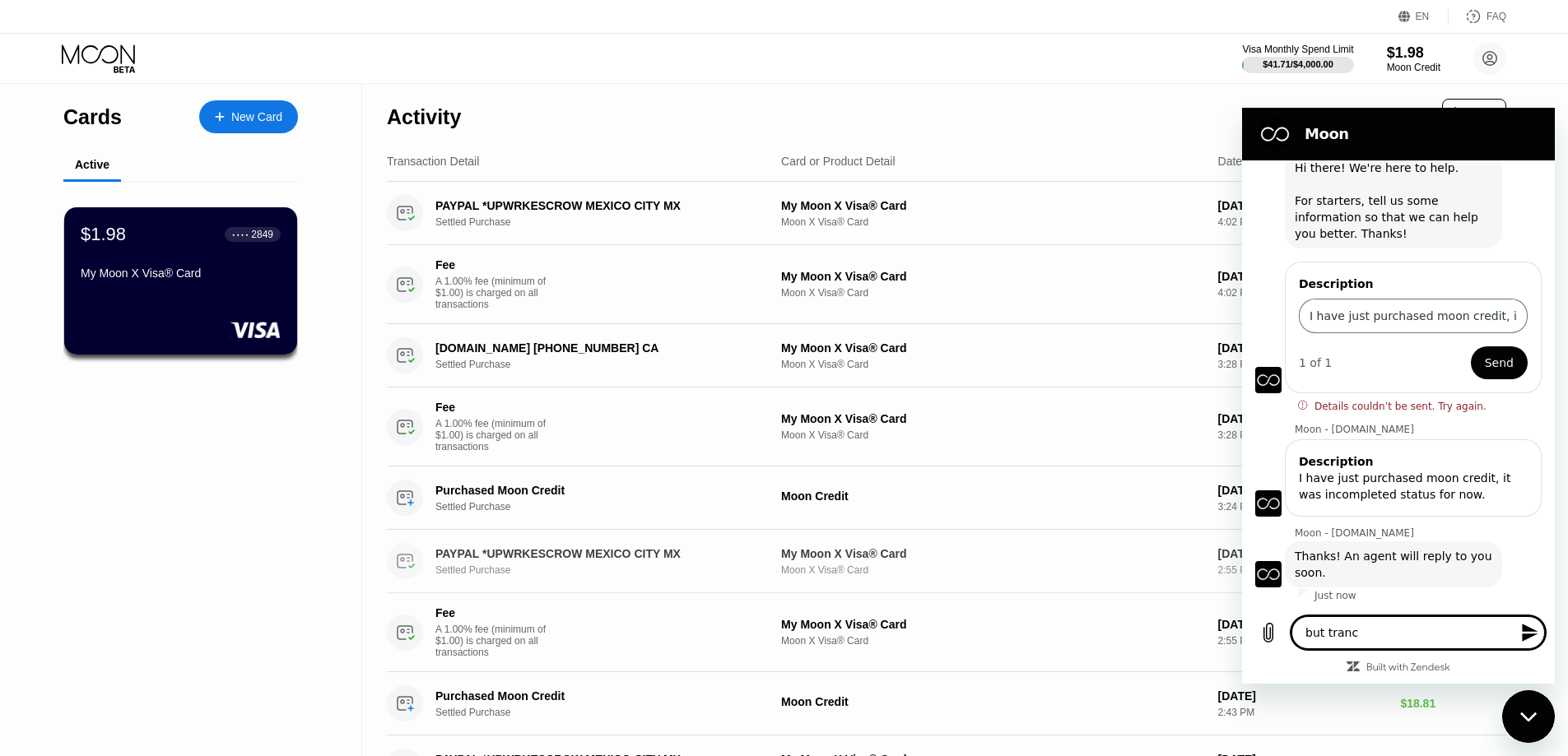
type textarea "but tran"
type textarea "x"
type textarea "but trans"
type textarea "x"
type textarea "but transa"
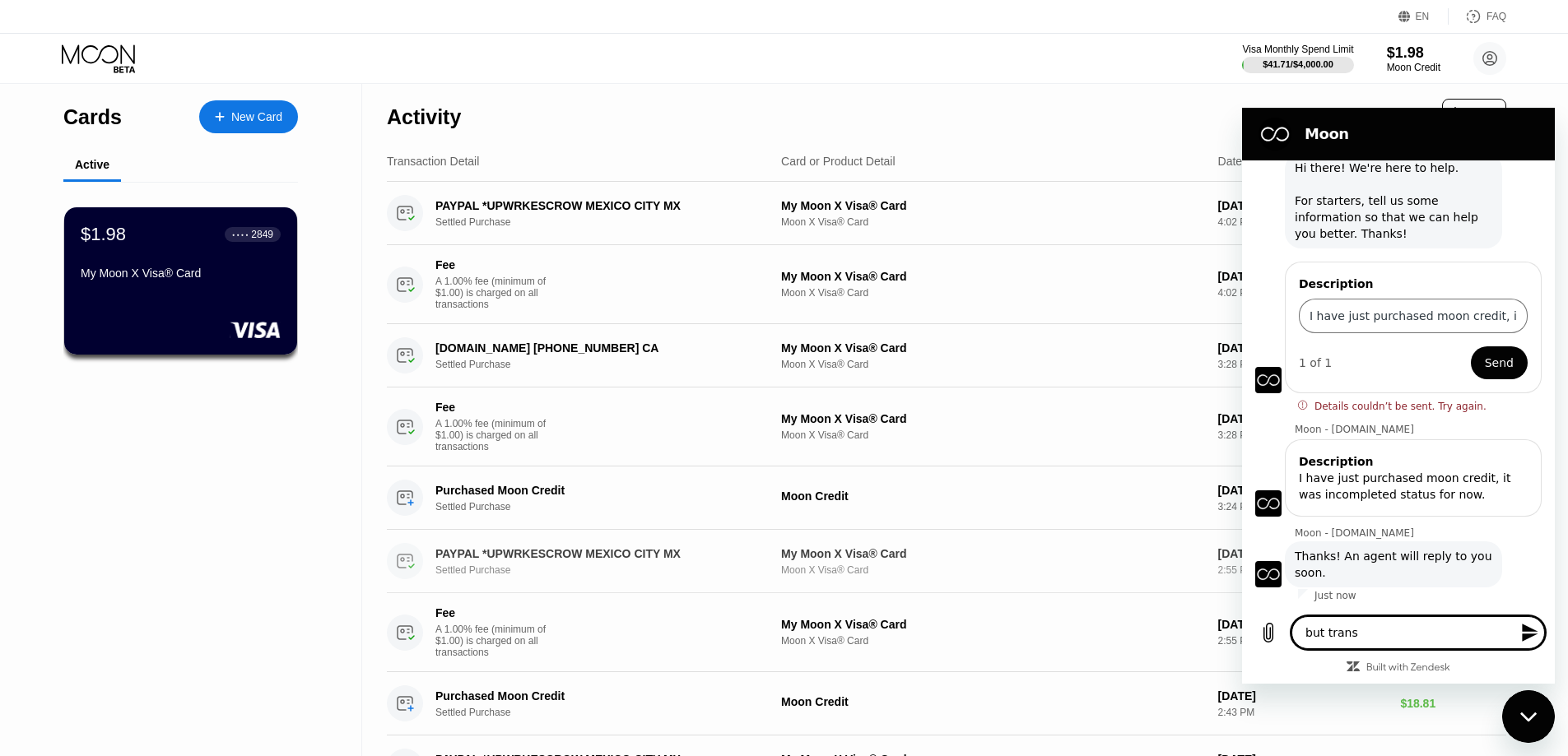
type textarea "x"
type textarea "but transac"
type textarea "x"
type textarea "but transact"
type textarea "x"
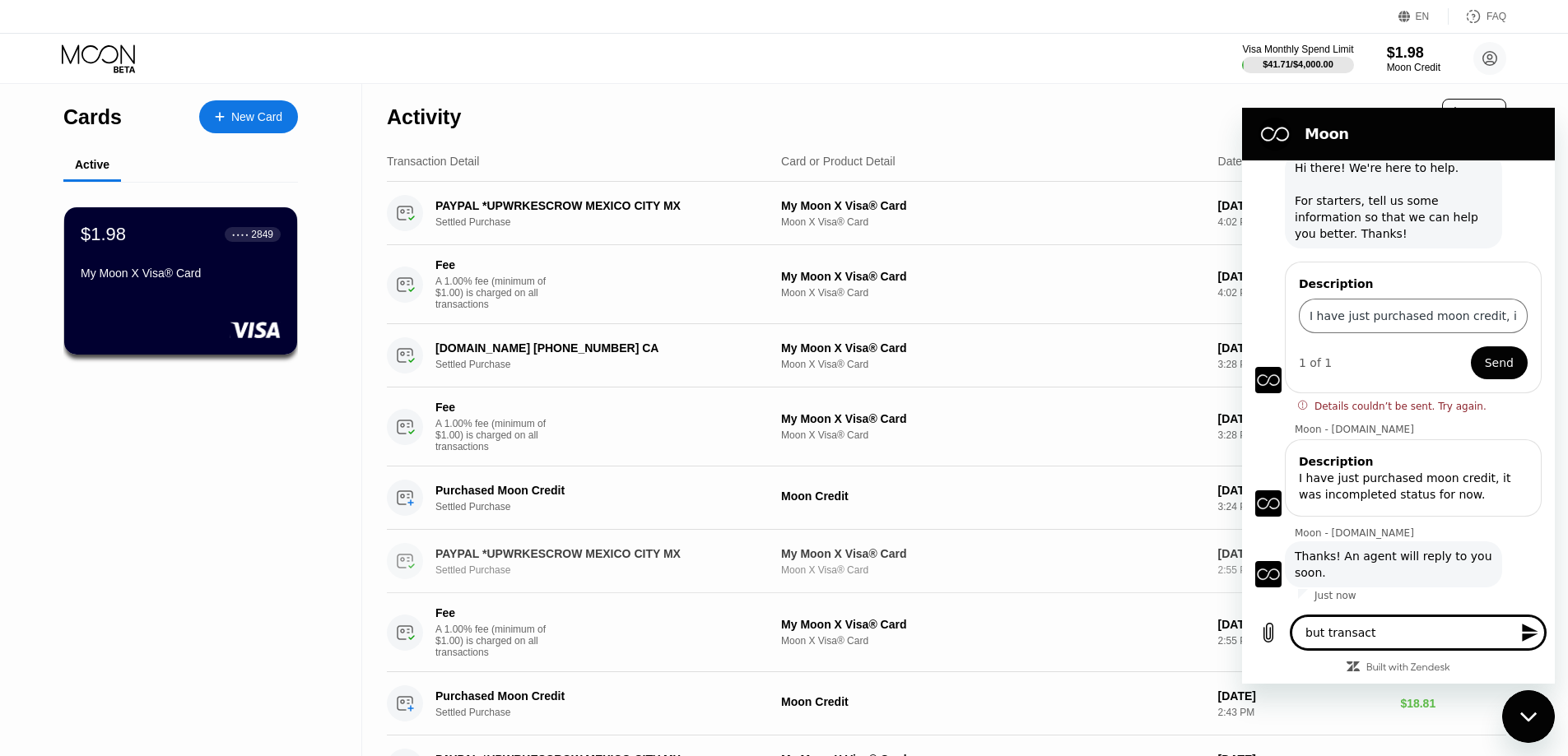
type textarea "but transacti"
type textarea "x"
type textarea "but transactio"
type textarea "x"
type textarea "but transaction"
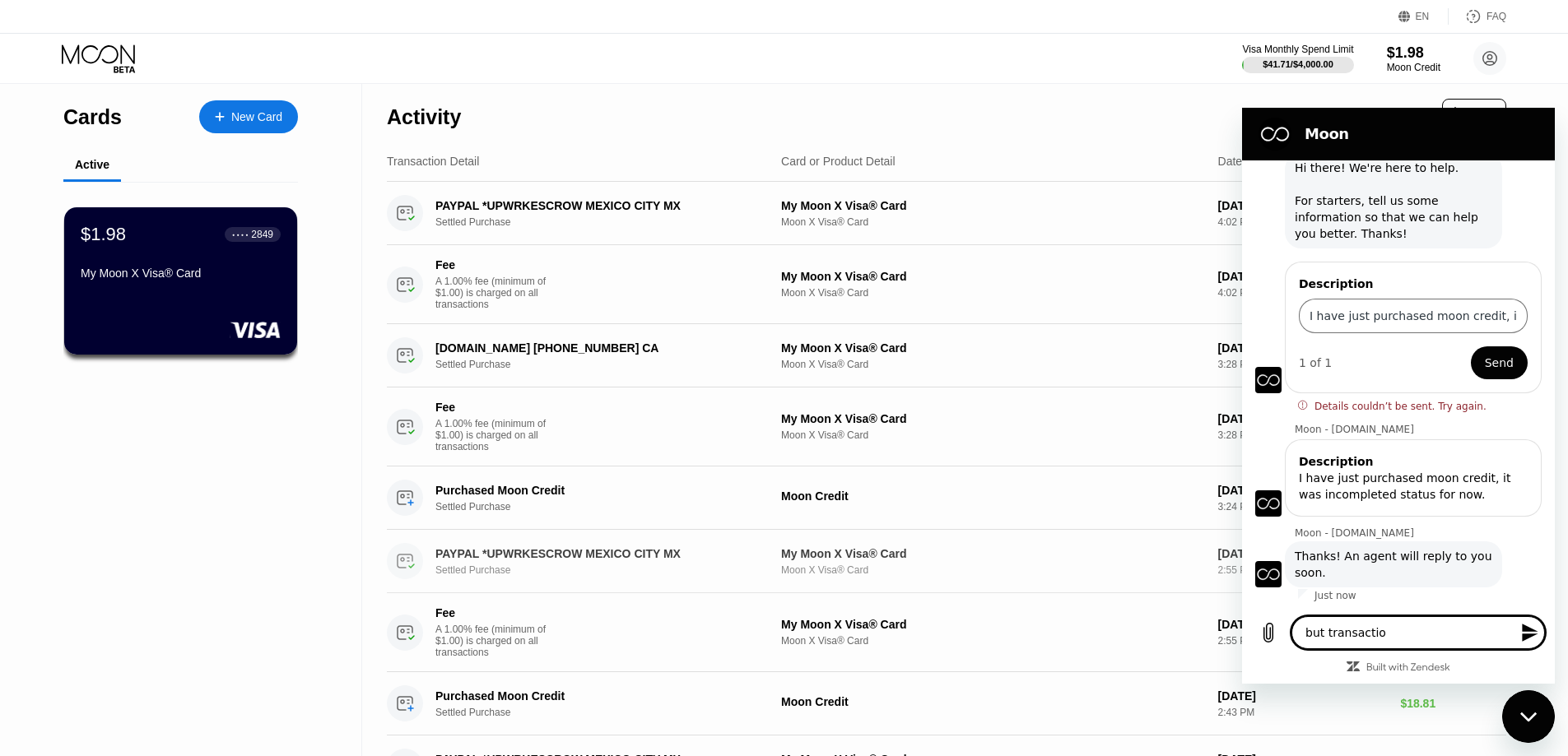
type textarea "x"
type textarea "but transaction"
type textarea "x"
type textarea "but transaction w"
type textarea "x"
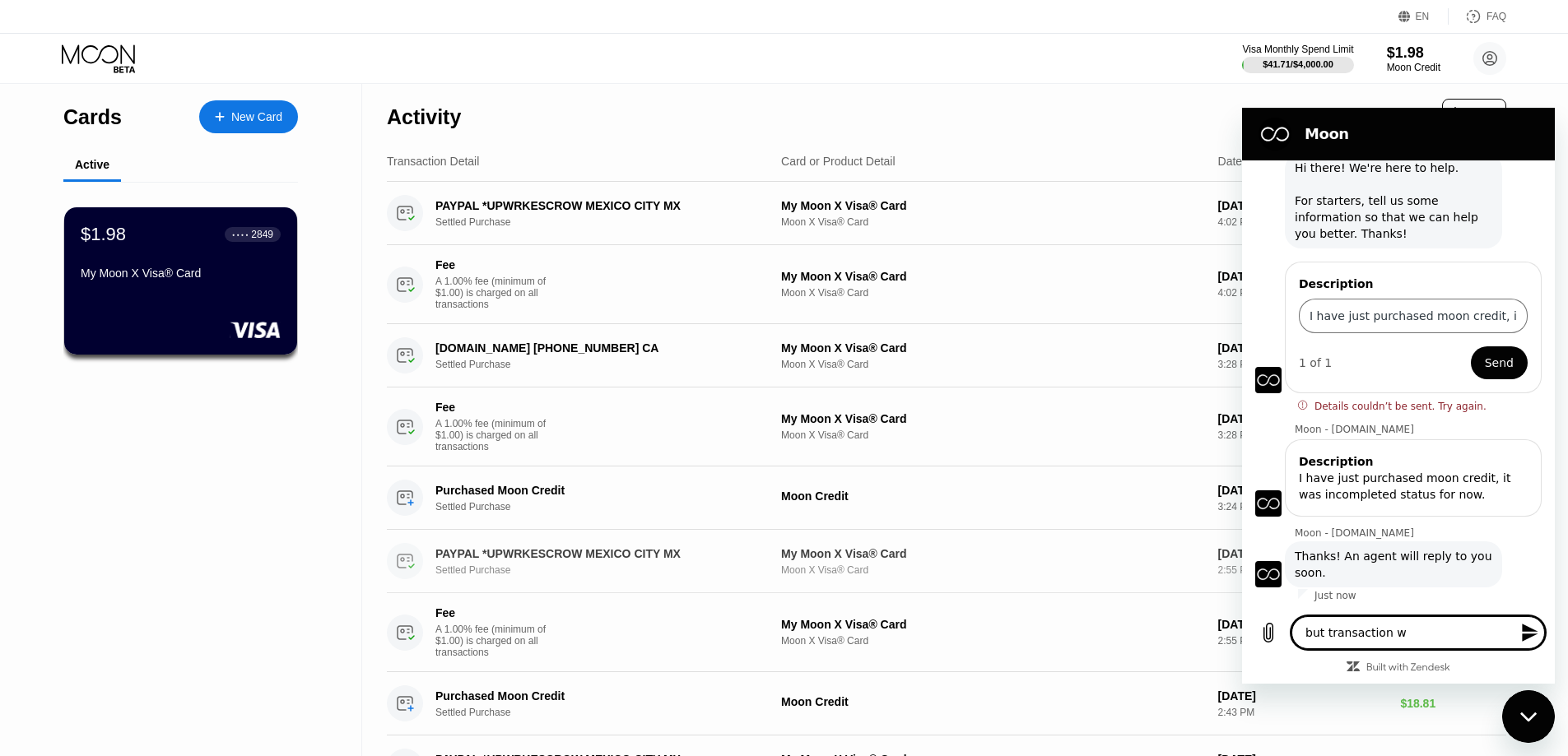
type textarea "but transaction we"
type textarea "x"
type textarea "but transaction we"
type textarea "x"
type textarea "but transaction we"
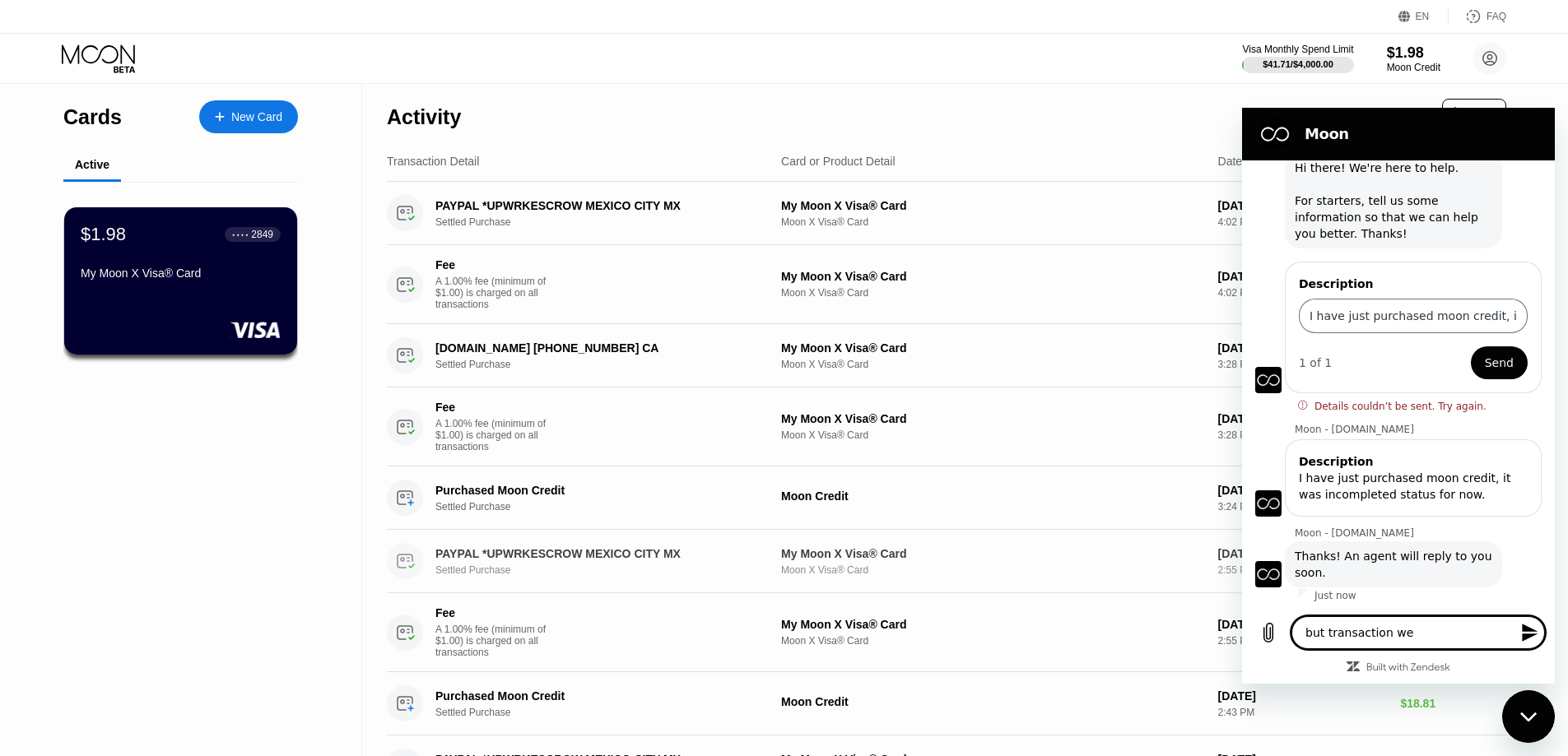
type textarea "x"
type textarea "but transaction w"
type textarea "x"
type textarea "but transaction"
type textarea "x"
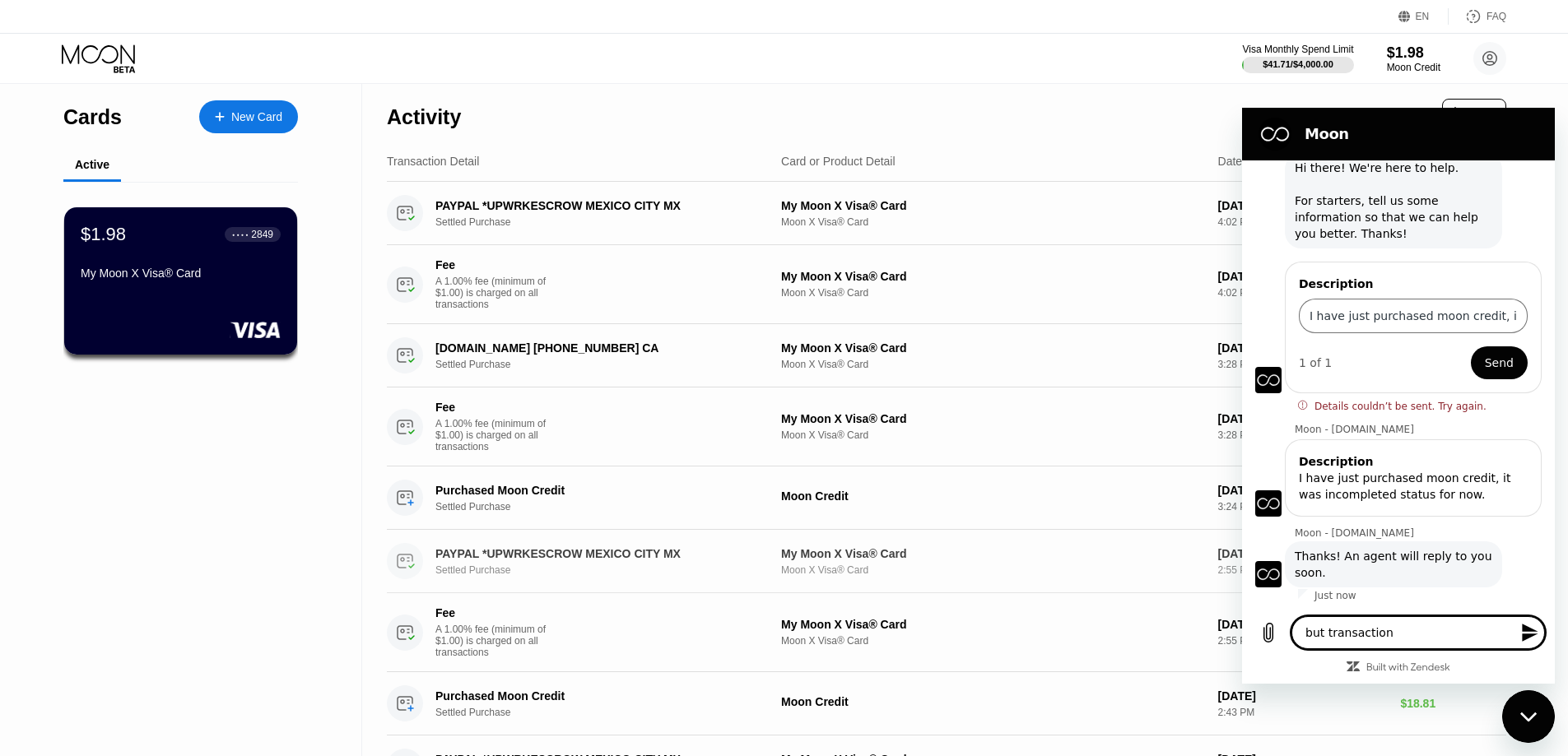
type textarea "but transaction"
type textarea "x"
type textarea "but transaction"
type textarea "x"
type textarea "but transaction f"
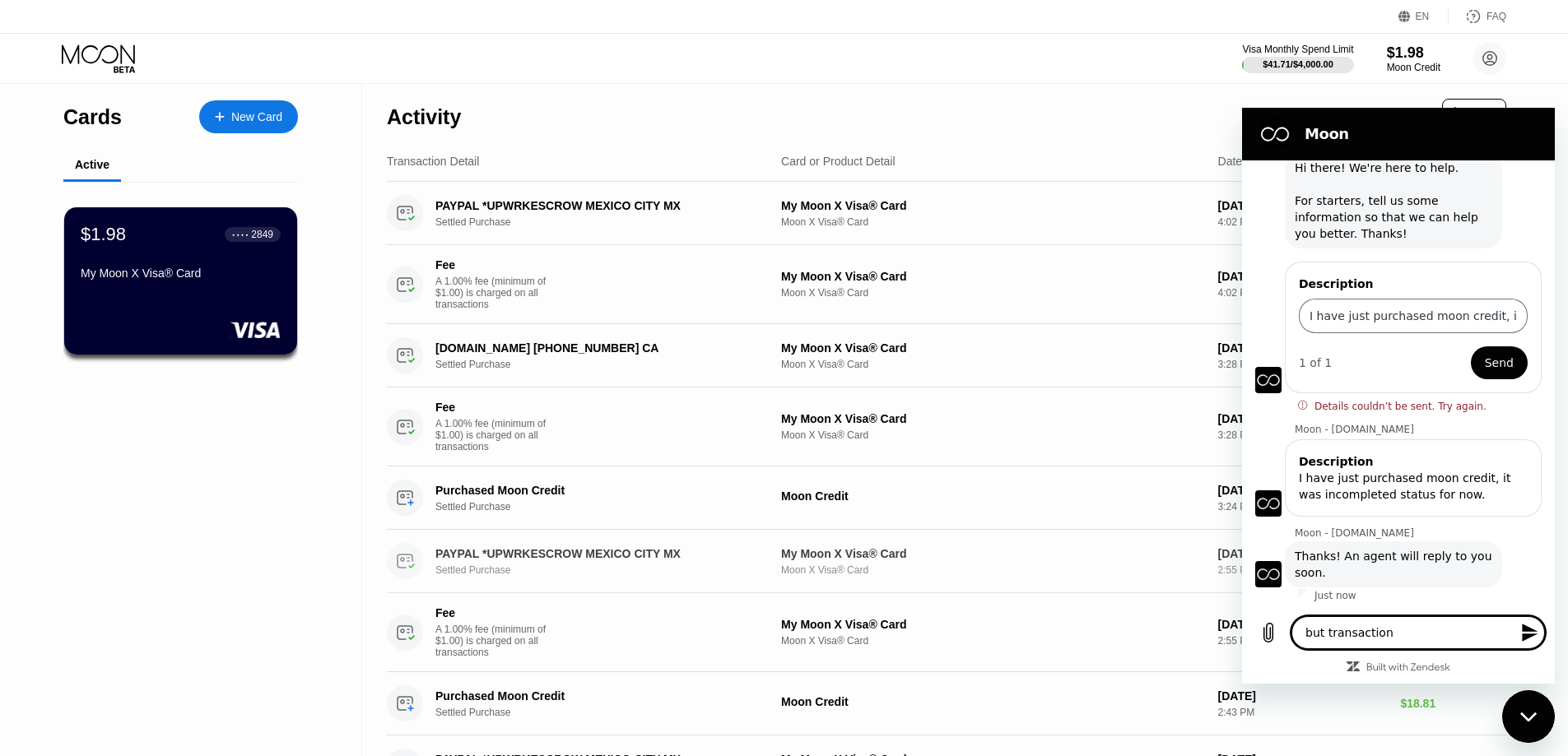
type textarea "x"
type textarea "but transaction fr"
type textarea "x"
type textarea "but transaction fro"
type textarea "x"
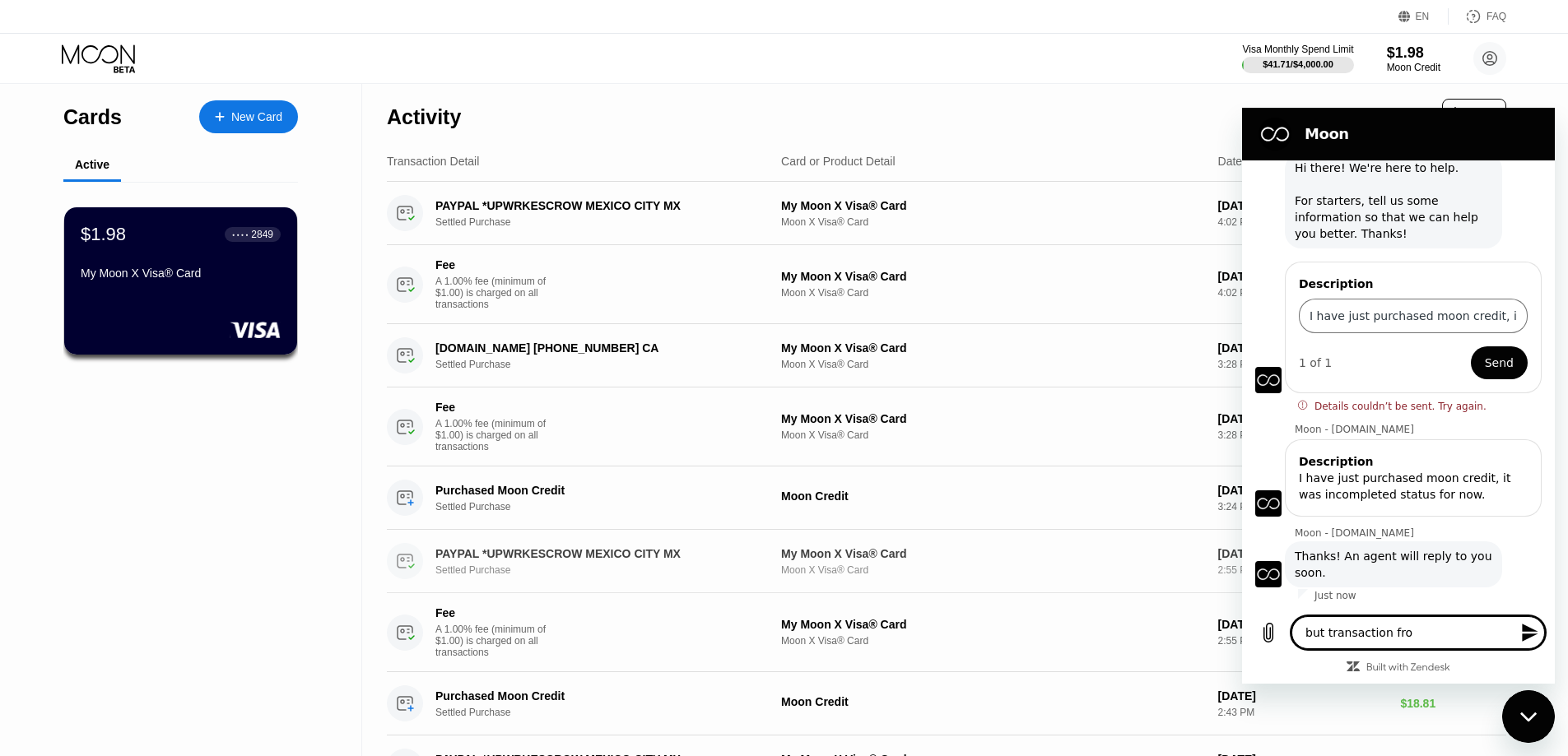
type textarea "but transaction from"
type textarea "x"
type textarea "but transaction from"
type textarea "x"
type textarea "but transaction from M"
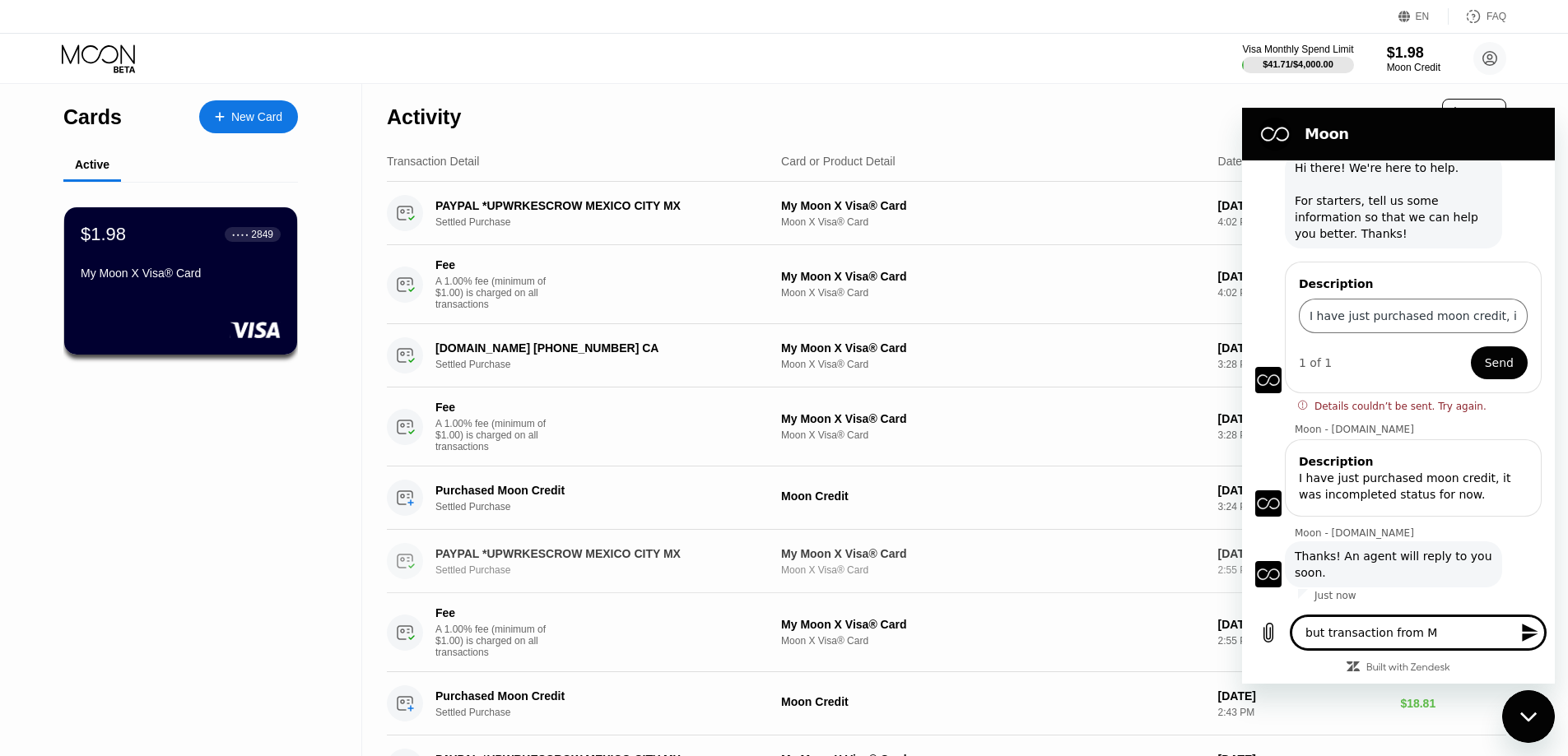
type textarea "x"
type textarea "but transaction from Me"
type textarea "x"
type textarea "but transaction from Mex"
type textarea "x"
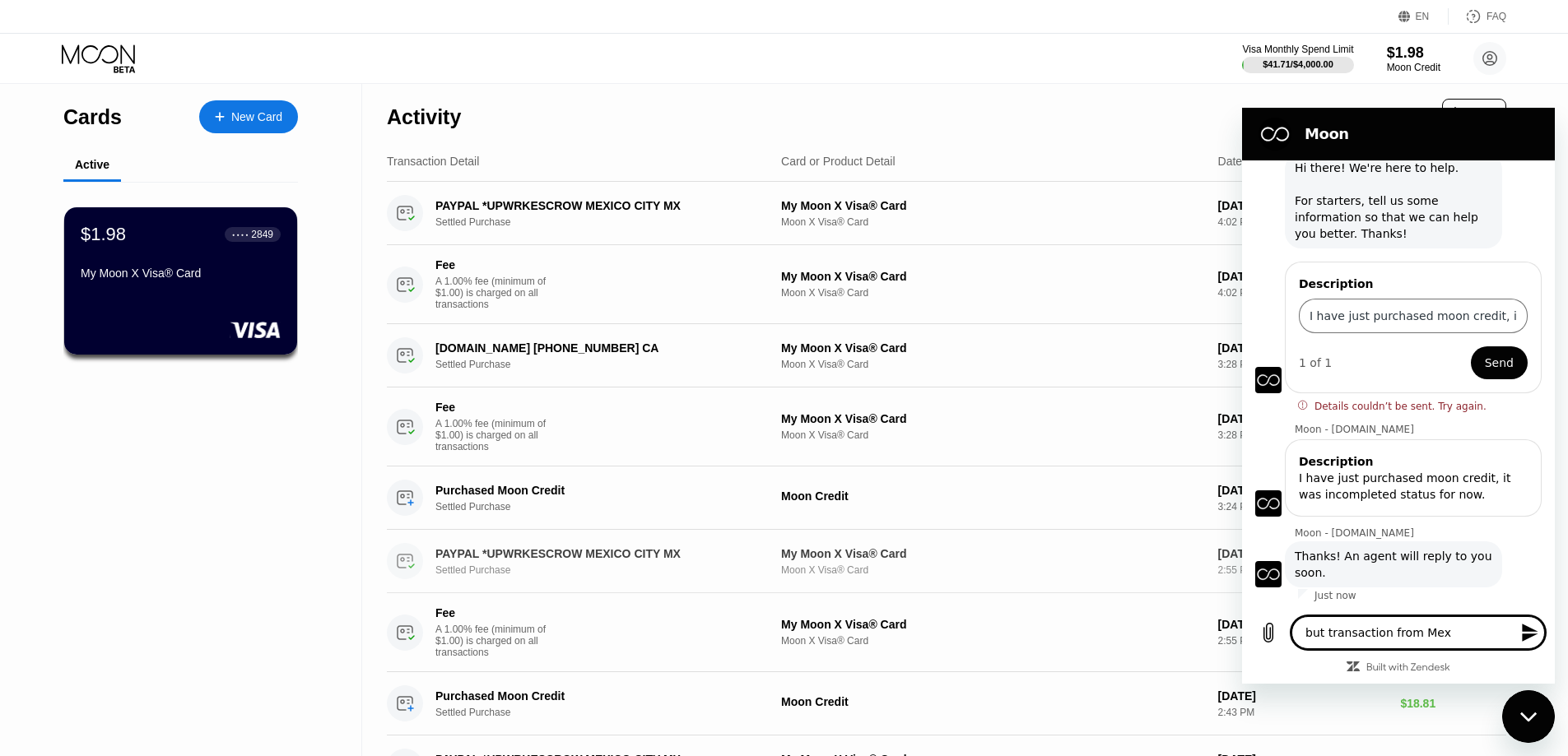
type textarea "but transaction from Mexc"
type textarea "x"
type textarea "but transaction from Mexc"
type textarea "x"
type textarea "but transaction from Mexc w"
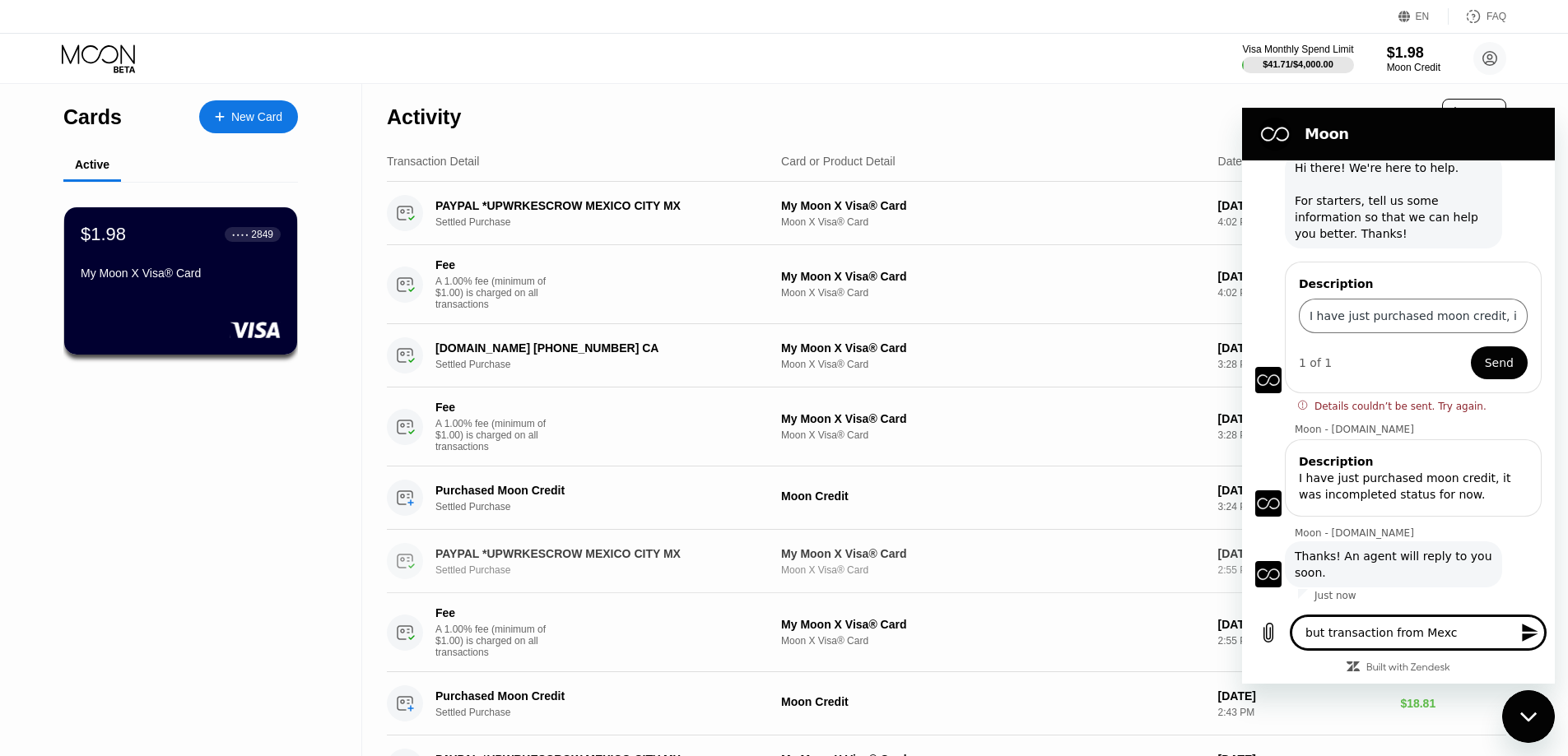
type textarea "x"
type textarea "but transaction from Mexc wa"
type textarea "x"
type textarea "but transaction from Mexc was"
type textarea "x"
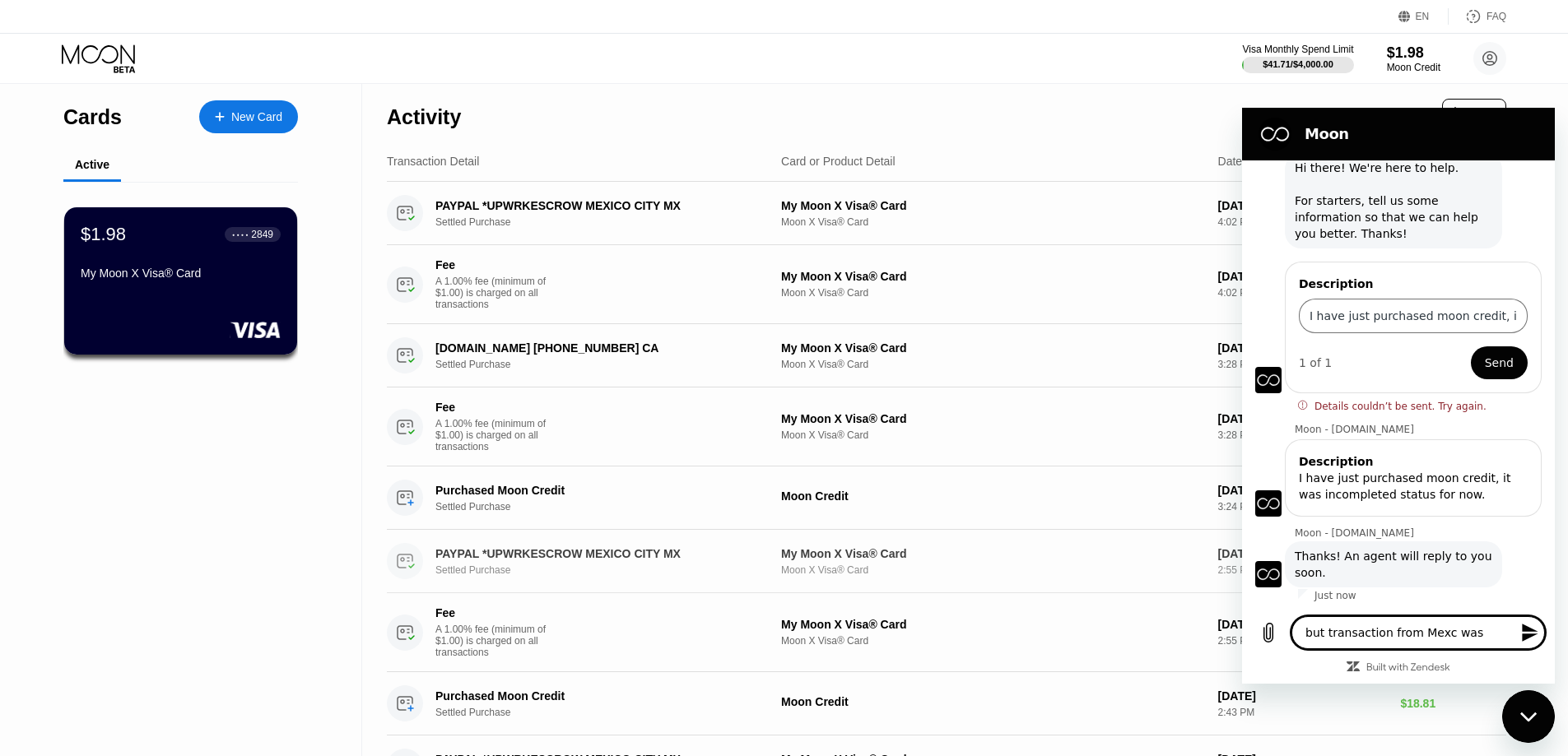
type textarea "but transaction from Mexc was"
type textarea "x"
type textarea "but transaction from Mexc was s"
type textarea "x"
type textarea "but transaction from Mexc was su"
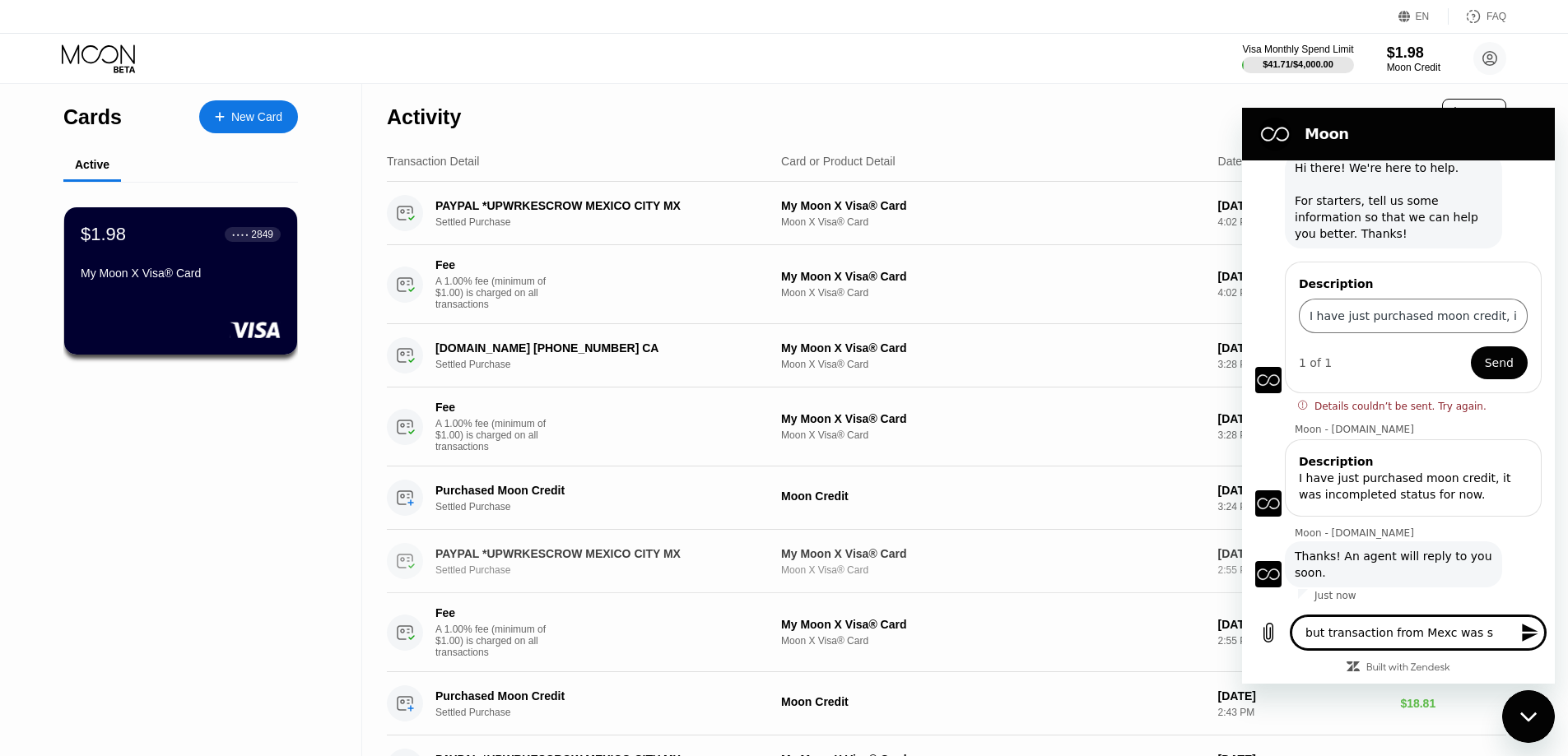
type textarea "x"
type textarea "but transaction from Mexc was s"
type textarea "x"
type textarea "but transaction from Mexc was"
type textarea "x"
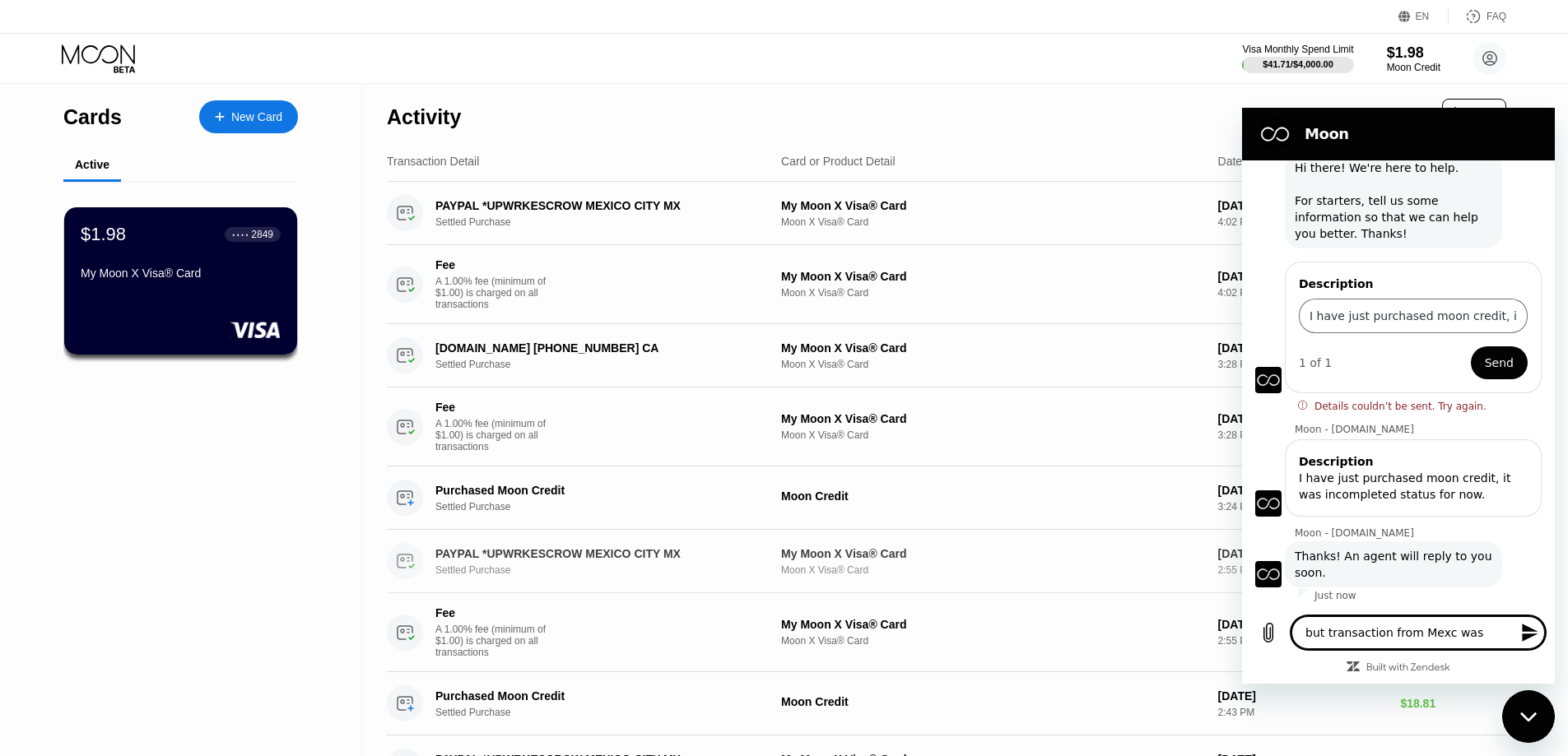
type textarea "but transaction from Mexc was"
type textarea "x"
type textarea "but transaction from Mexc wa"
type textarea "x"
type textarea "but transaction from Mexc w"
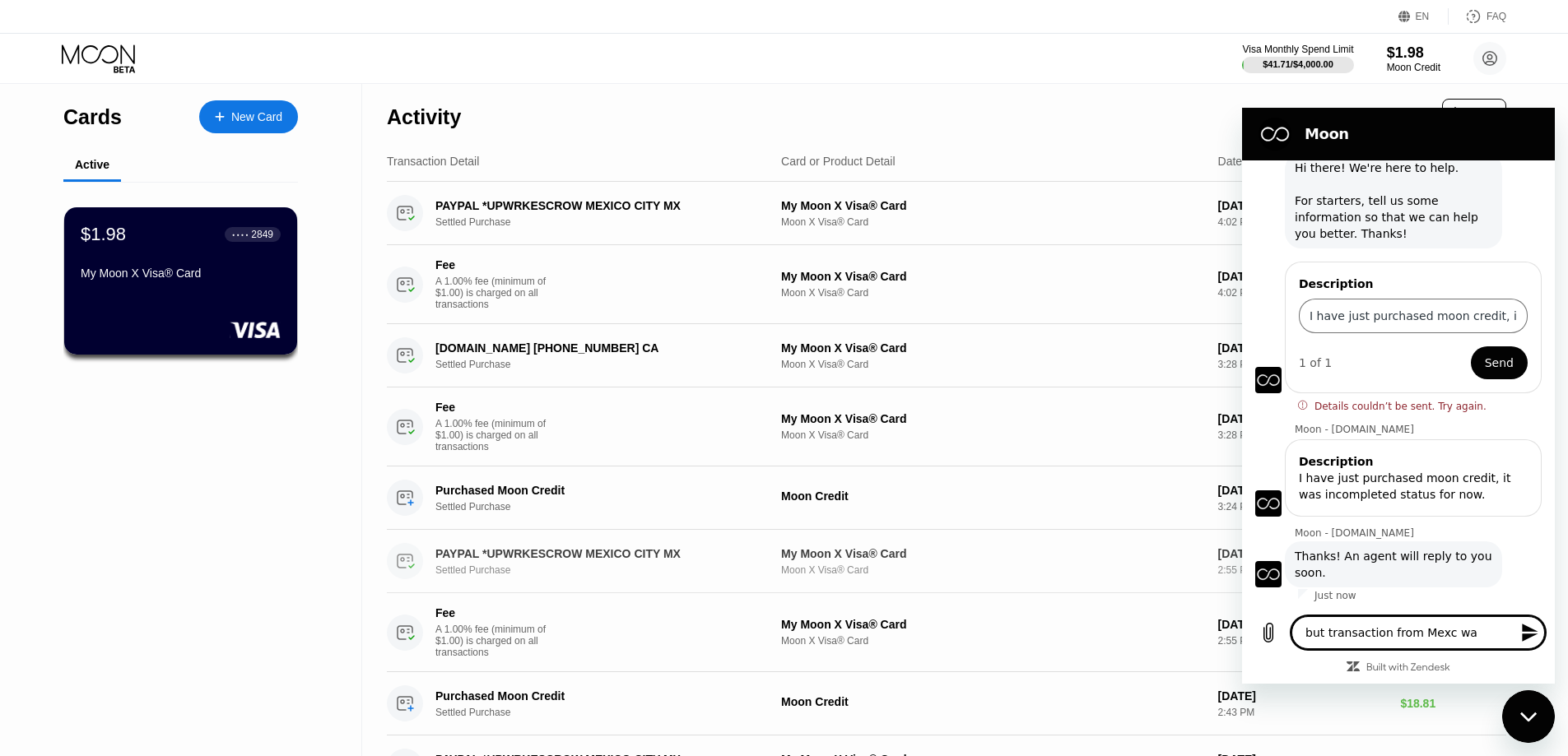
type textarea "x"
type textarea "but transaction from Mexc"
type textarea "x"
type textarea "but transaction from Mexc"
type textarea "x"
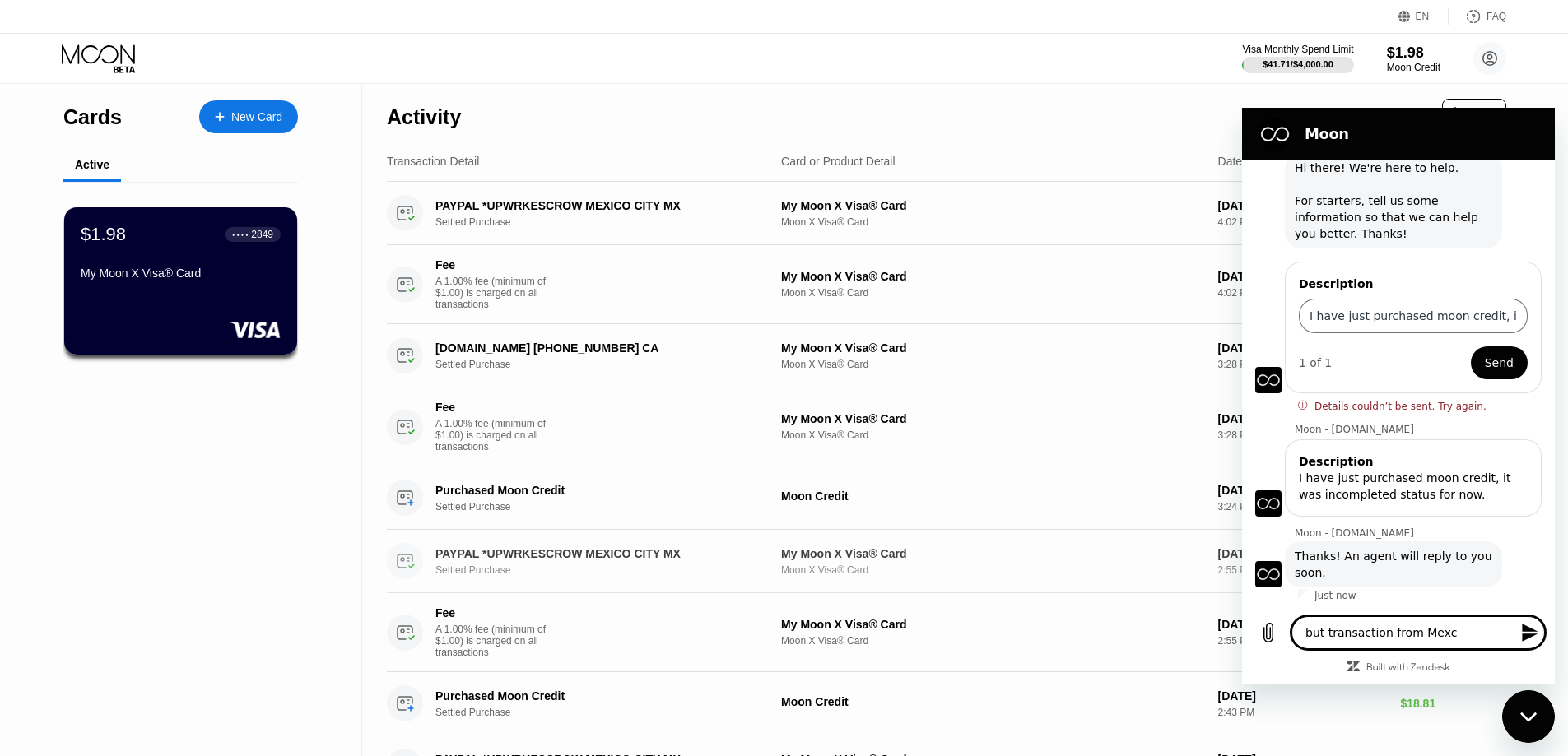
type textarea "but transaction from Mex"
type textarea "x"
type textarea "but transaction from Me"
type textarea "x"
type textarea "but transaction from M"
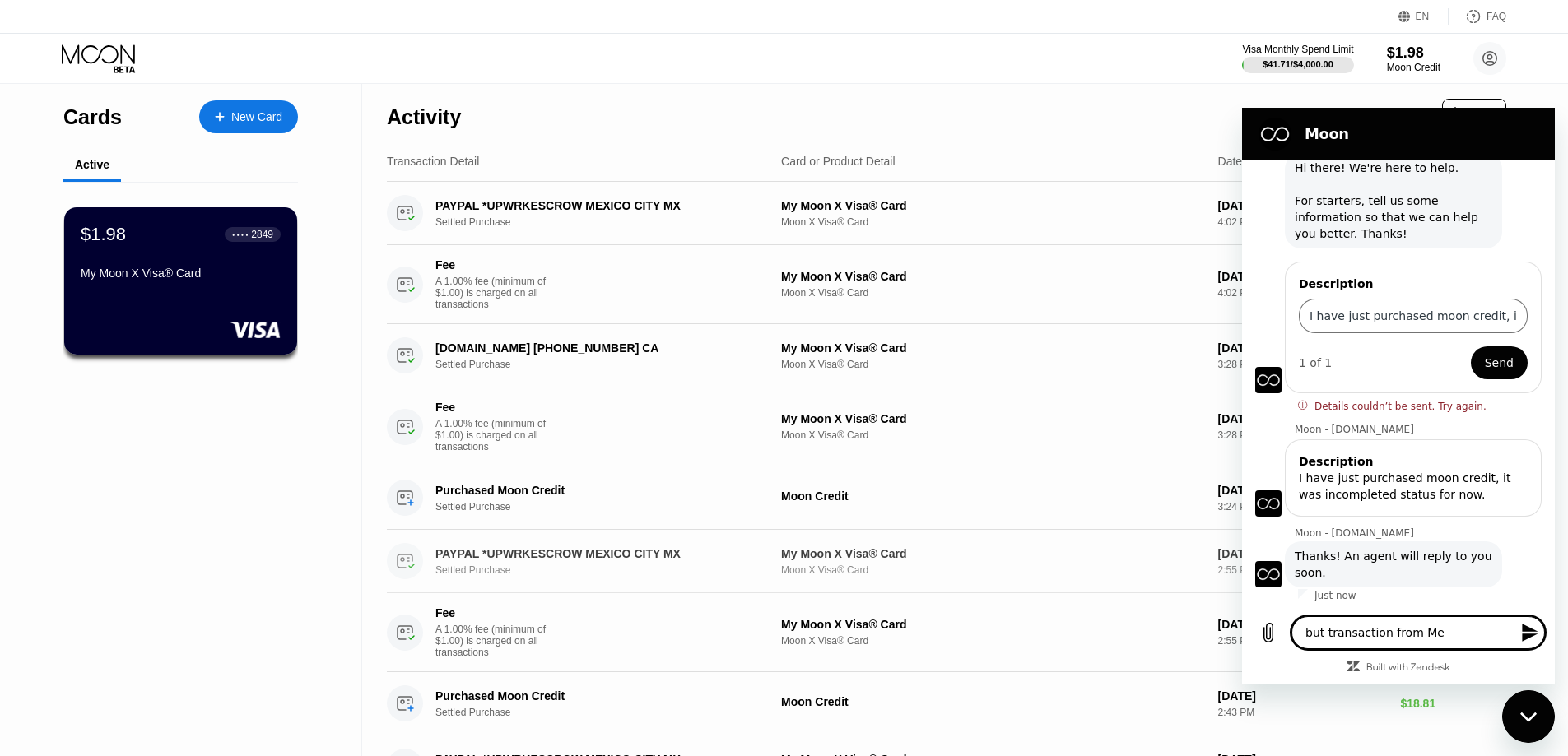
type textarea "x"
type textarea "but transaction from"
type textarea "x"
type textarea "but transaction from"
type textarea "x"
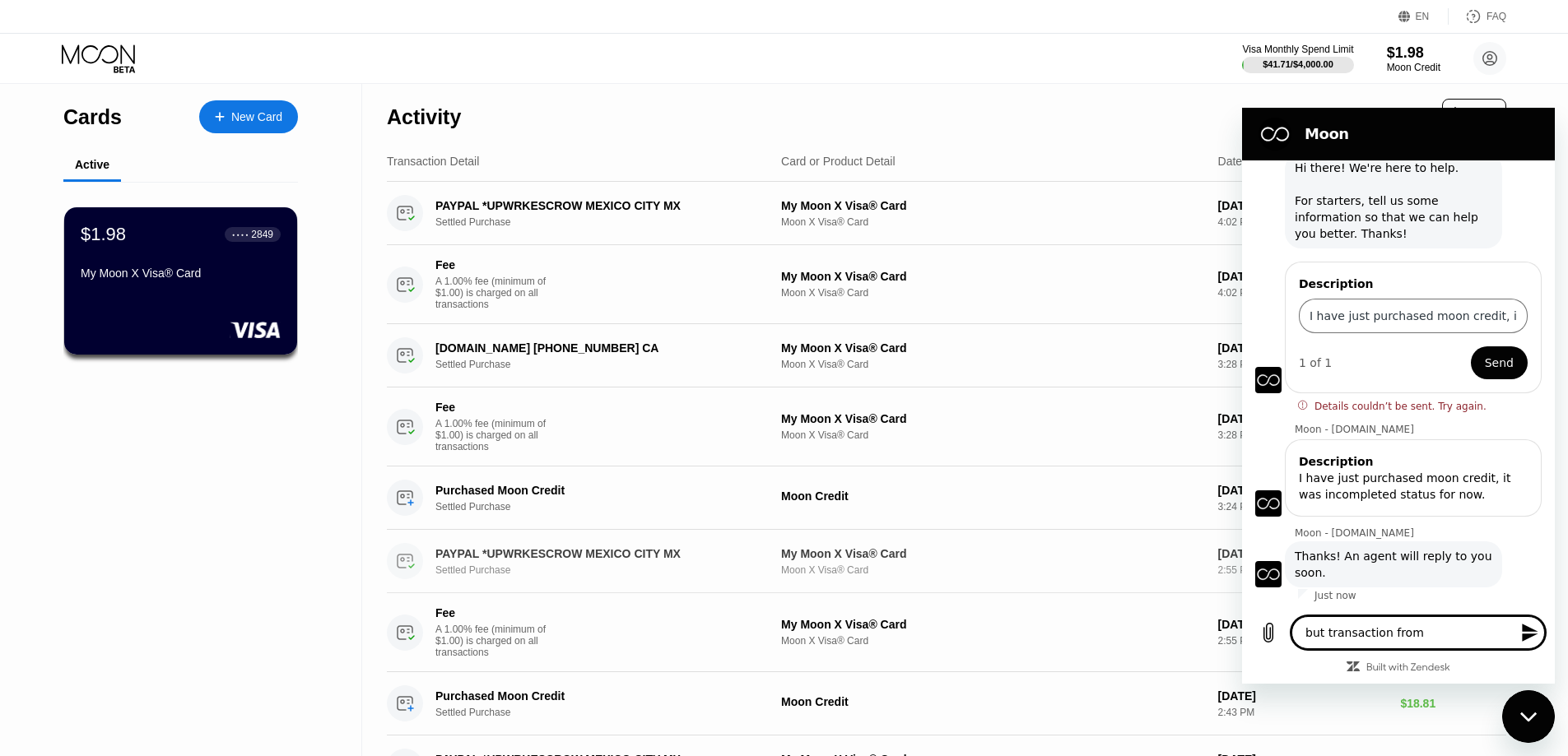
type textarea "but transaction fro"
type textarea "x"
type textarea "but transaction fr"
type textarea "x"
type textarea "but transaction f"
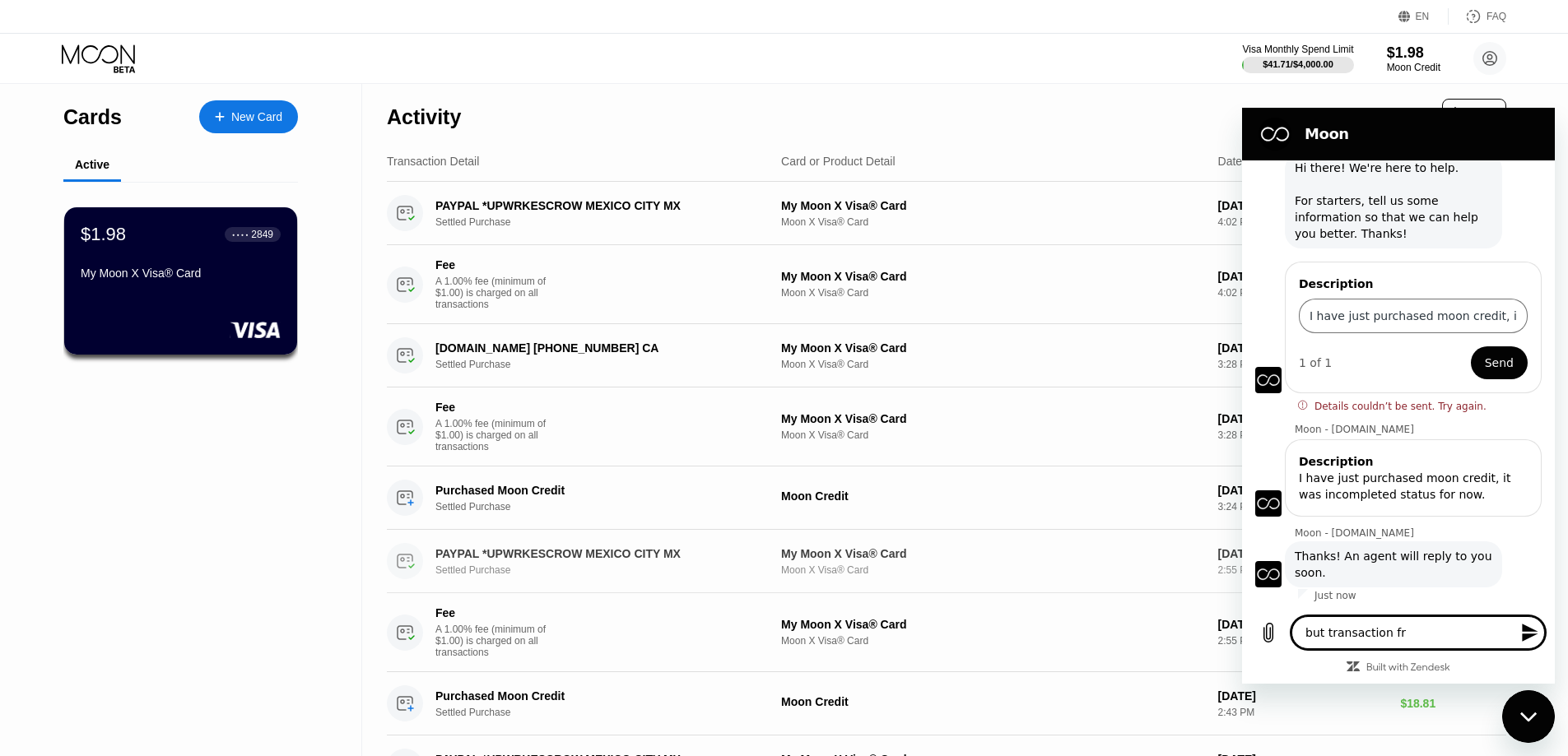
type textarea "x"
type textarea "but transaction"
type textarea "x"
type textarea "but transaction w"
type textarea "x"
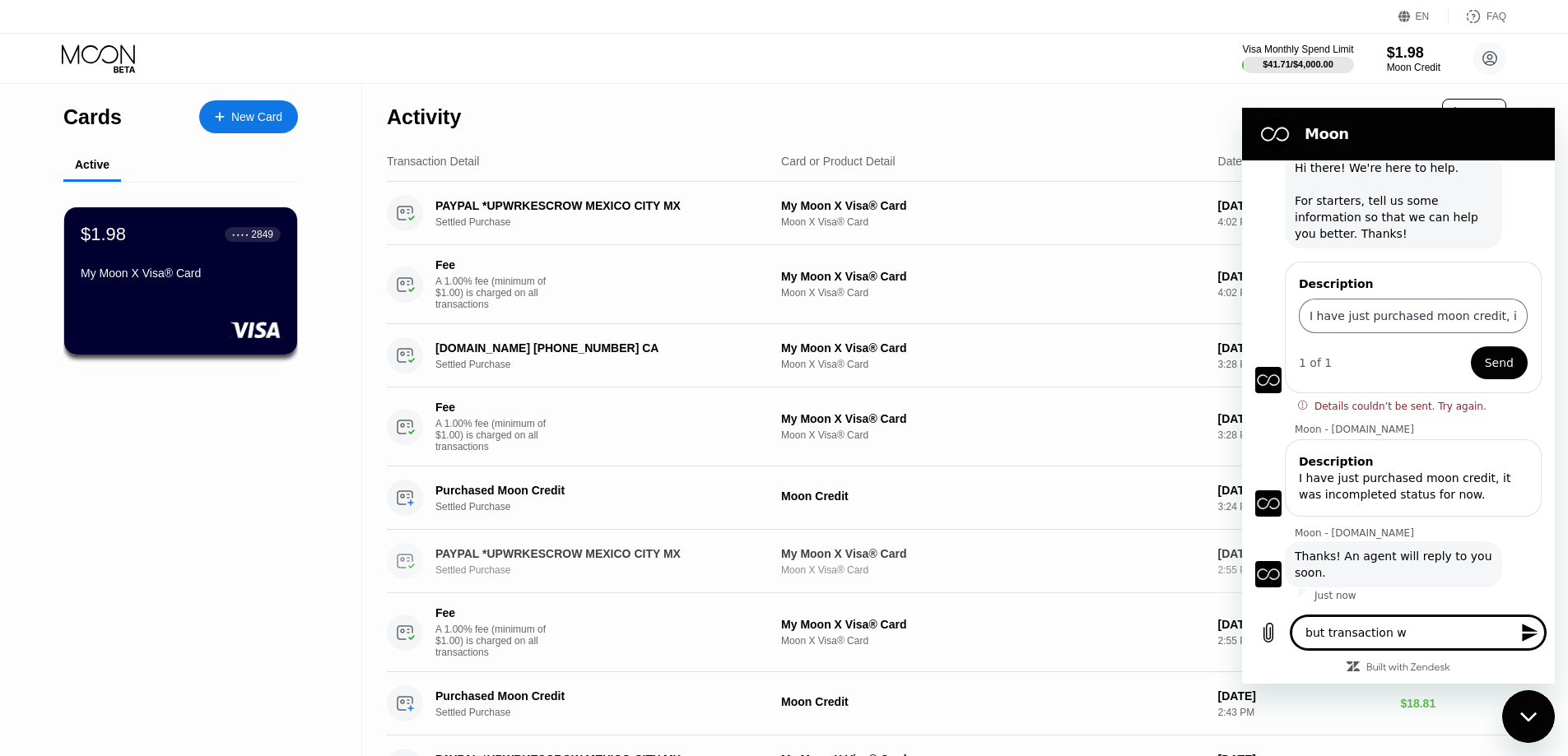
type textarea "but transaction wa"
type textarea "x"
type textarea "but transaction was"
type textarea "x"
type textarea "but transaction was"
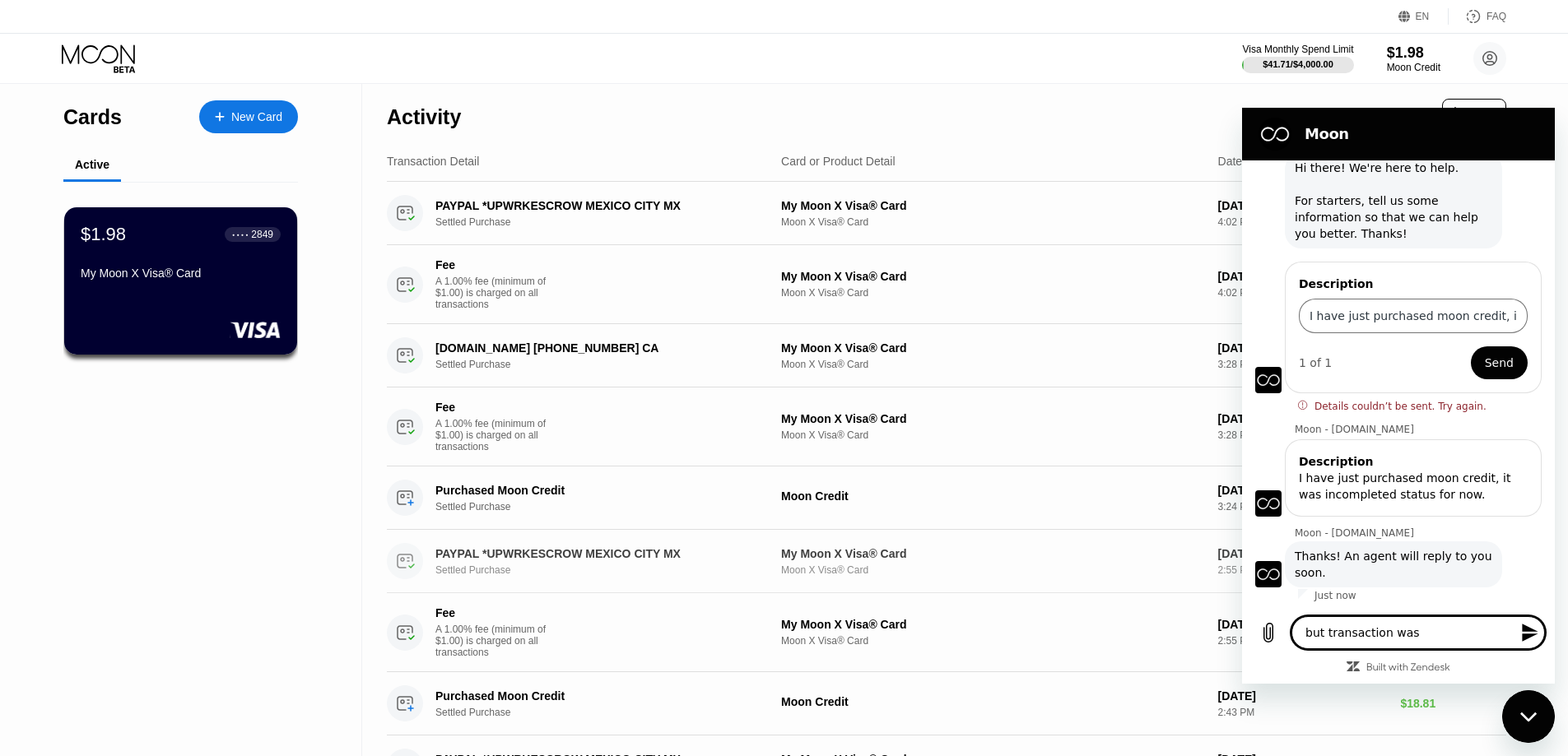
type textarea "x"
type textarea "but transaction was s"
type textarea "x"
type textarea "but transaction was su"
type textarea "x"
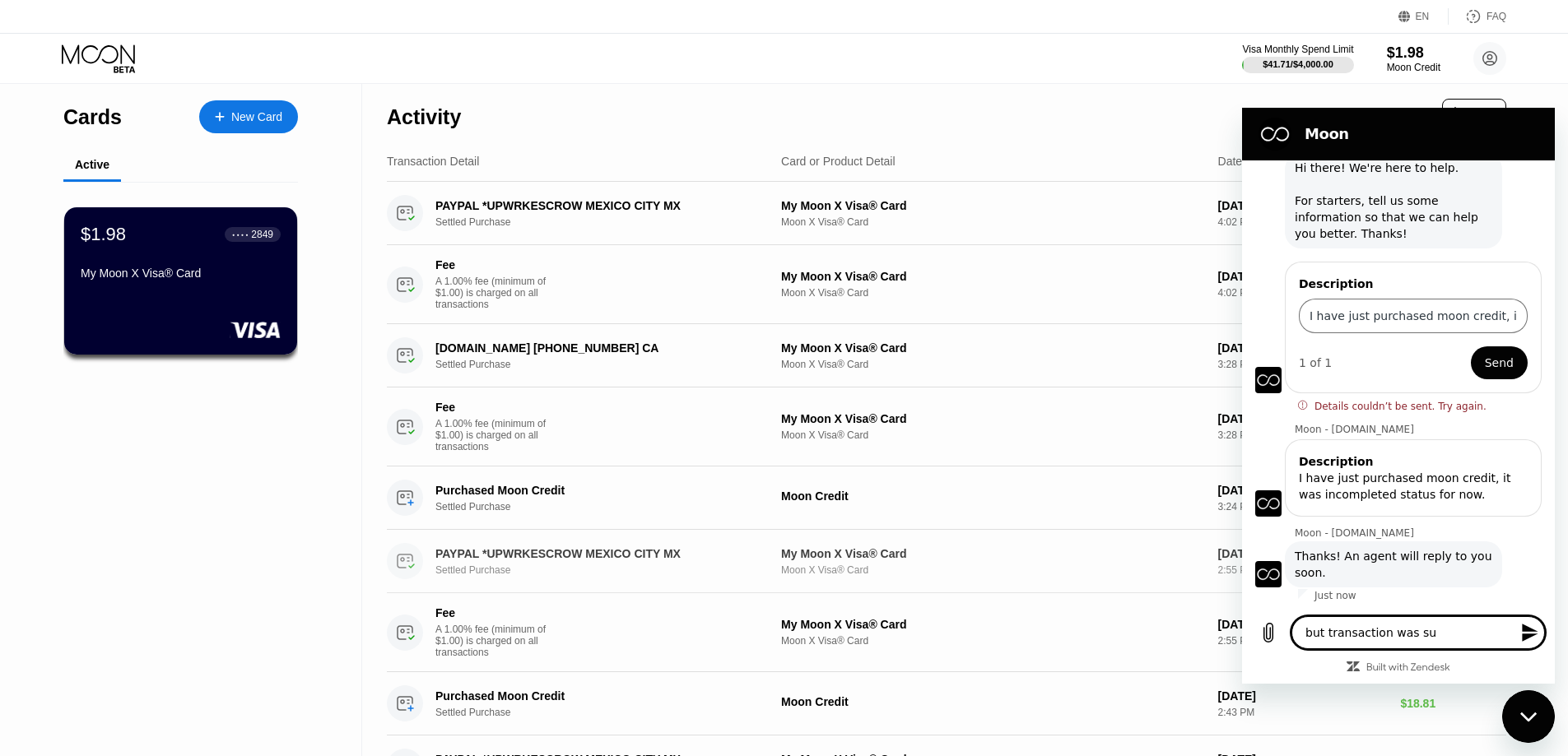
type textarea "but transaction was suc"
type textarea "x"
type textarea "but transaction was succ"
type textarea "x"
type textarea "but transaction was succe"
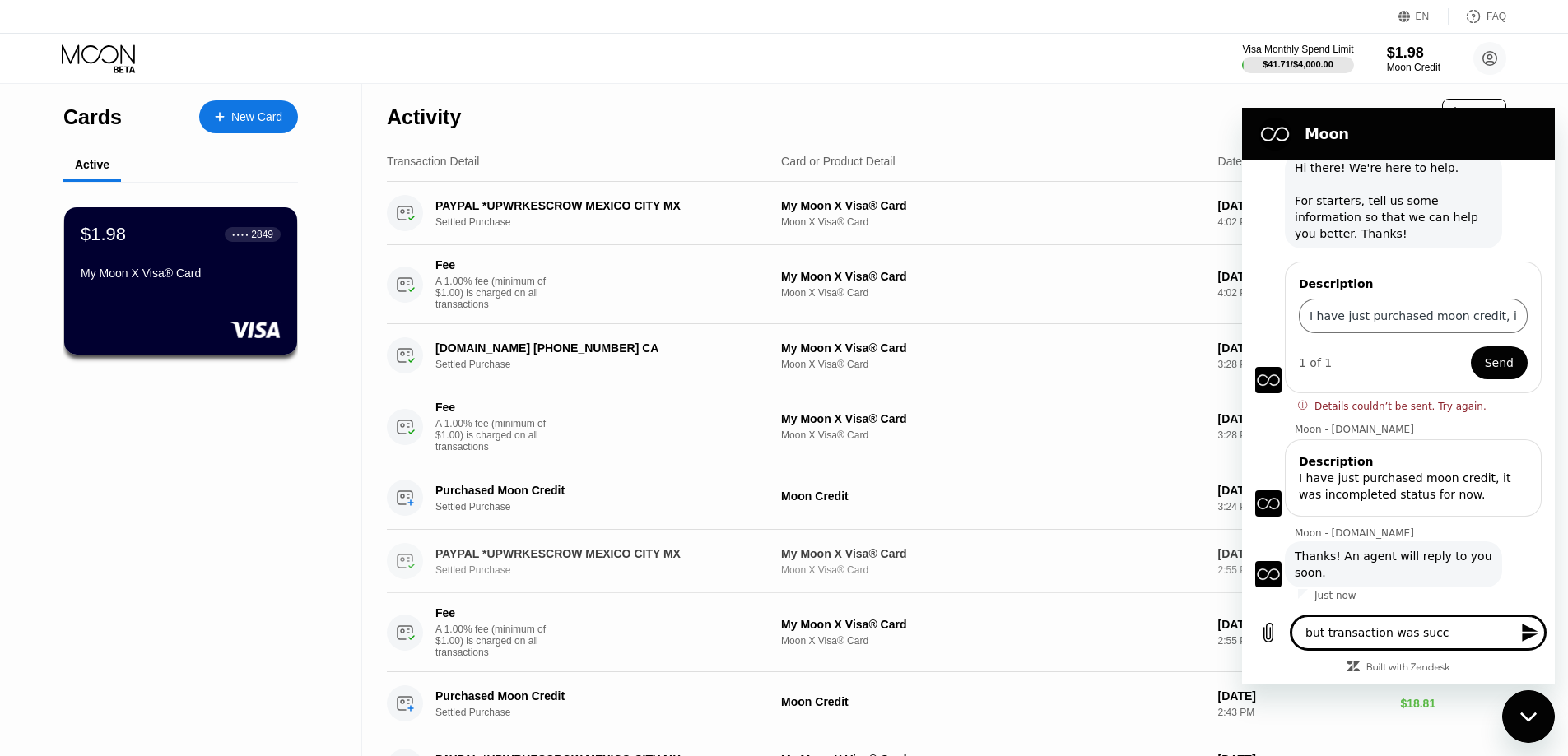
type textarea "x"
type textarea "but transaction was succes"
type textarea "x"
type textarea "but transaction was success"
type textarea "x"
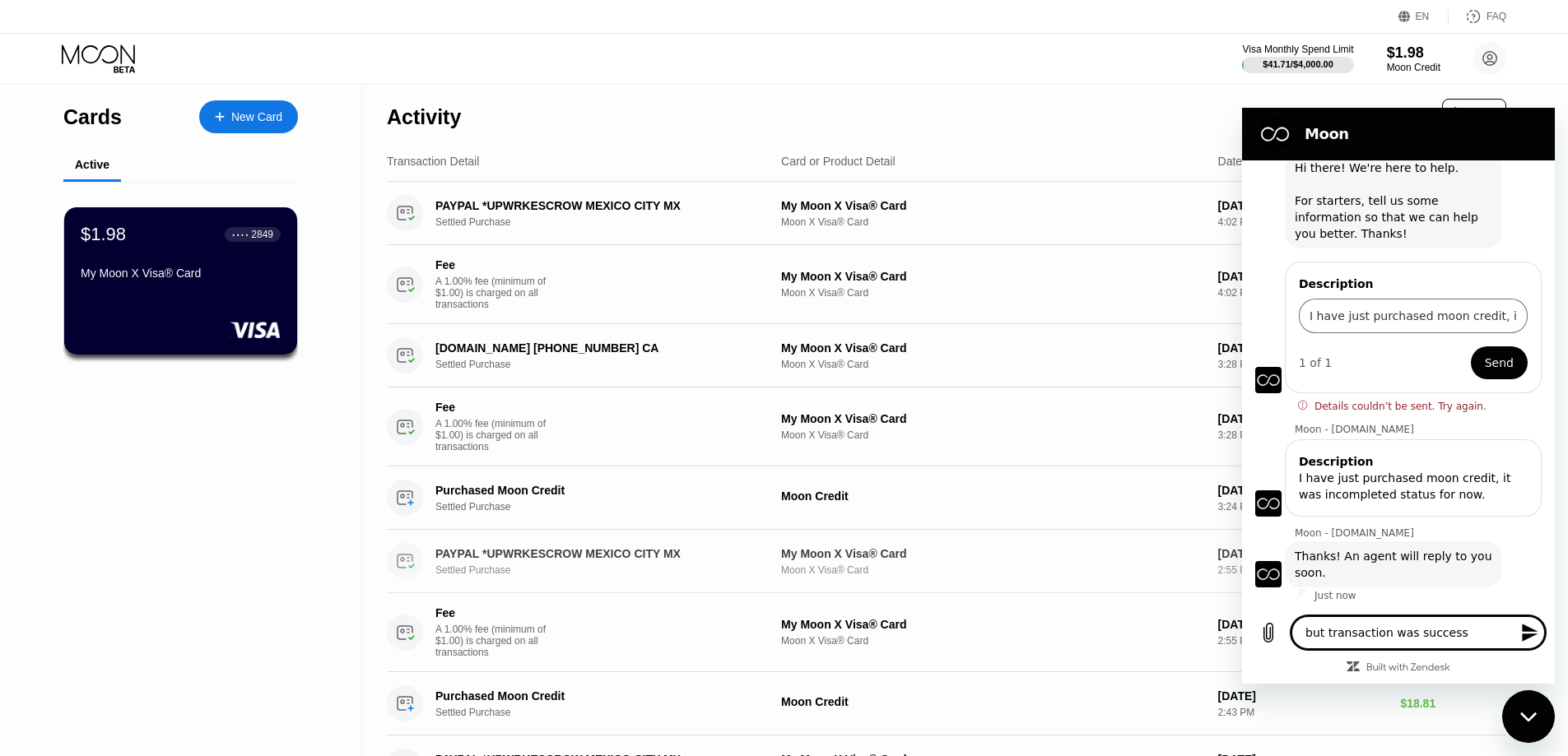
type textarea "but transaction was successf"
type textarea "x"
type textarea "but transaction was successfu"
type textarea "x"
type textarea "but transaction was successful"
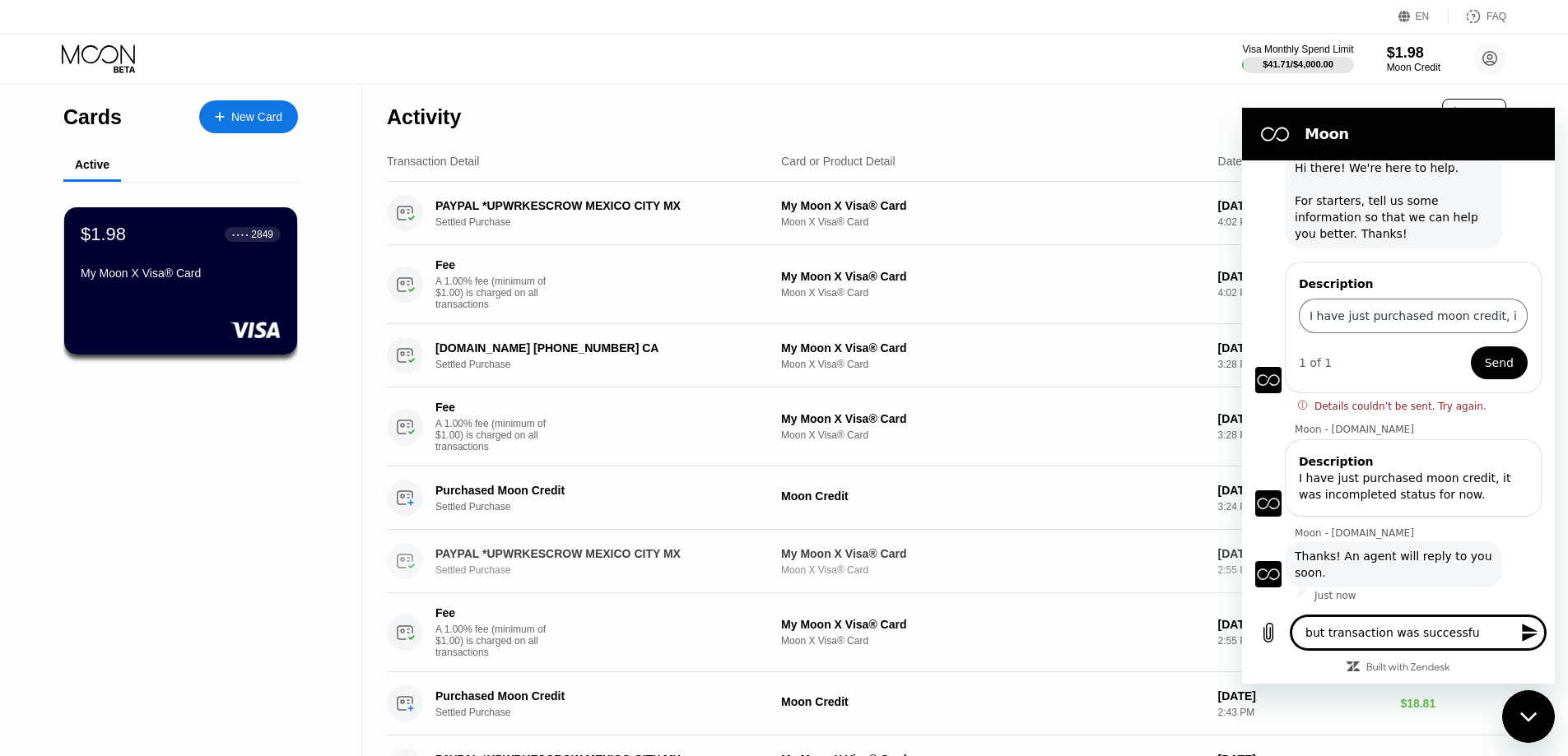
type textarea "x"
type textarea "but transaction was successful"
type textarea "x"
type textarea "but transaction was successful i"
type textarea "x"
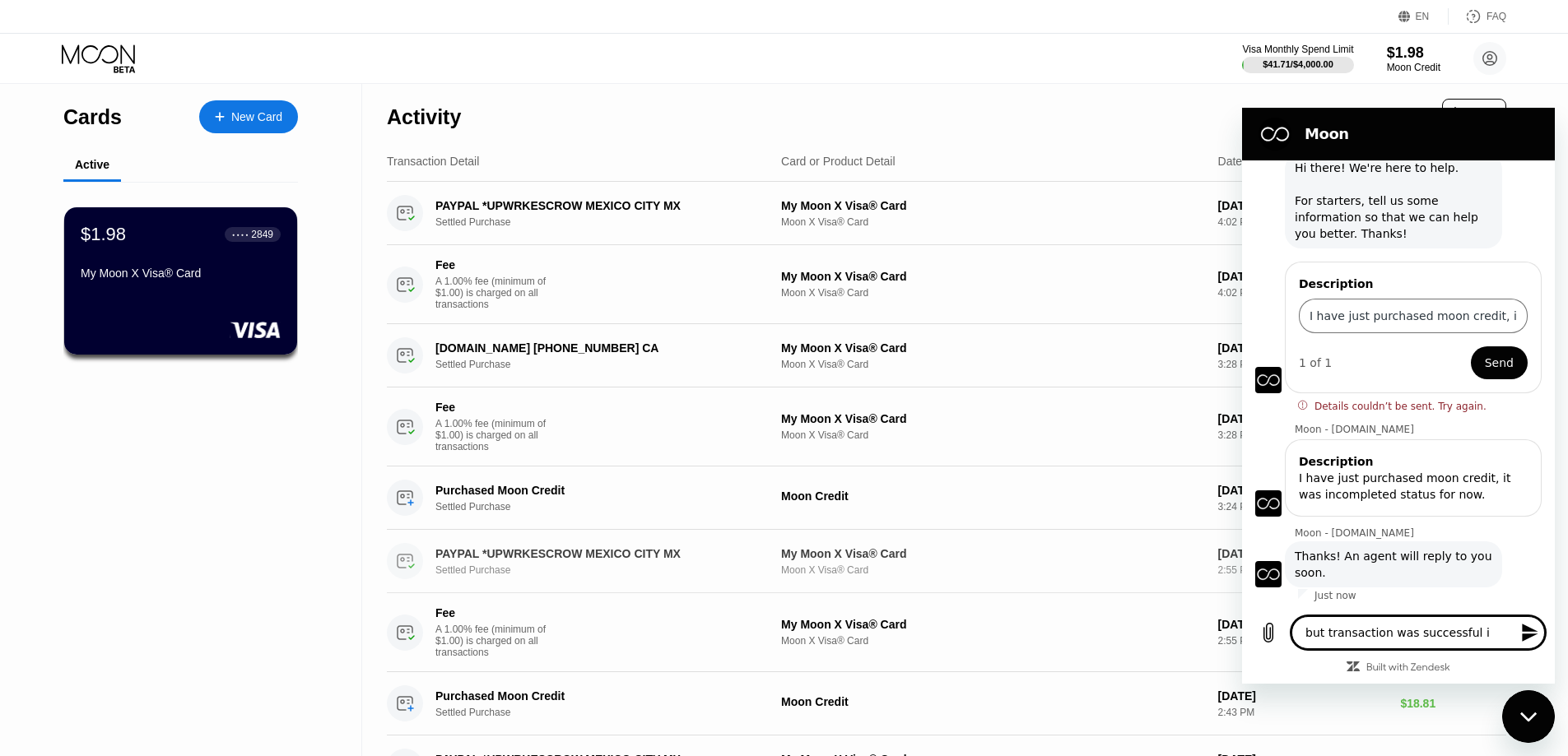
type textarea "but transaction was successful in"
type textarea "x"
type textarea "but transaction was successful in"
type textarea "x"
type textarea "but transaction was successful in M"
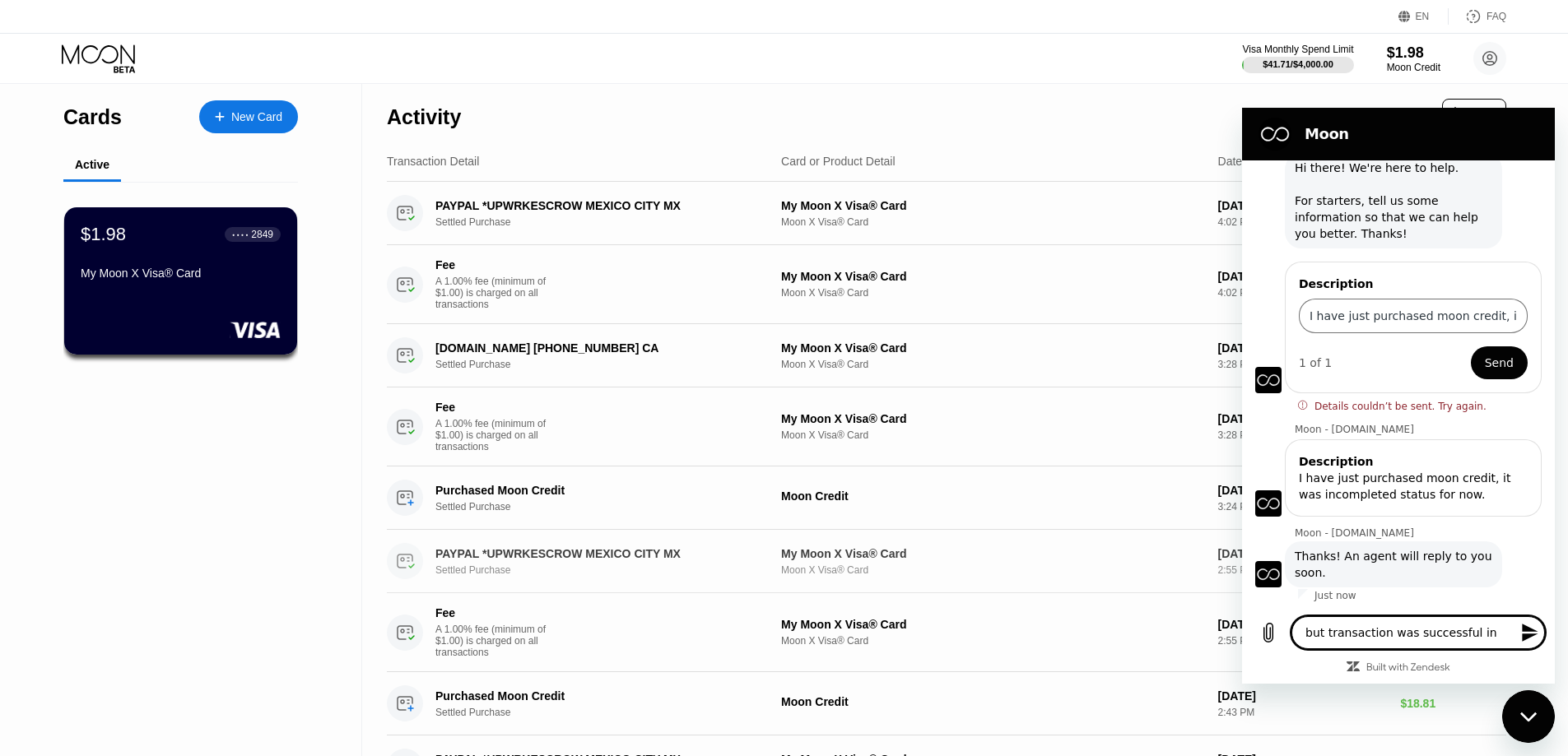
type textarea "x"
type textarea "but transaction was successful in Me"
type textarea "x"
type textarea "but transaction was successful in Mex"
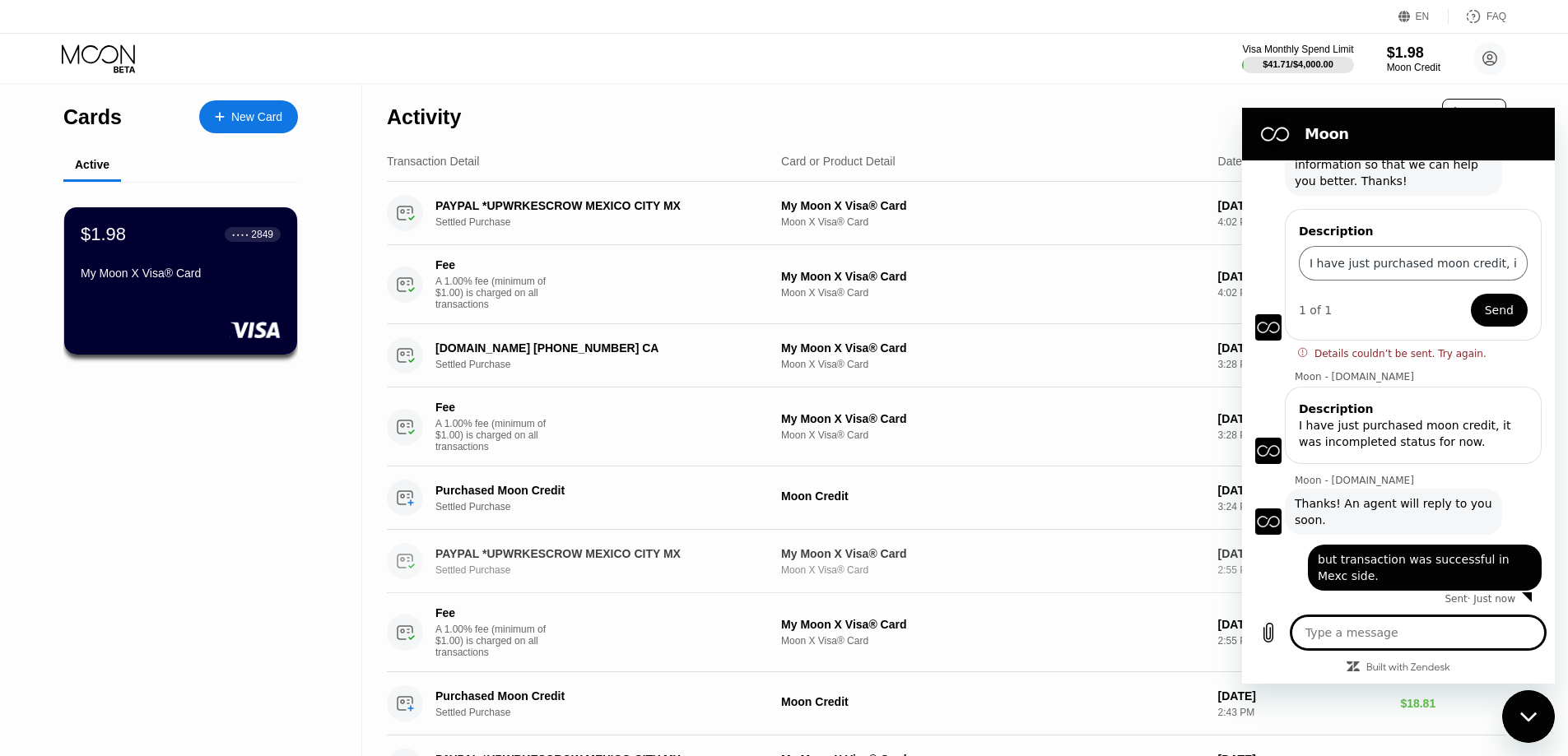
scroll to position [111, 0]
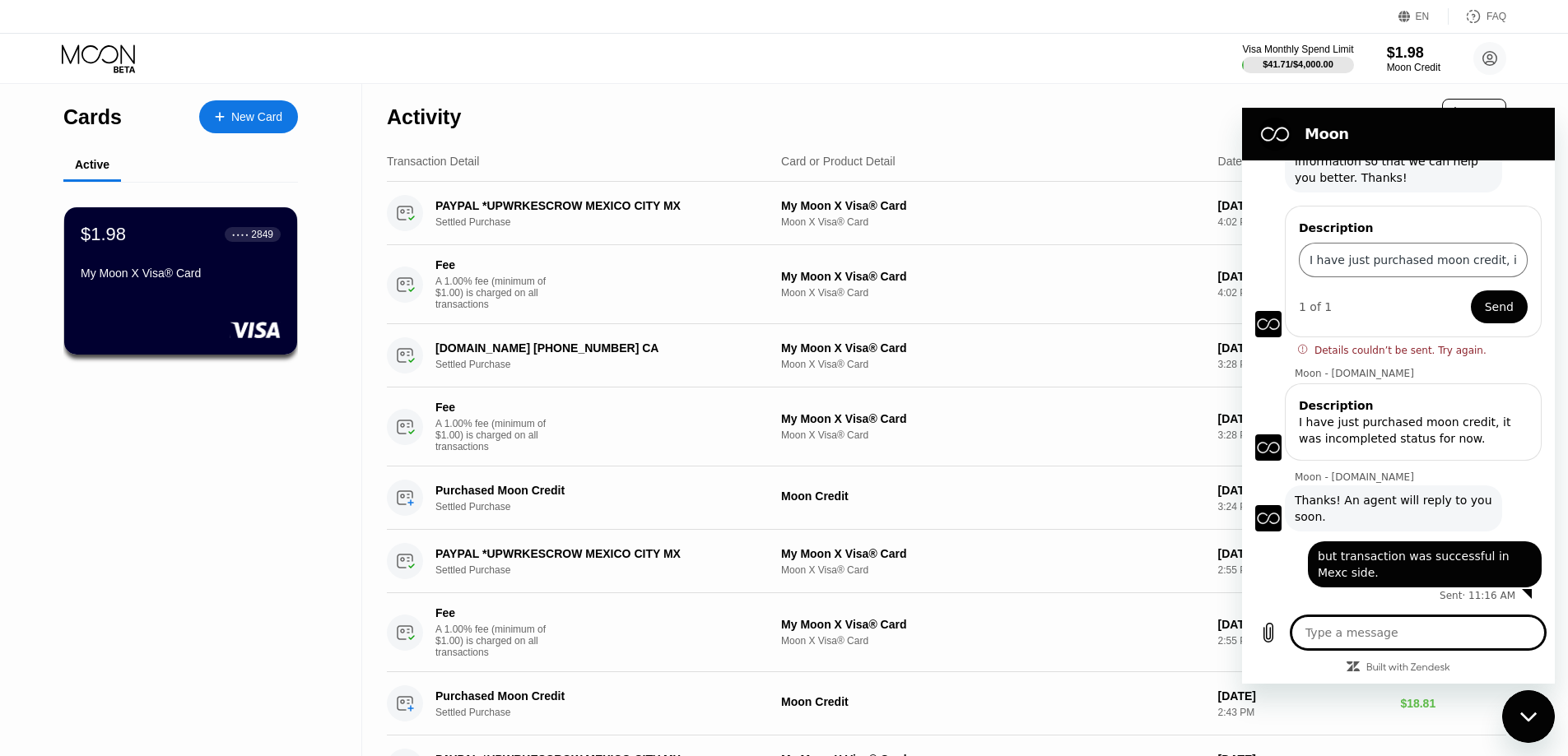
click at [1353, 630] on textarea at bounding box center [1418, 632] width 253 height 33
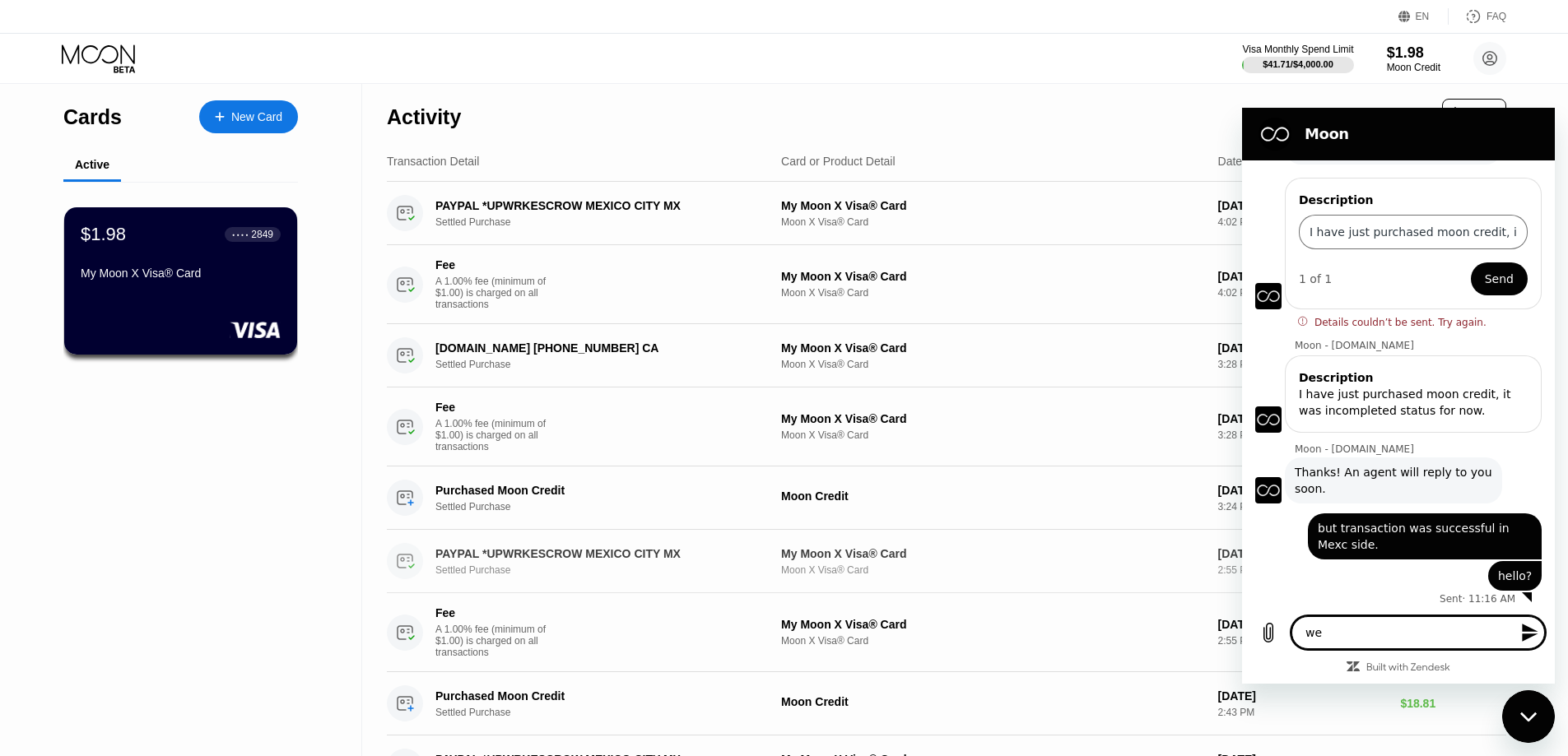
scroll to position [143, 0]
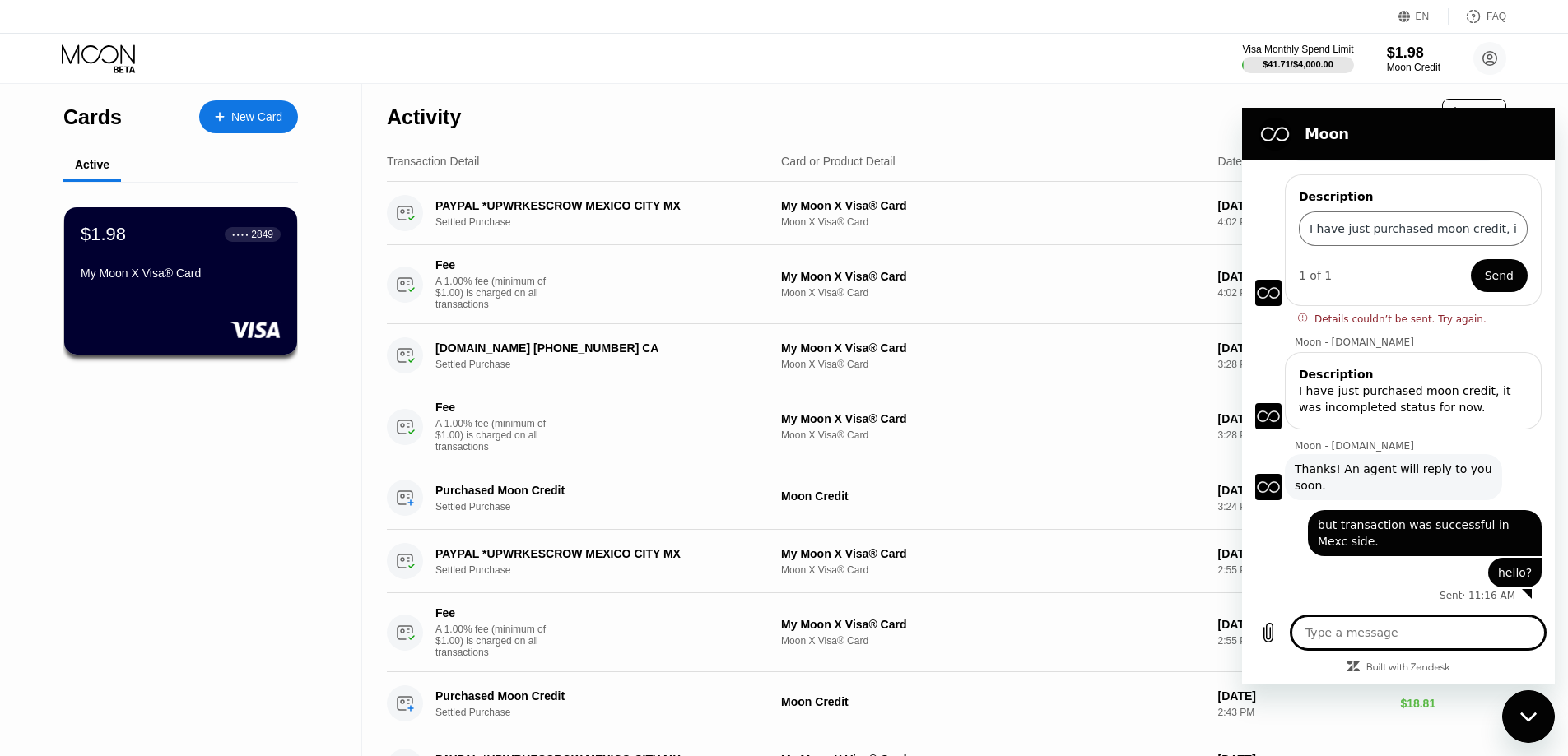
click at [1080, 48] on div "Visa Monthly Spend Limit $41.71 / $4,000.00 $1.98 Moon Credit James Lee jamesle…" at bounding box center [784, 58] width 1568 height 49
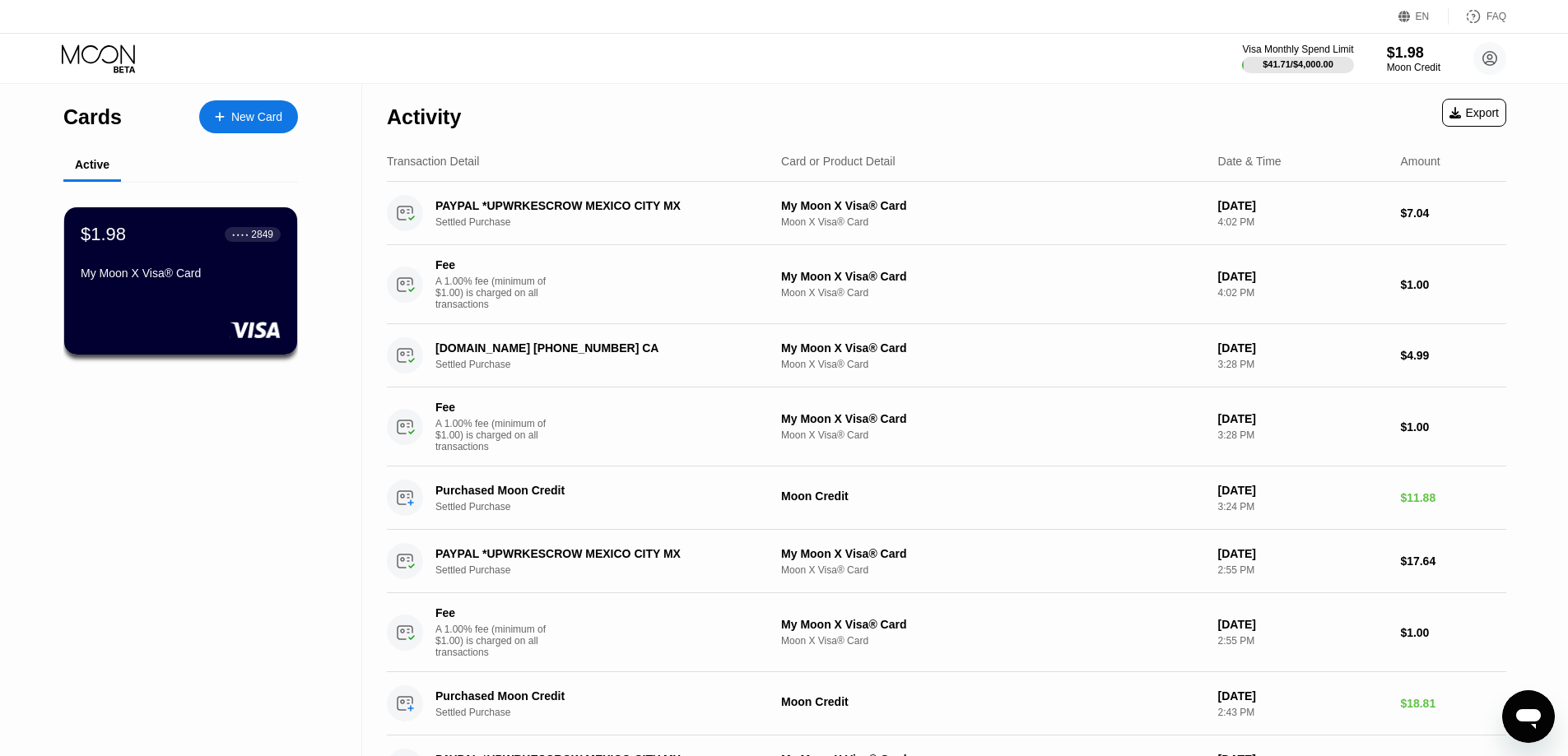
click at [635, 113] on div "Activity Export" at bounding box center [946, 113] width 1120 height 58
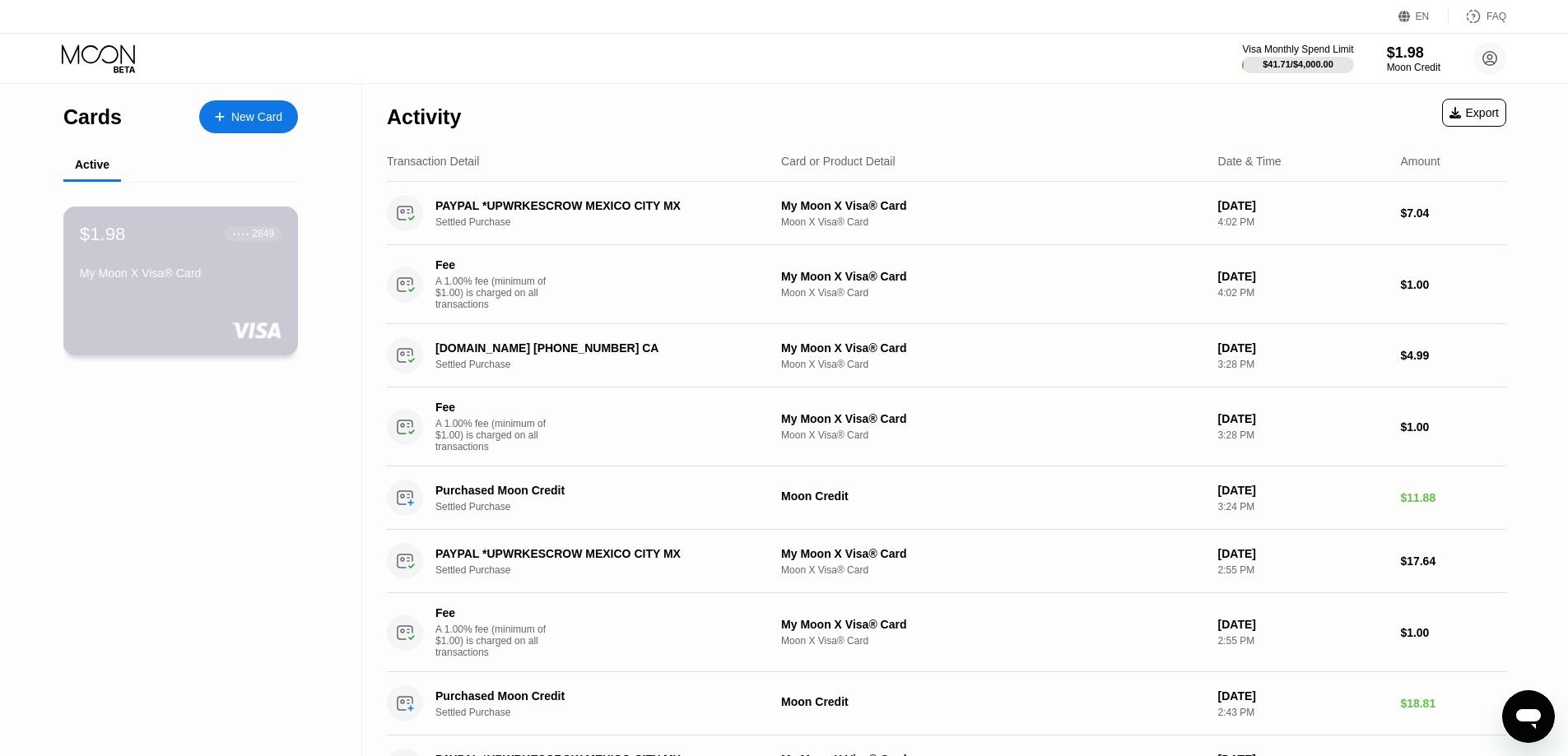
click at [173, 251] on div "$1.98 ● ● ● ● 2849 My Moon X Visa® Card" at bounding box center [181, 255] width 202 height 63
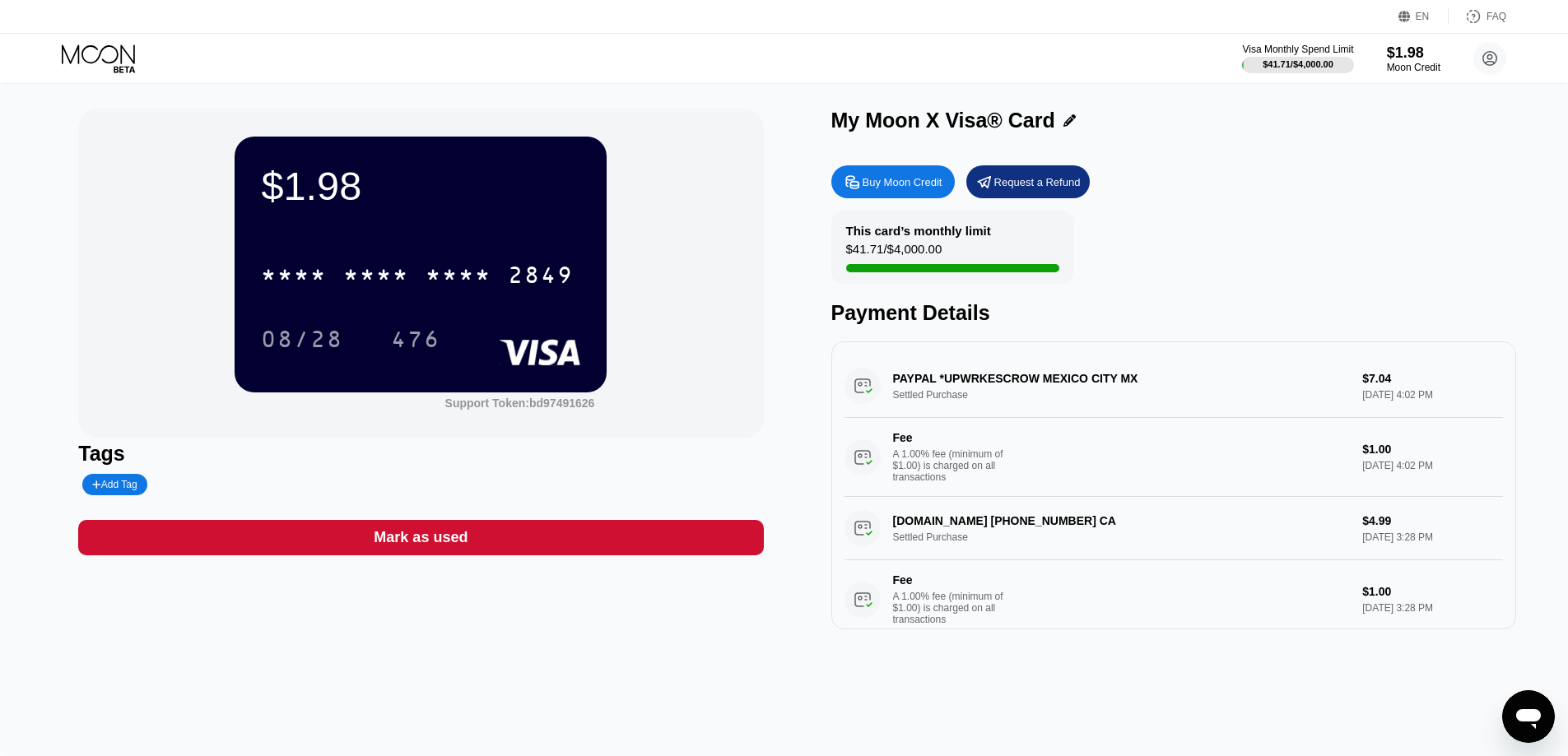
click at [1520, 715] on icon "Open messaging window" at bounding box center [1529, 719] width 25 height 20
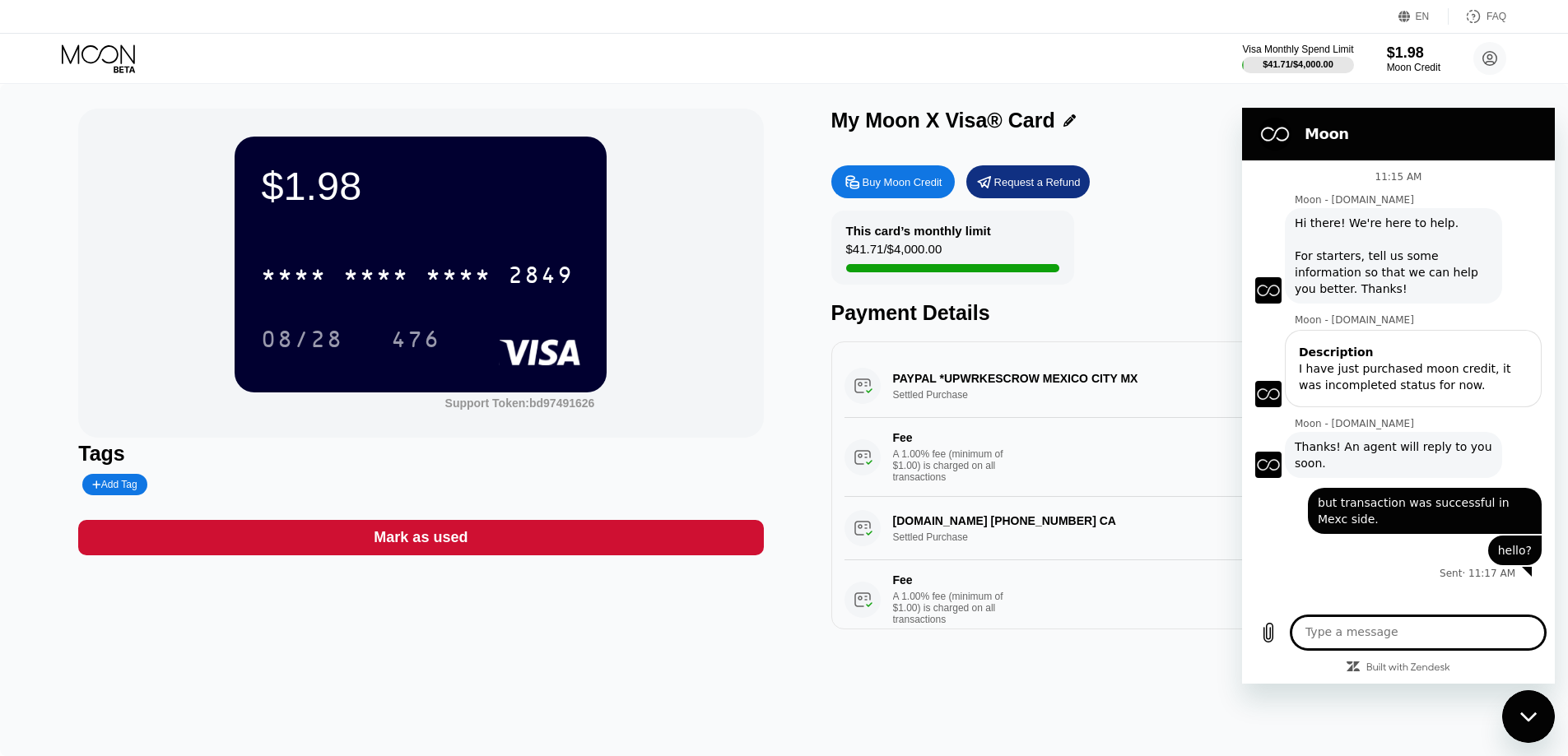
click at [1404, 638] on textarea at bounding box center [1418, 632] width 253 height 33
click at [1392, 635] on textarea at bounding box center [1418, 632] width 253 height 33
click at [1335, 623] on textarea at bounding box center [1418, 632] width 253 height 33
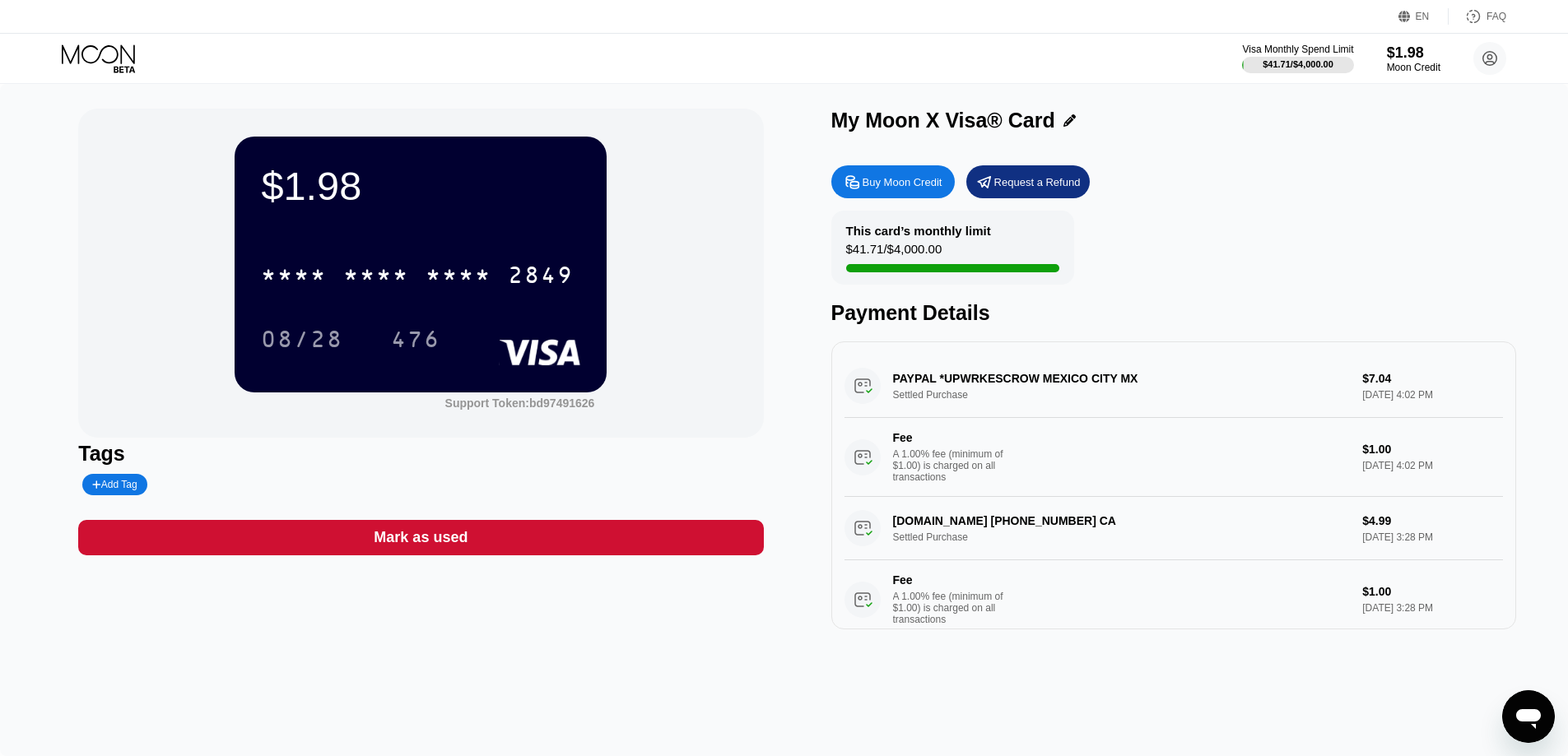
click at [1160, 180] on div "Buy Moon Credit Request a Refund" at bounding box center [1173, 181] width 684 height 33
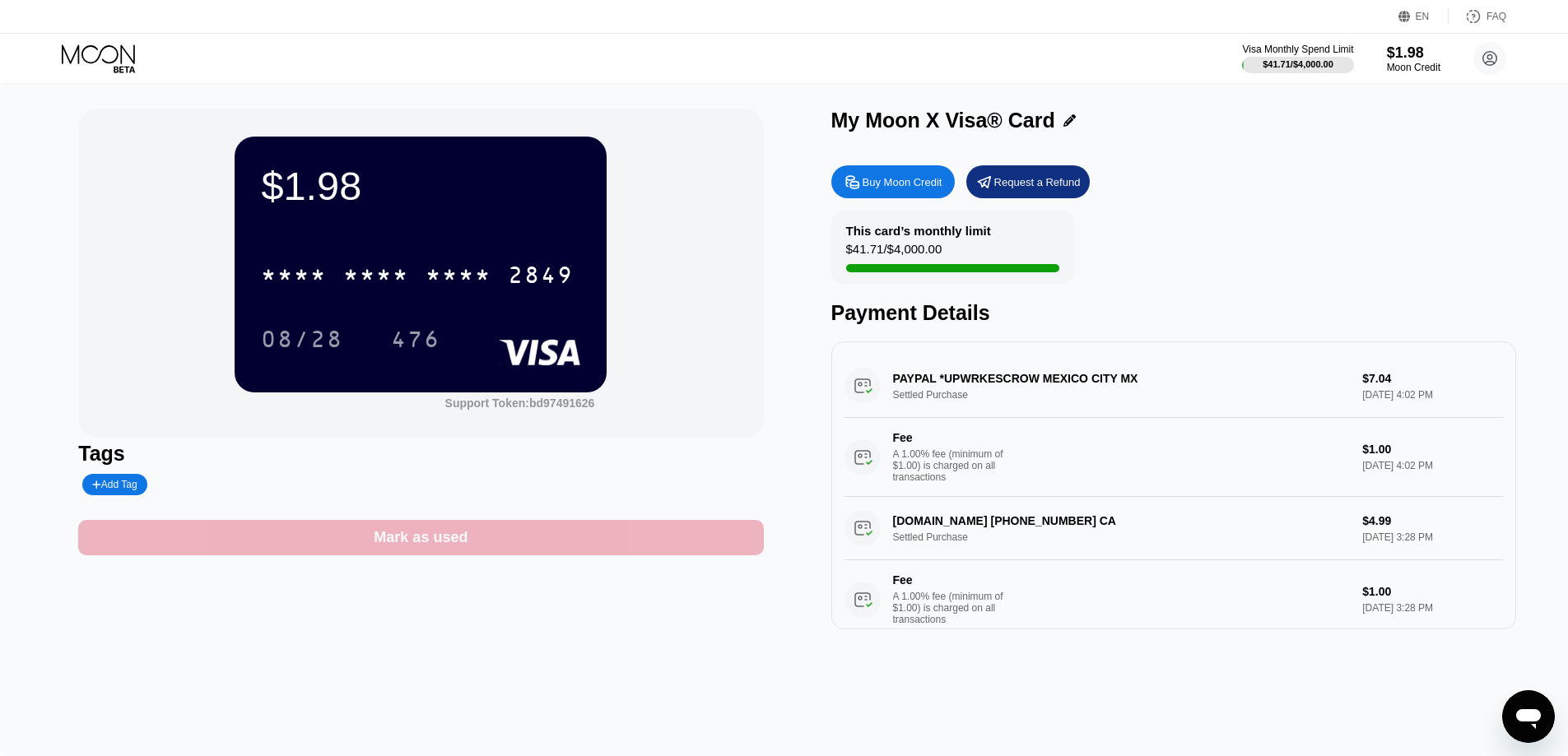
click at [447, 548] on div "Mark as used" at bounding box center [420, 538] width 94 height 19
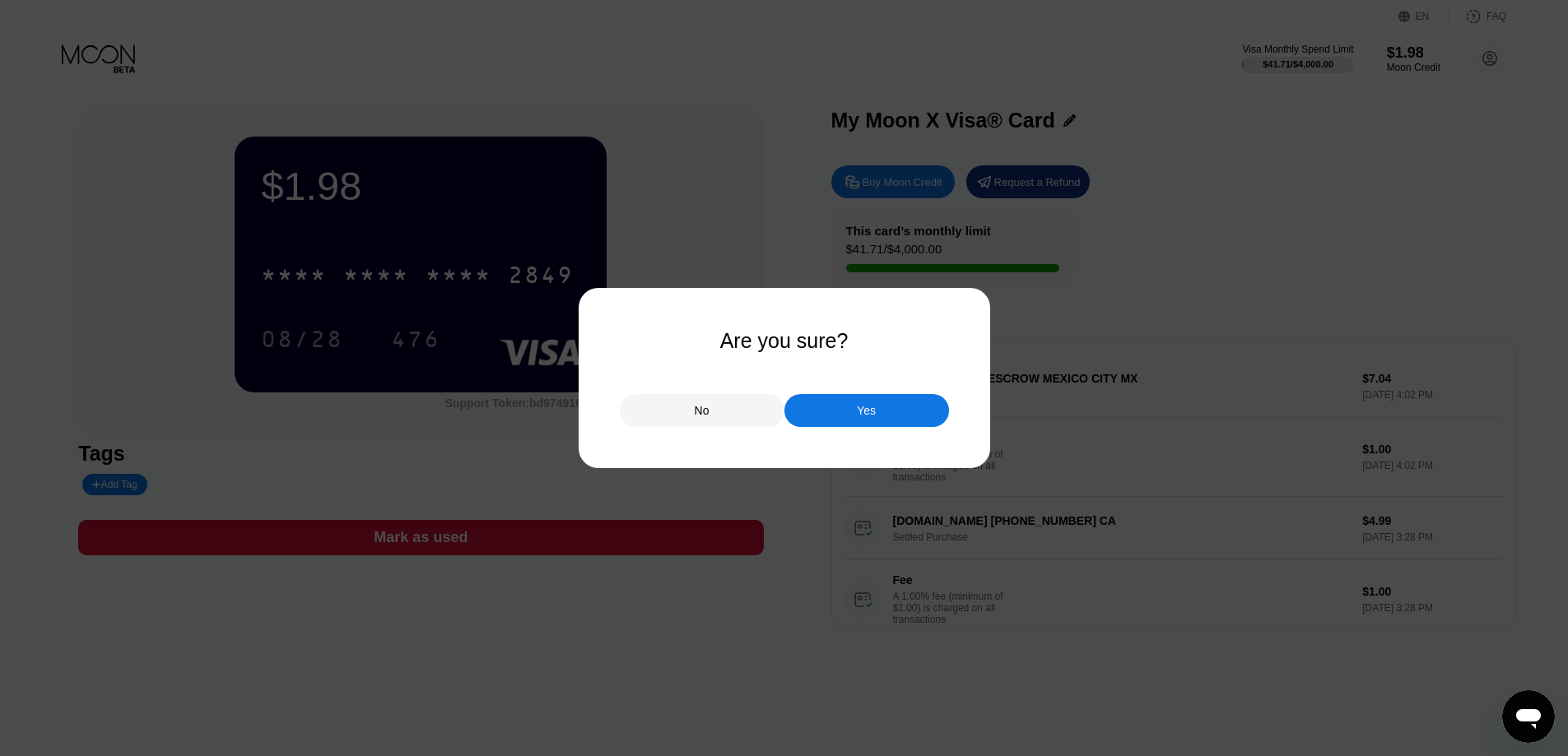
click at [704, 413] on div "No" at bounding box center [702, 411] width 15 height 15
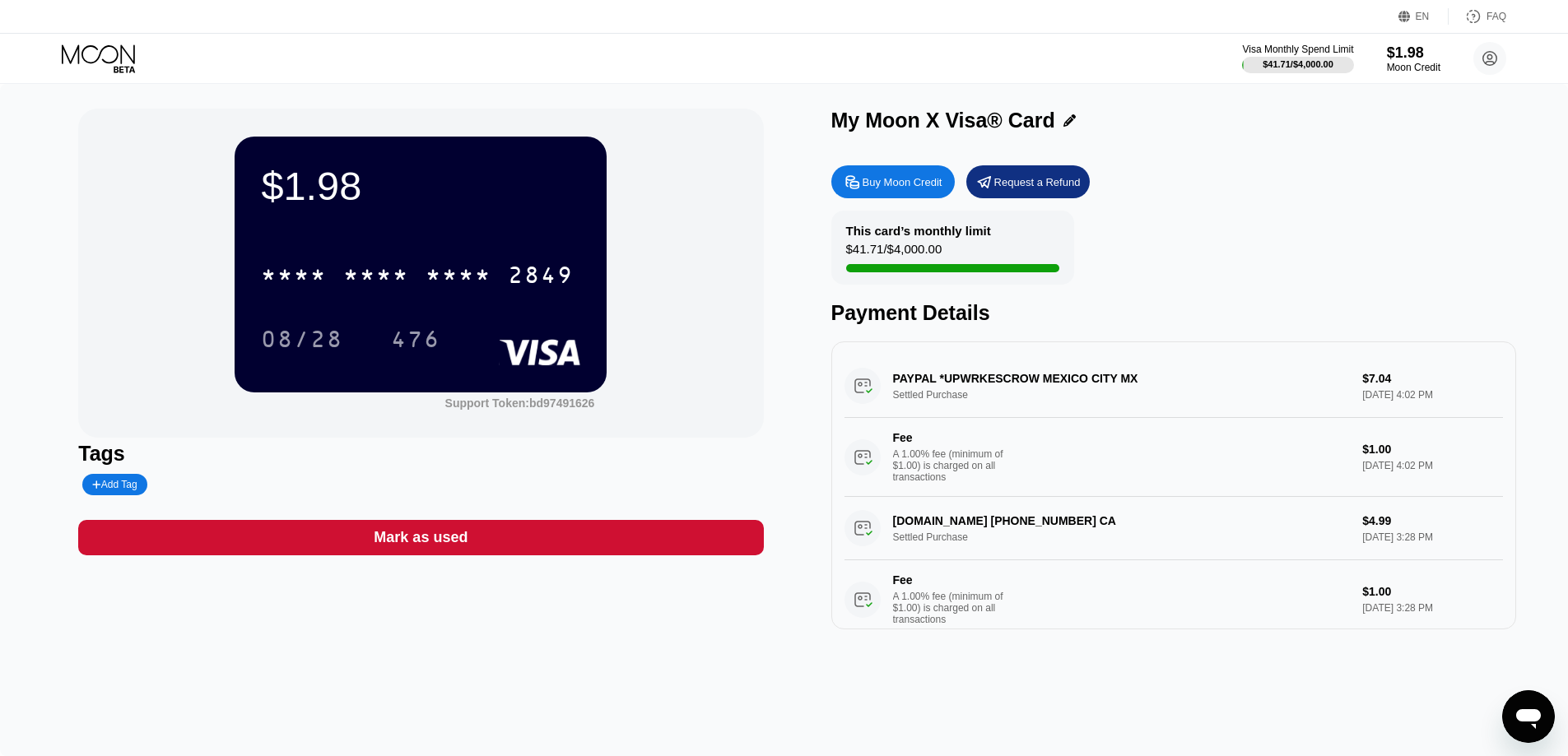
click at [754, 352] on div "$1.98 * * * * * * * * * * * * 2849 08/28 476 Support Token: bd97491626" at bounding box center [420, 273] width 684 height 329
click at [104, 57] on icon at bounding box center [100, 58] width 77 height 29
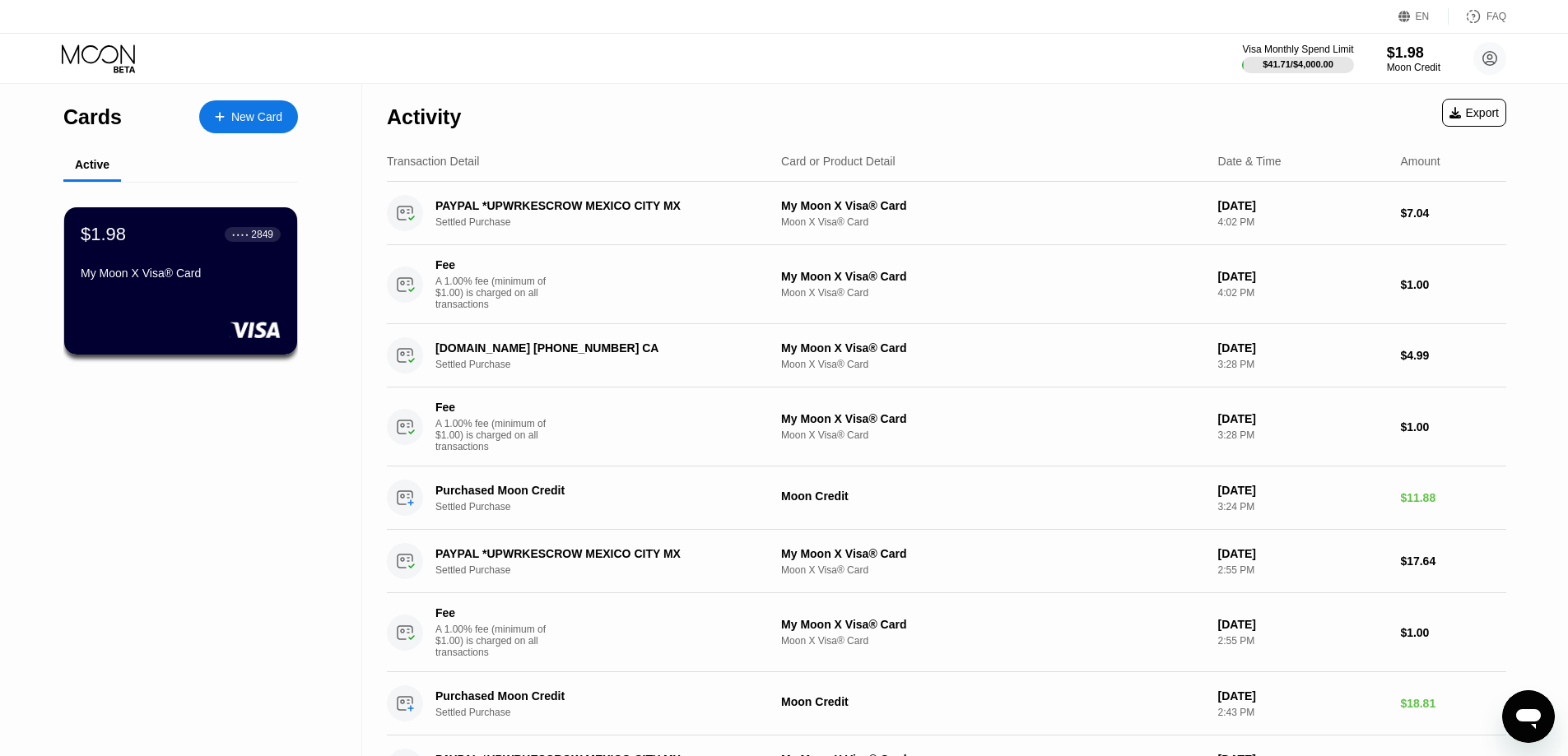
click at [983, 80] on div "Visa Monthly Spend Limit $41.71 / $4,000.00 $1.98 Moon Credit James Lee jamesle…" at bounding box center [784, 58] width 1568 height 49
click at [1045, 93] on div "Activity Export" at bounding box center [946, 113] width 1120 height 58
click at [1413, 60] on div "$1.98" at bounding box center [1414, 52] width 55 height 18
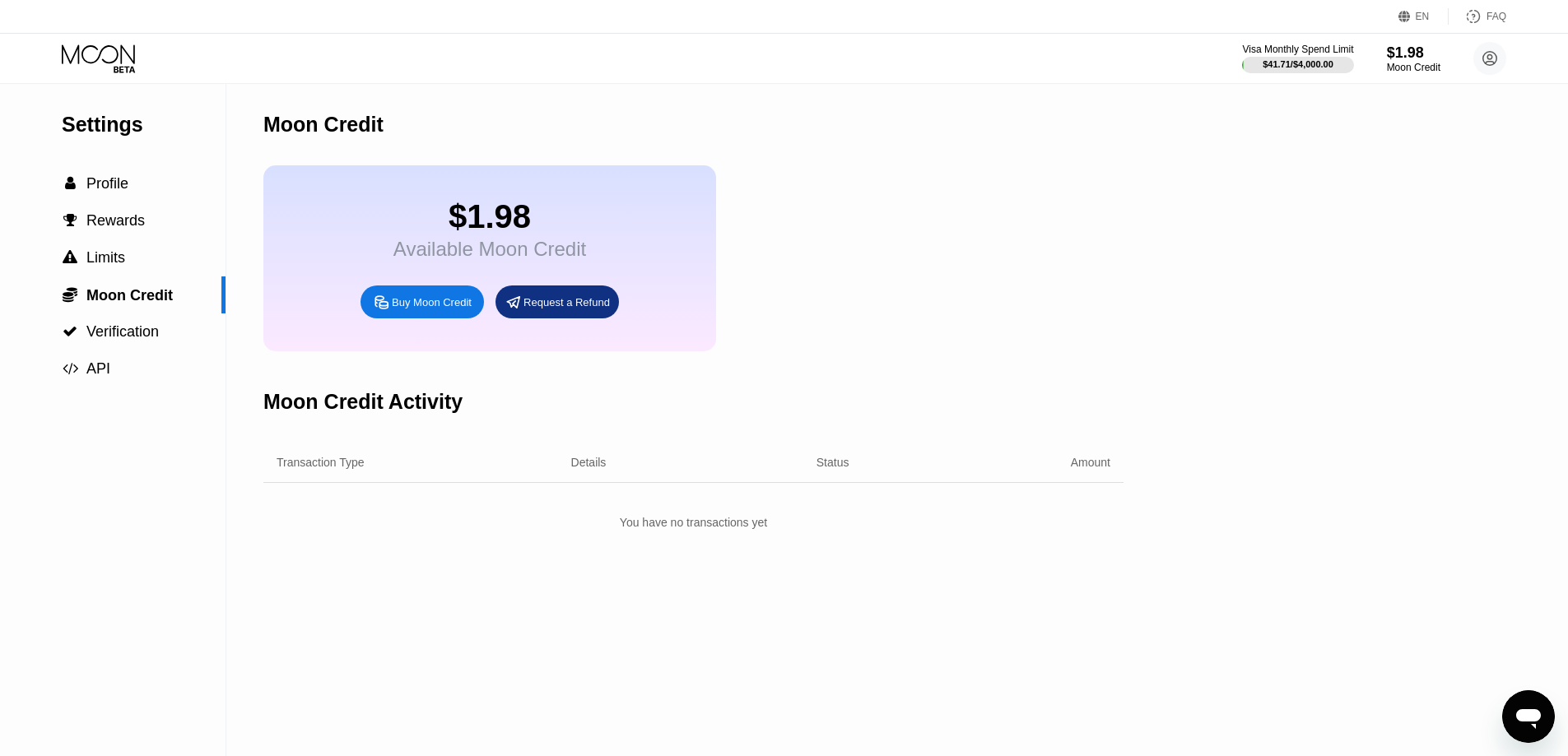
drag, startPoint x: 1164, startPoint y: 185, endPoint x: 759, endPoint y: 201, distance: 405.3
click at [1140, 192] on div "Settings  Profile  Rewards  Limits  Moon Credit  Verification  API Moon C…" at bounding box center [784, 420] width 1568 height 673
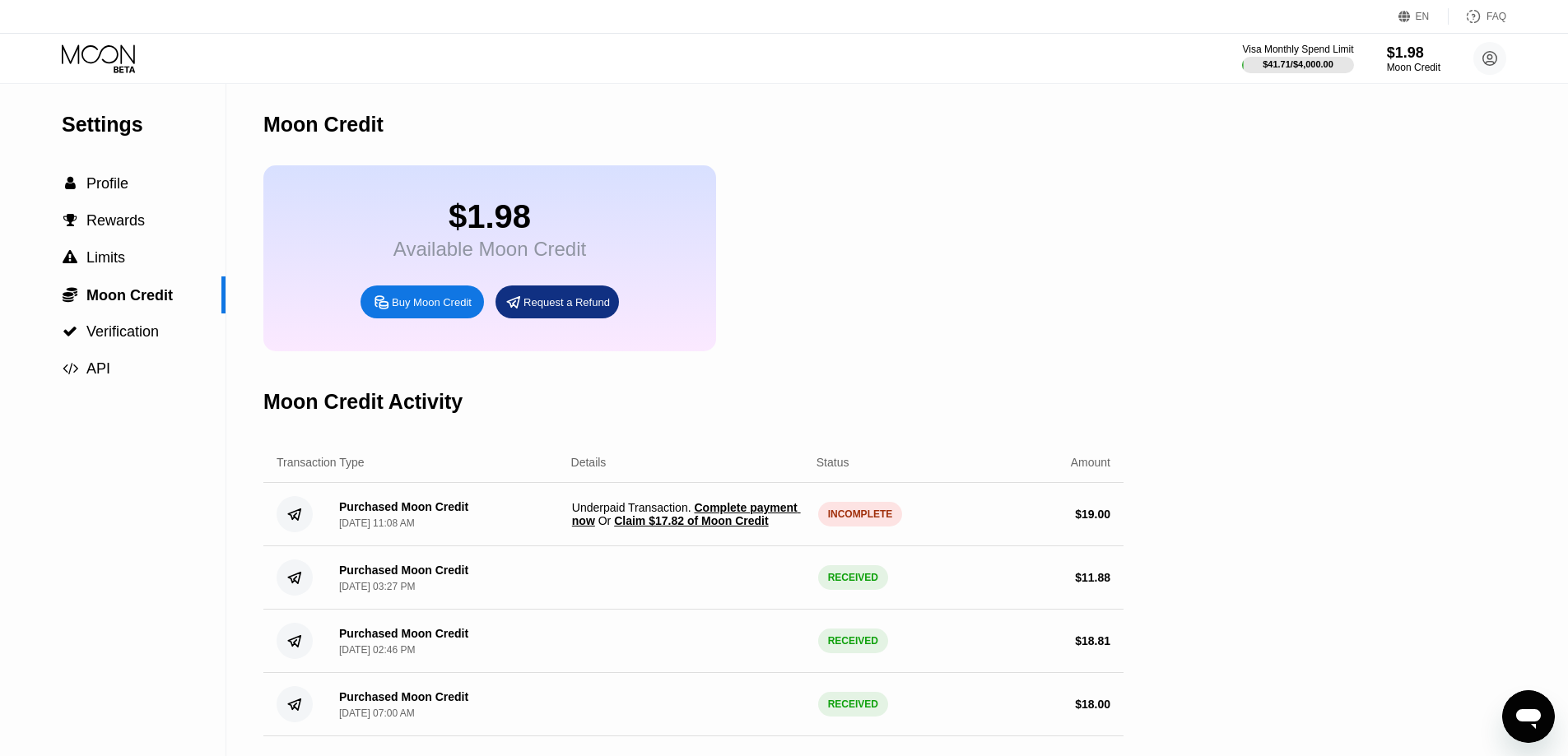
click at [740, 528] on span "Claim $17.82 of Moon Credit" at bounding box center [691, 521] width 154 height 13
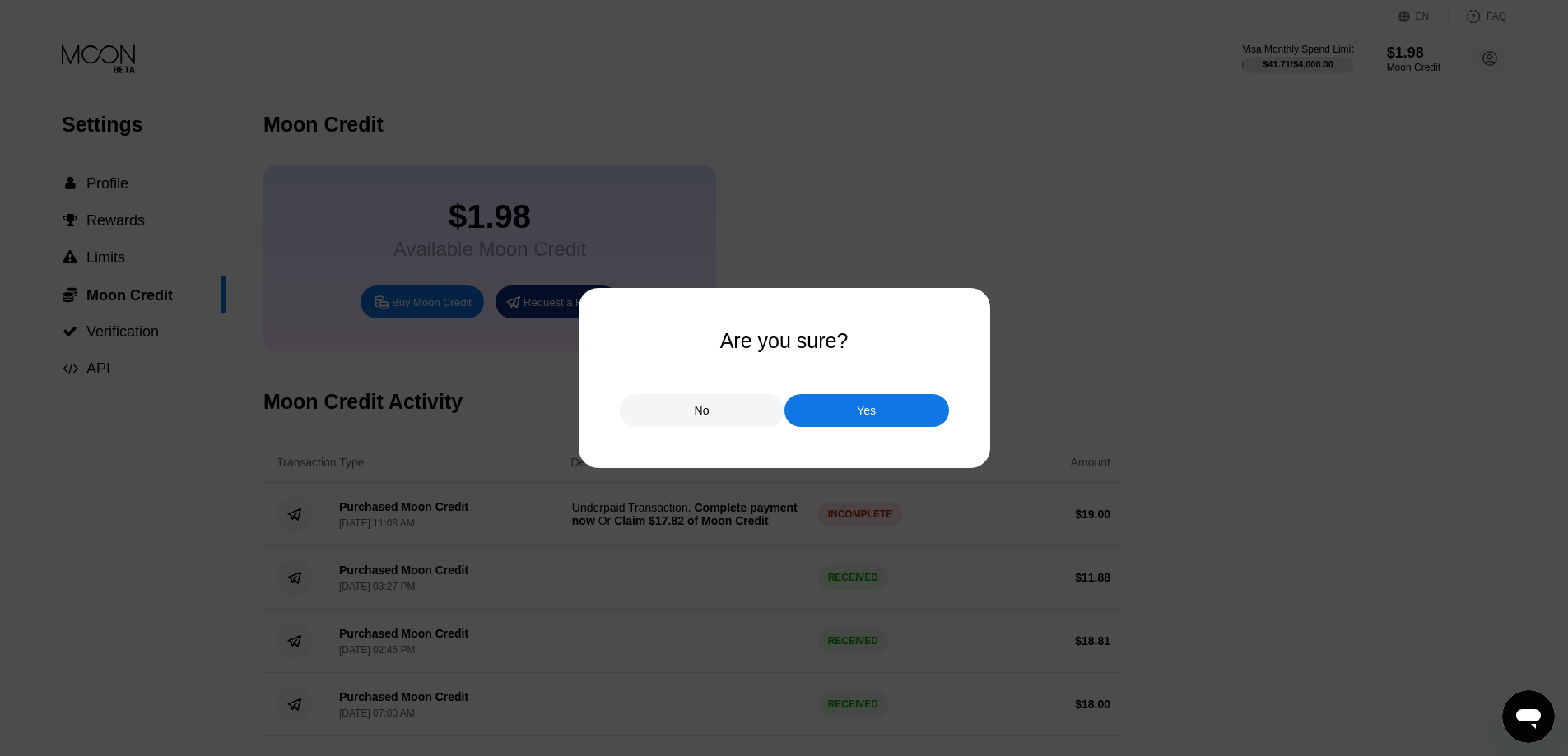
click at [729, 412] on div "No" at bounding box center [701, 410] width 164 height 33
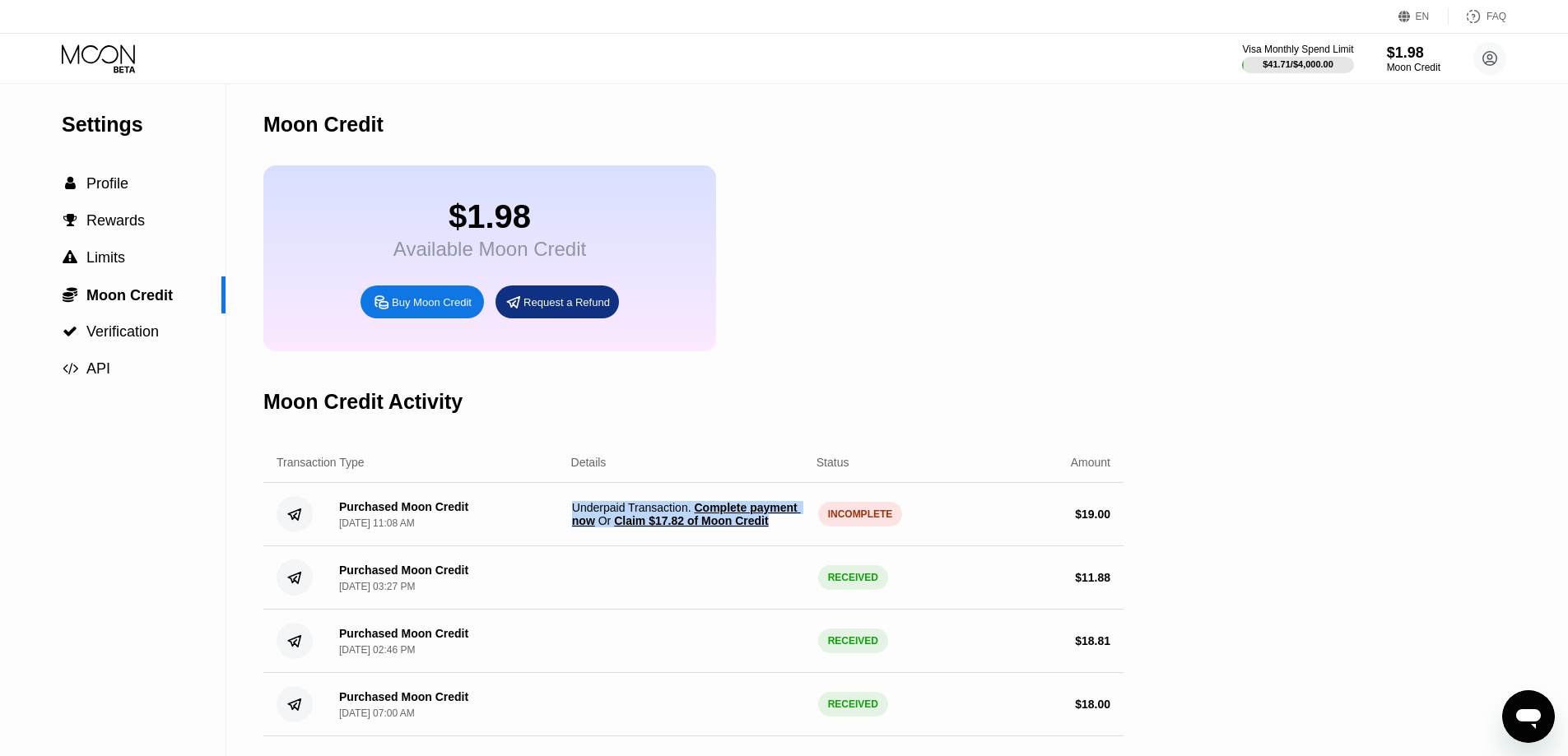
drag, startPoint x: 780, startPoint y: 544, endPoint x: 549, endPoint y: 519, distance: 232.3
click at [549, 519] on div "Purchased Moon Credit Sep 22, 2025, 11:08 AM Underpaid Transaction . Complete p…" at bounding box center [694, 515] width 860 height 63
copy span "Underpaid Transaction . Complete payment now Or Claim $17.82 of Moon Credit"
click at [718, 528] on span "Claim $17.82 of Moon Credit" at bounding box center [691, 521] width 154 height 13
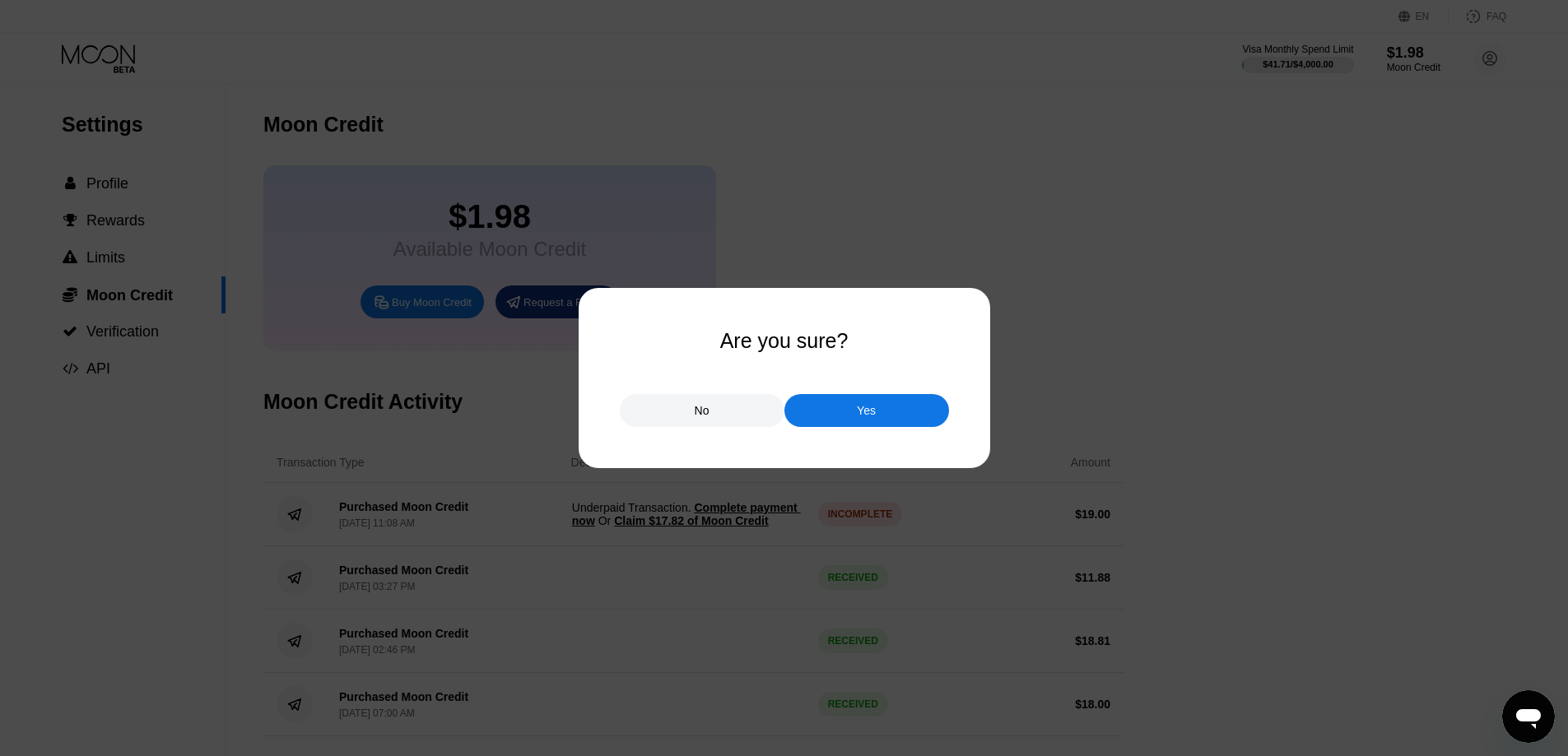
click at [864, 417] on div "Yes" at bounding box center [866, 411] width 19 height 15
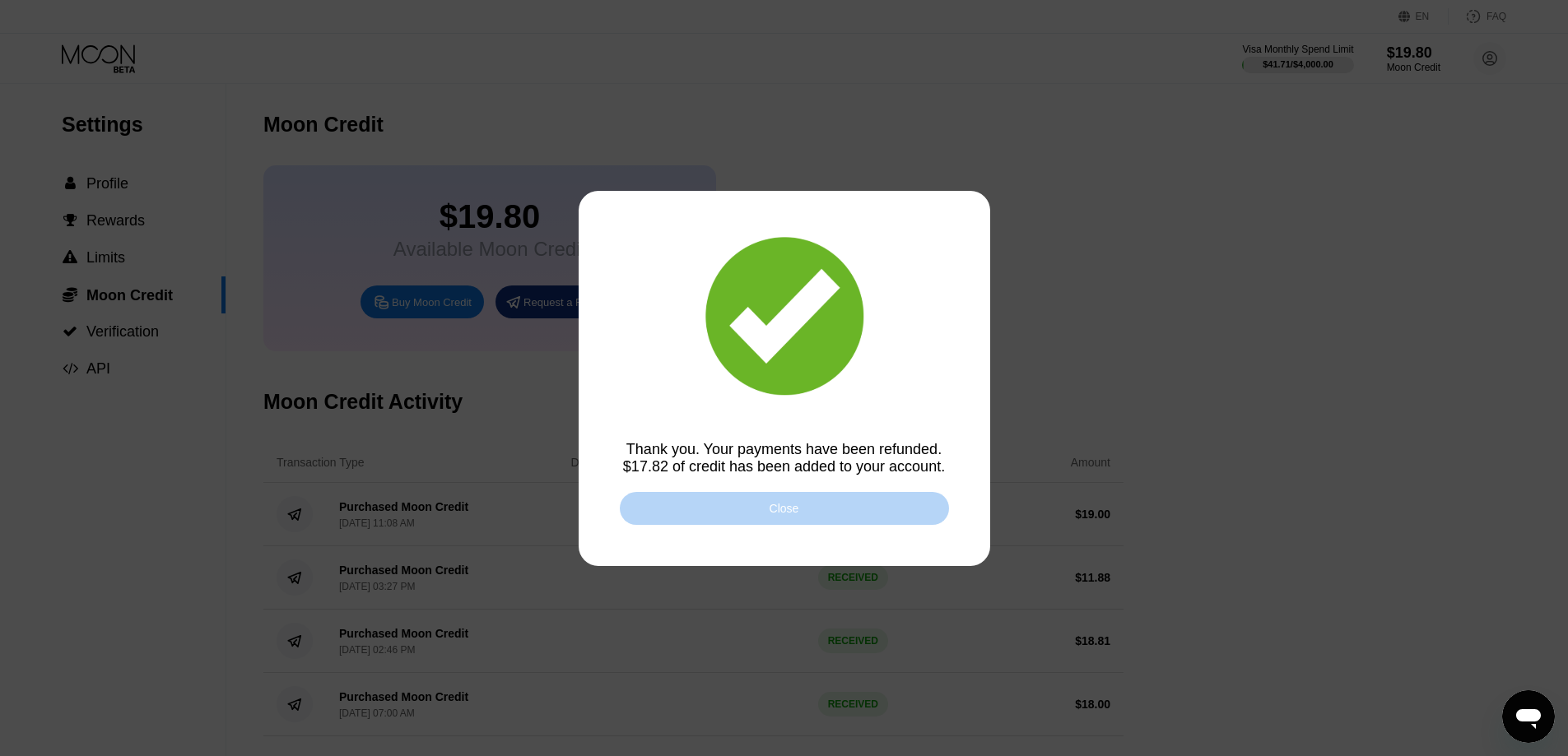
click at [778, 513] on div "Close" at bounding box center [784, 508] width 30 height 13
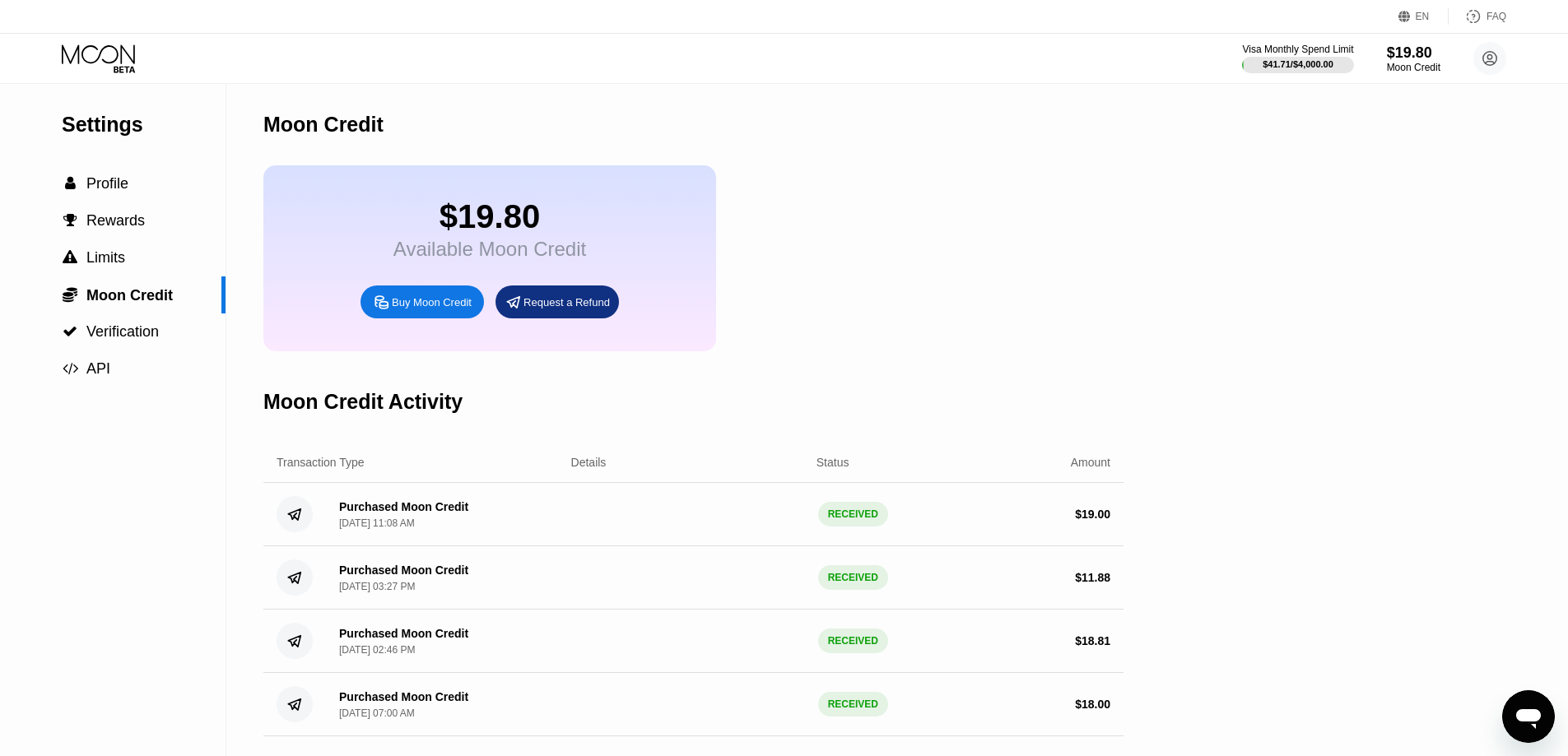
click at [1023, 339] on div "$19.80 Available Moon Credit Buy Moon Credit Request a Refund" at bounding box center [694, 258] width 860 height 186
click at [1144, 313] on div "Settings  Profile  Rewards  Limits  Moon Credit  Verification  API Moon C…" at bounding box center [784, 420] width 1568 height 673
click at [1220, 633] on div "Settings  Profile  Rewards  Limits  Moon Credit  Verification  API Moon C…" at bounding box center [784, 420] width 1568 height 673
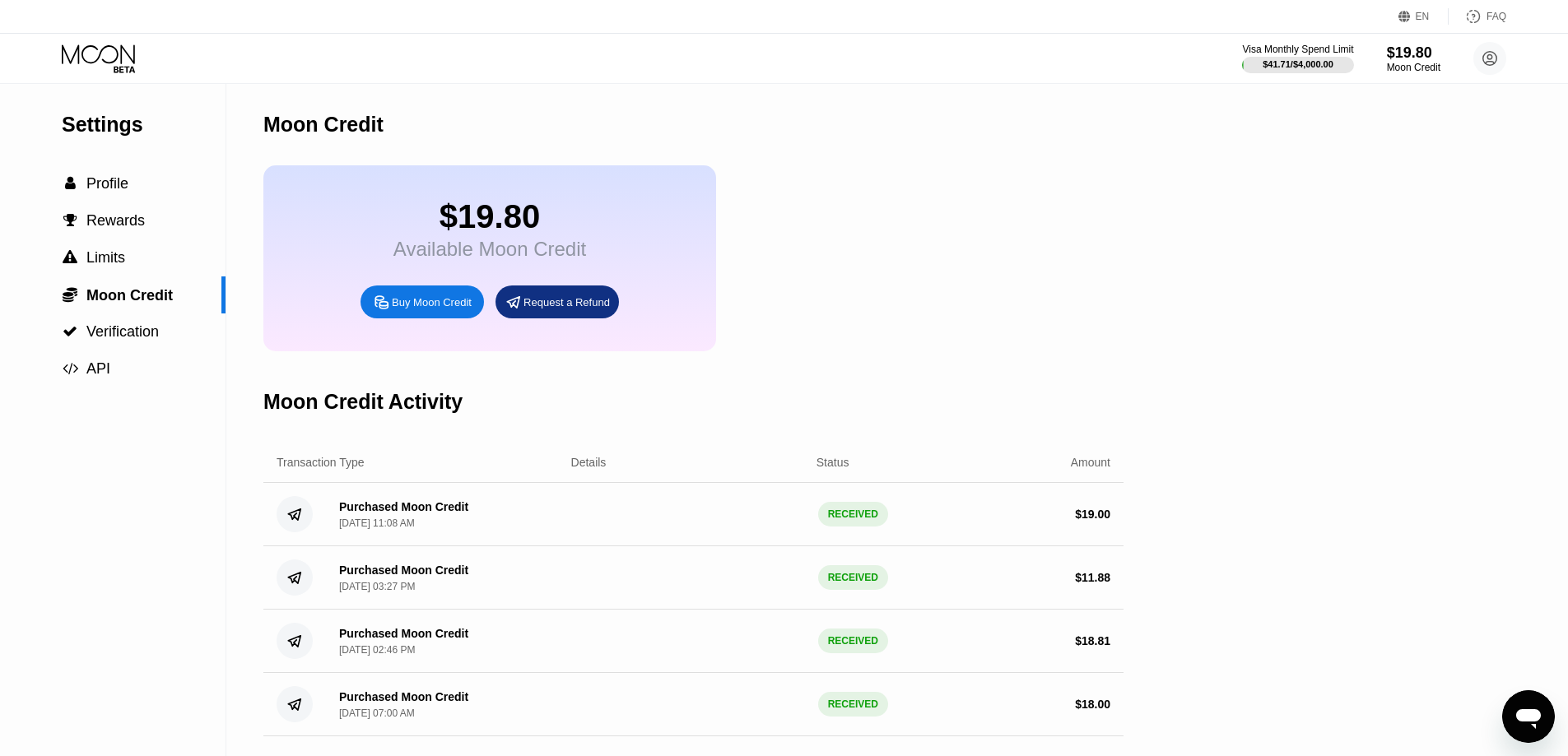
click at [1521, 702] on icon "Open messaging window" at bounding box center [1529, 717] width 30 height 30
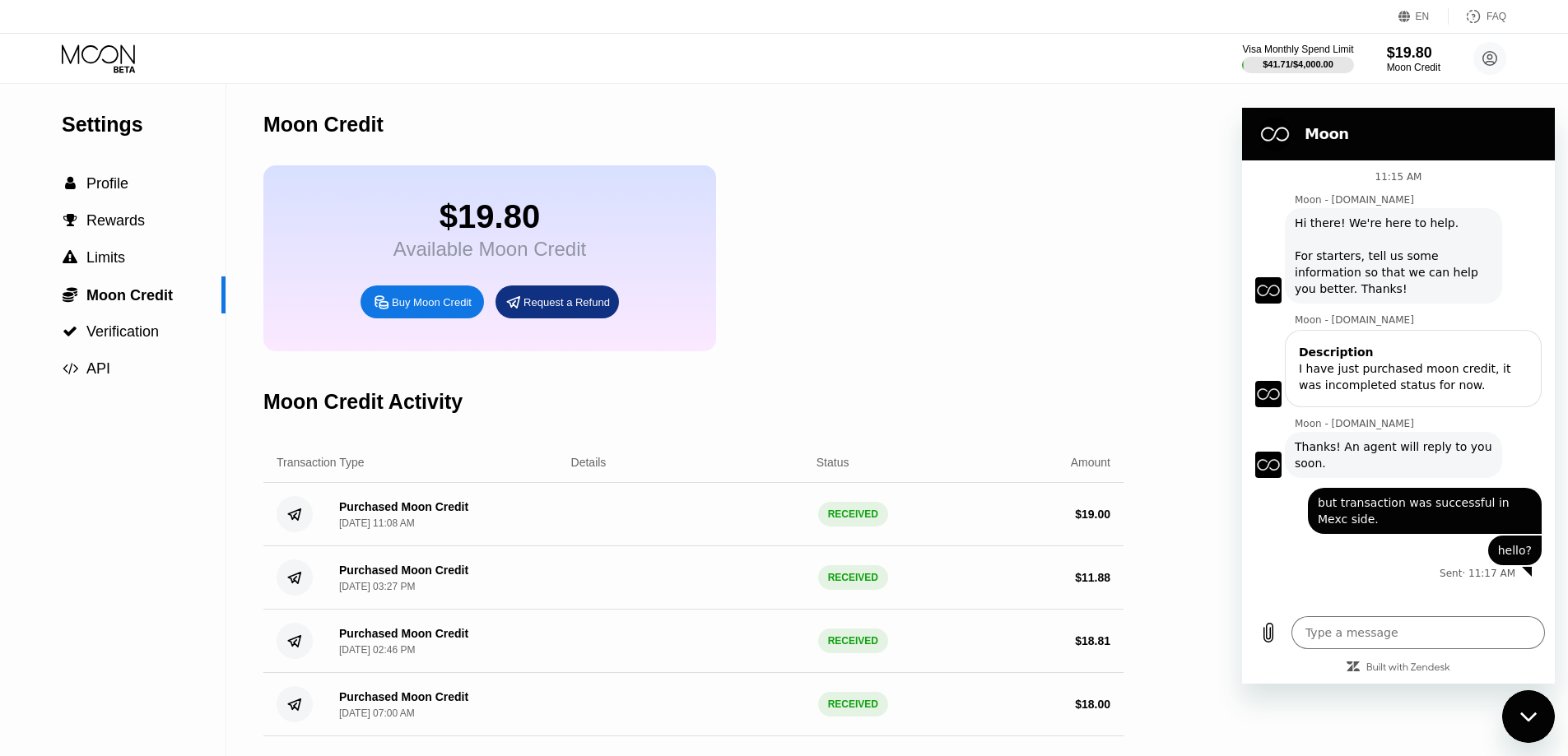
click at [148, 487] on div "Settings  Profile  Rewards  Limits  Moon Credit  Verification  API" at bounding box center [113, 420] width 226 height 673
click at [599, 528] on div "Purchased Moon Credit Sep 22, 2025, 11:08 AM RECEIVED $ 19.00" at bounding box center [694, 515] width 860 height 63
click at [1161, 250] on div "Settings  Profile  Rewards  Limits  Moon Credit  Verification  API Moon C…" at bounding box center [784, 420] width 1568 height 673
type textarea "x"
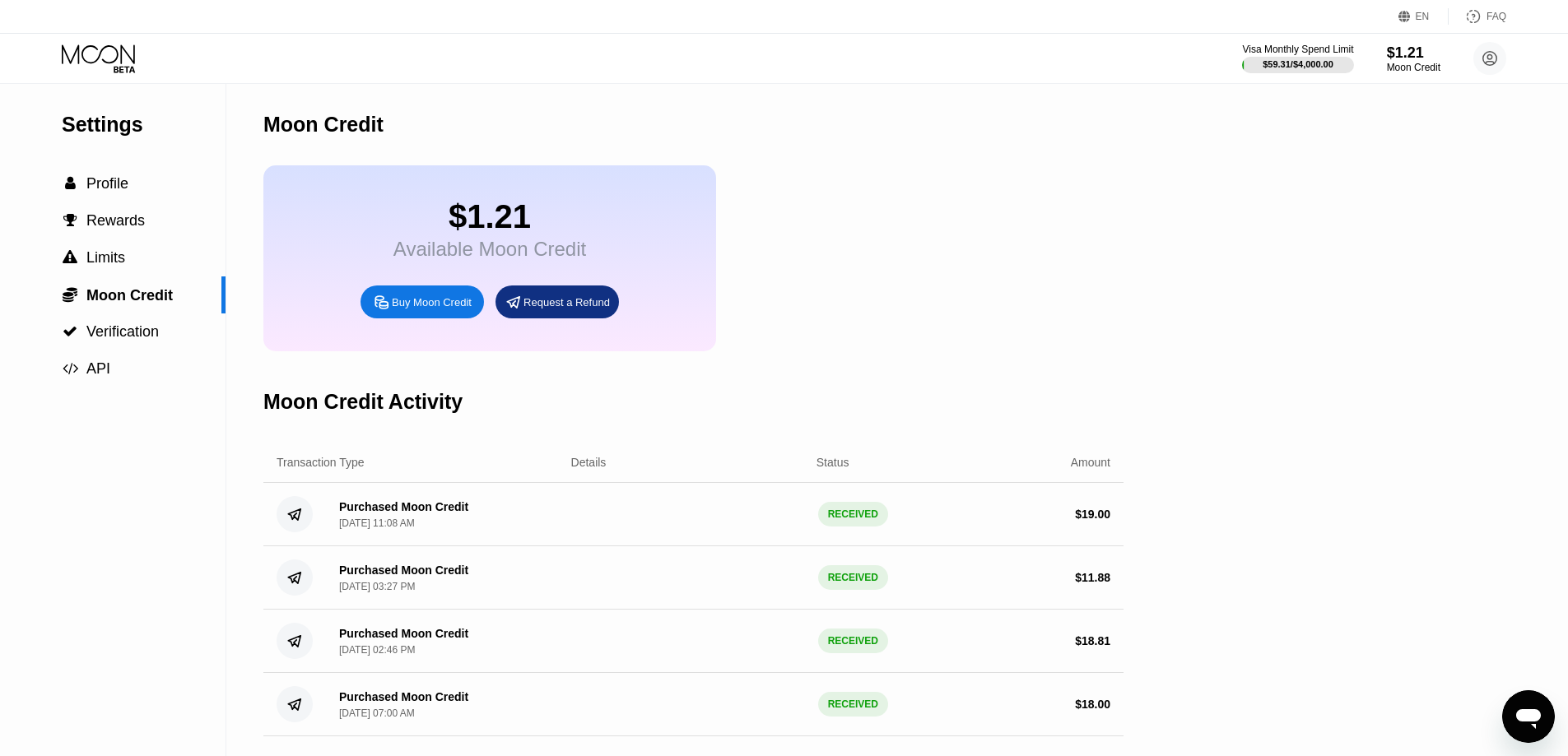
click at [1049, 184] on div "$1.21 Available Moon Credit Buy Moon Credit Request a Refund" at bounding box center [694, 258] width 860 height 186
click at [114, 189] on span "Profile" at bounding box center [108, 183] width 42 height 17
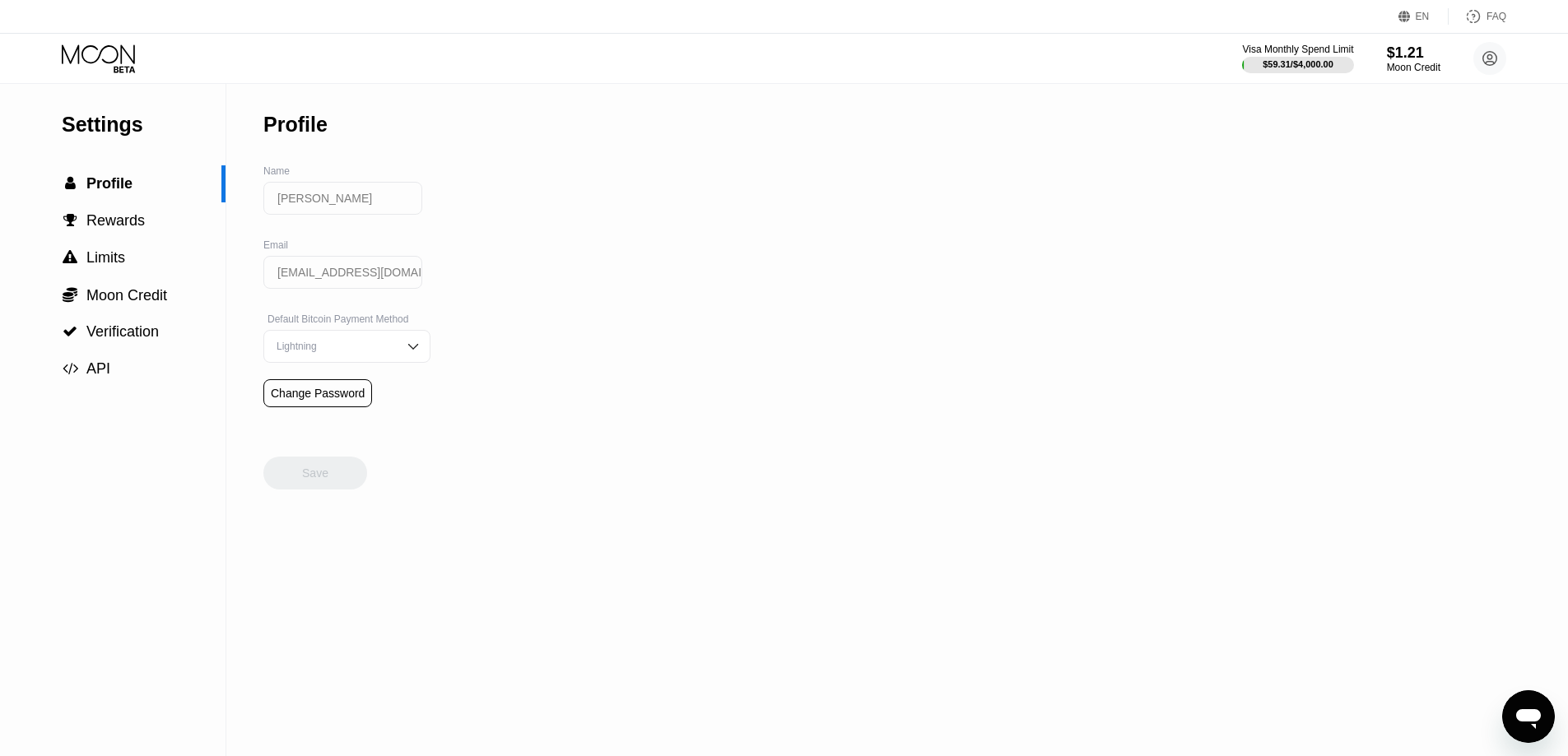
drag, startPoint x: 710, startPoint y: 258, endPoint x: 308, endPoint y: 254, distance: 402.0
click at [697, 258] on div "Settings  Profile  Rewards  Limits  Moon Credit  Verification  API Profil…" at bounding box center [784, 420] width 1568 height 673
click at [144, 296] on span "Moon Credit" at bounding box center [127, 296] width 81 height 17
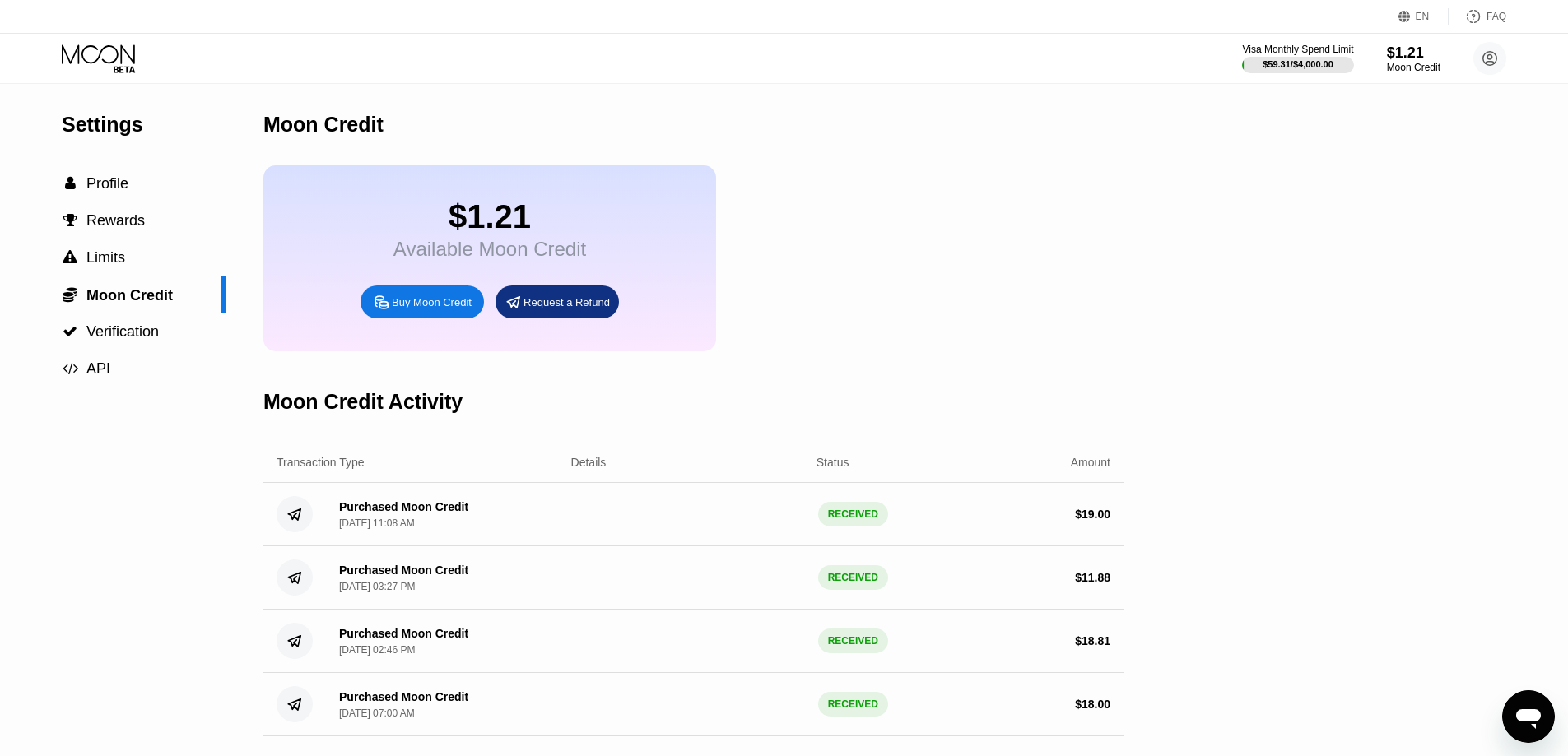
click at [463, 235] on div "$1.21" at bounding box center [489, 217] width 193 height 37
drag, startPoint x: 971, startPoint y: 274, endPoint x: 128, endPoint y: 68, distance: 867.8
click at [915, 249] on div "$1.21 Available Moon Credit Buy Moon Credit Request a Refund" at bounding box center [694, 258] width 860 height 186
click at [75, 62] on icon at bounding box center [100, 58] width 77 height 29
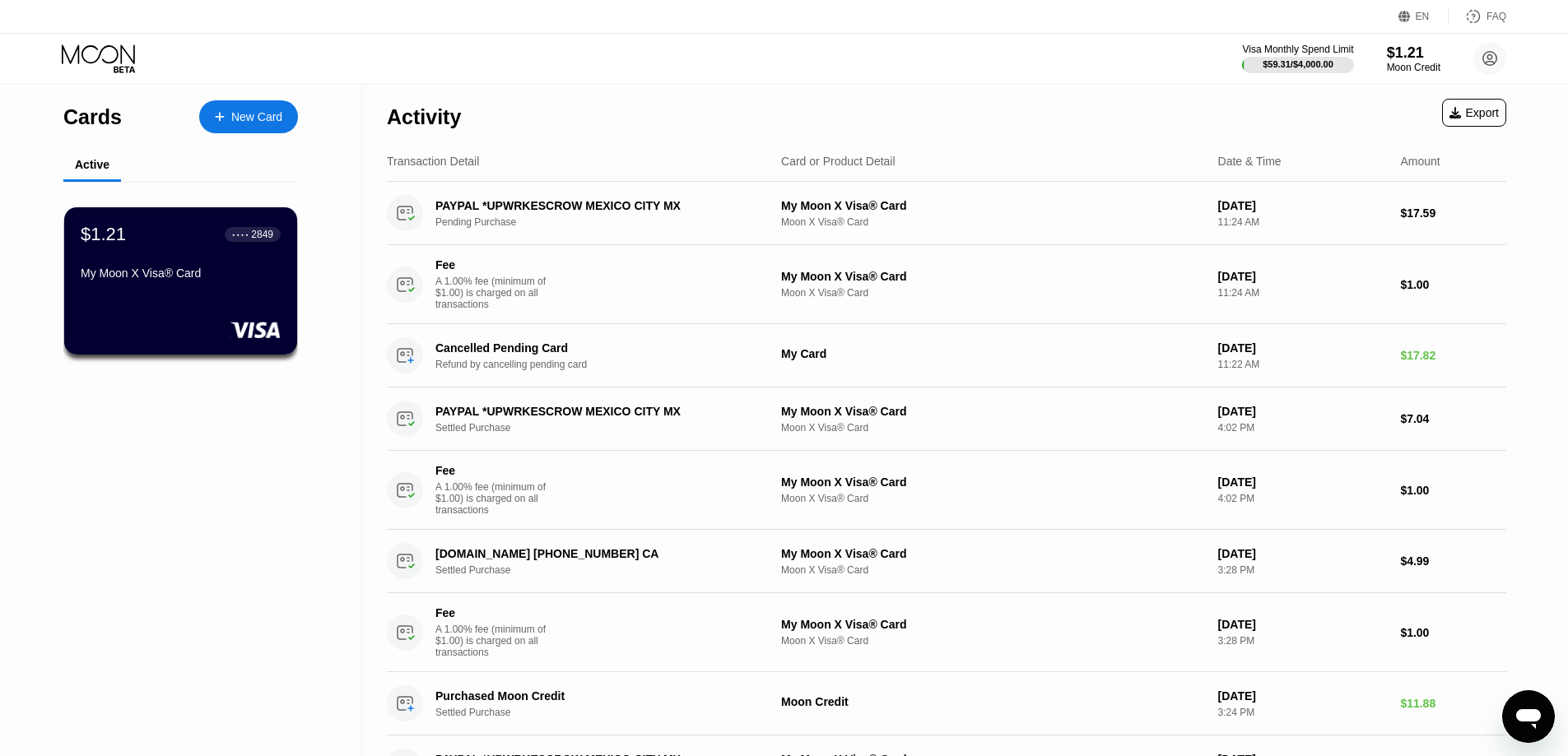
click at [1527, 721] on icon "Open messaging window" at bounding box center [1529, 719] width 25 height 20
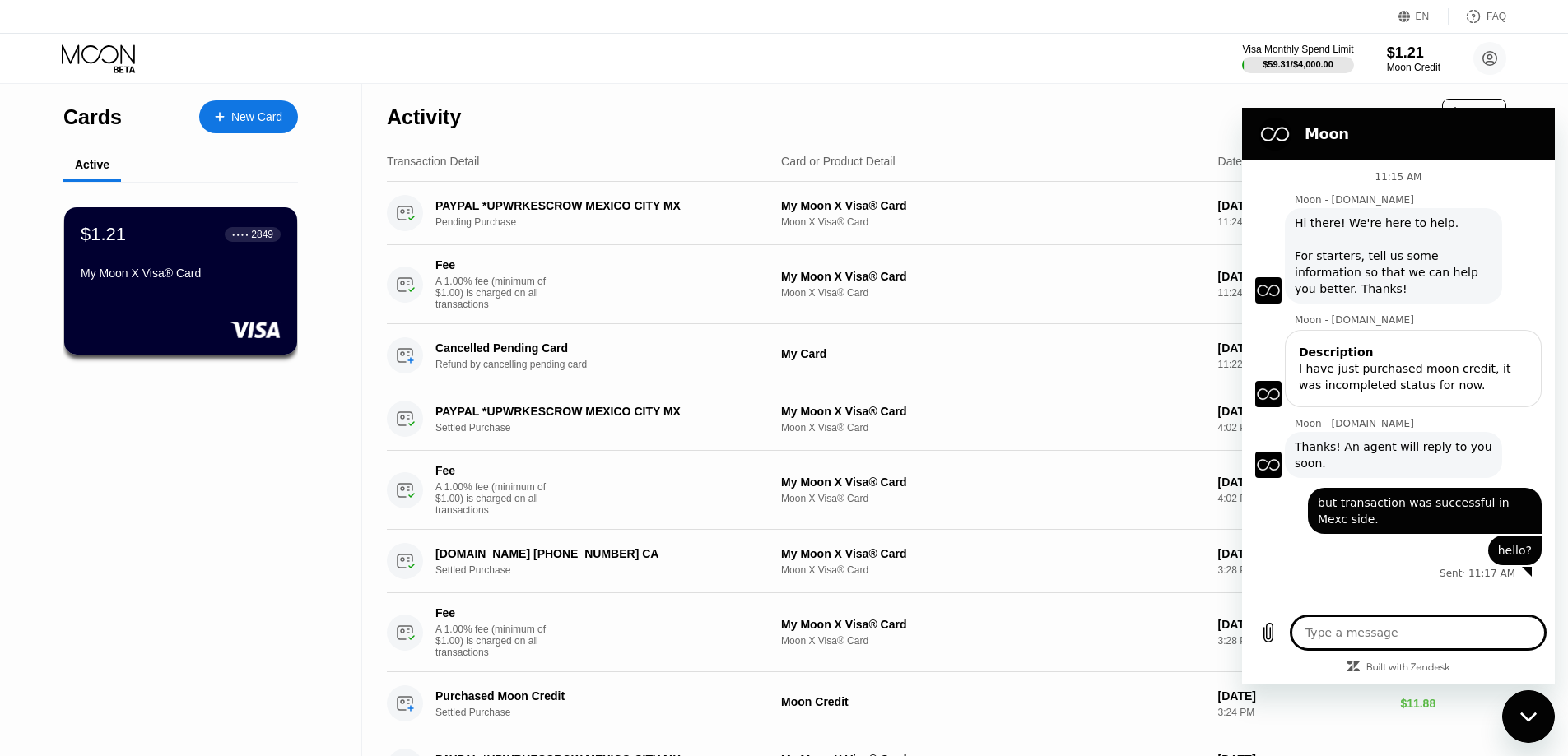
click at [599, 57] on div "Visa Monthly Spend Limit $59.31 / $4,000.00 $1.21 Moon Credit [PERSON_NAME] [EM…" at bounding box center [784, 58] width 1568 height 49
click at [785, 102] on div "Activity Export" at bounding box center [946, 113] width 1120 height 58
type textarea "x"
